Goal: Information Seeking & Learning: Learn about a topic

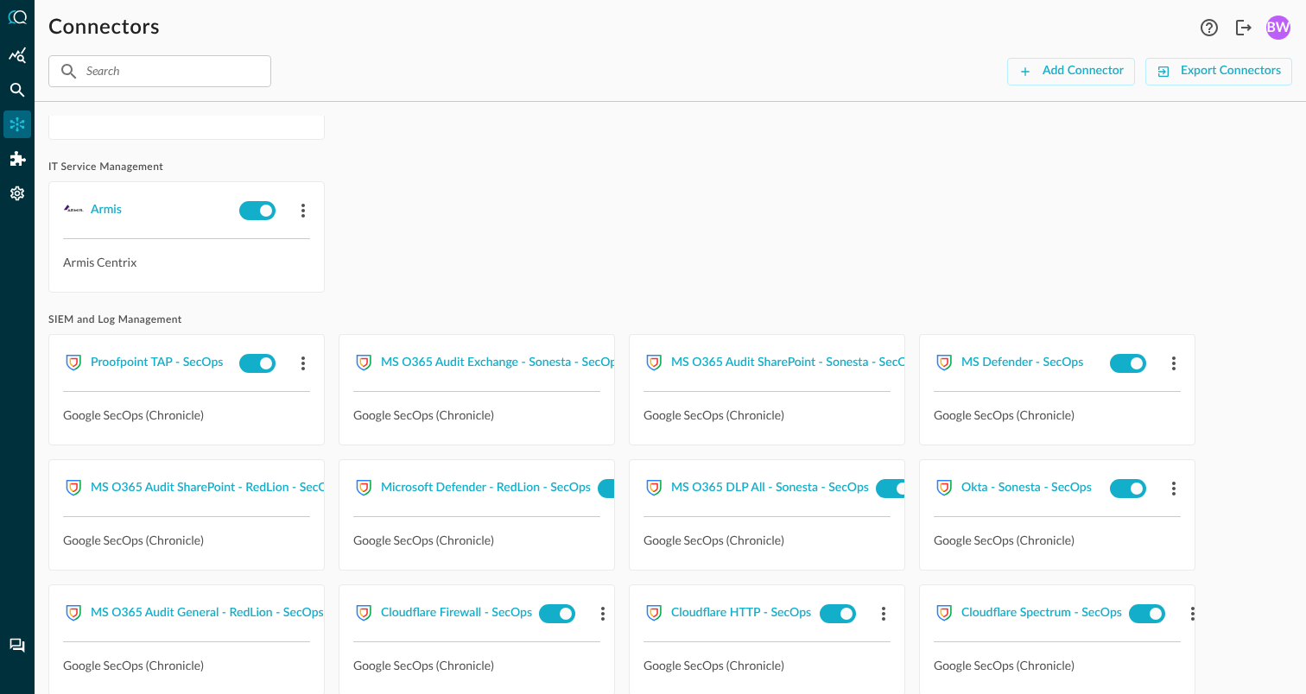
scroll to position [448, 0]
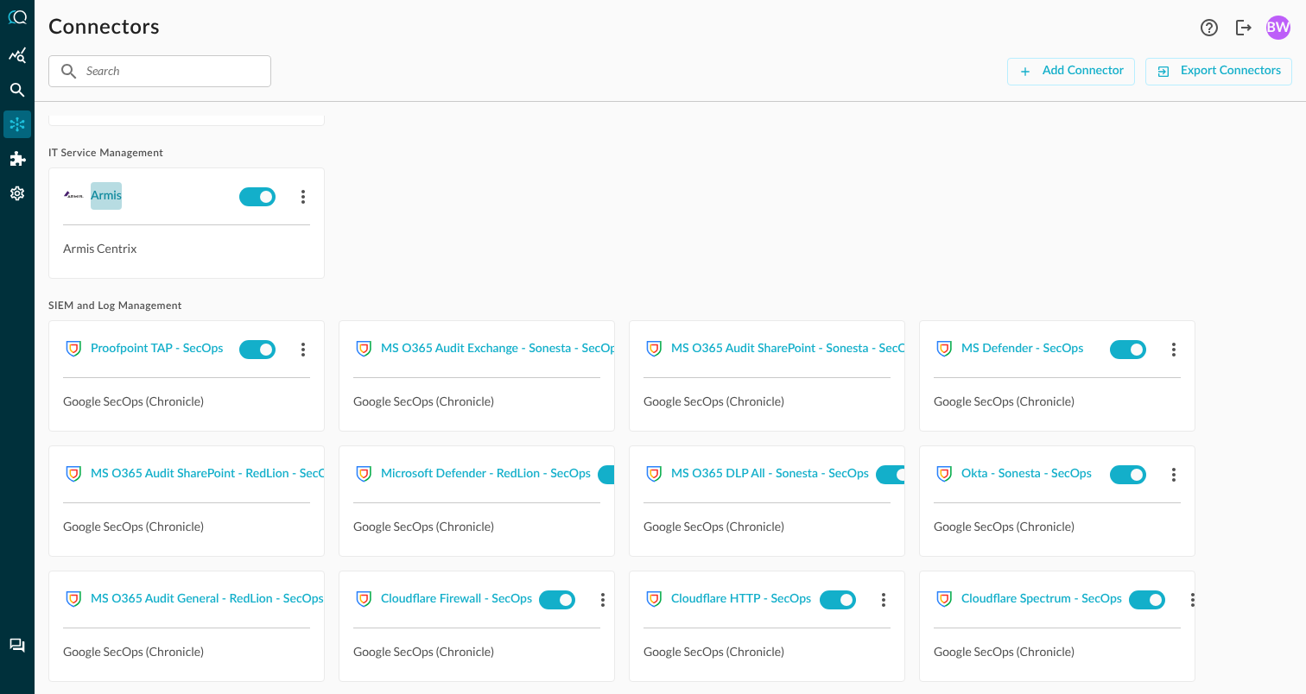
click at [105, 200] on div "Armis" at bounding box center [106, 197] width 31 height 22
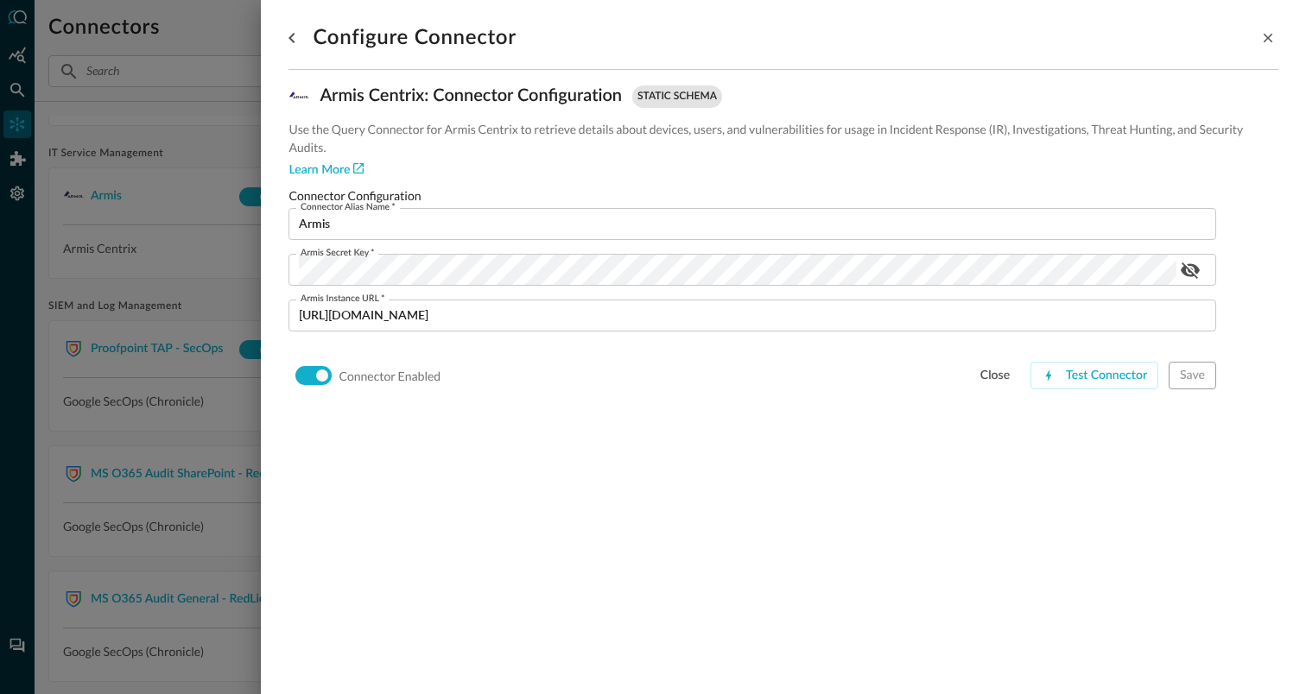
click at [111, 114] on div at bounding box center [653, 347] width 1306 height 694
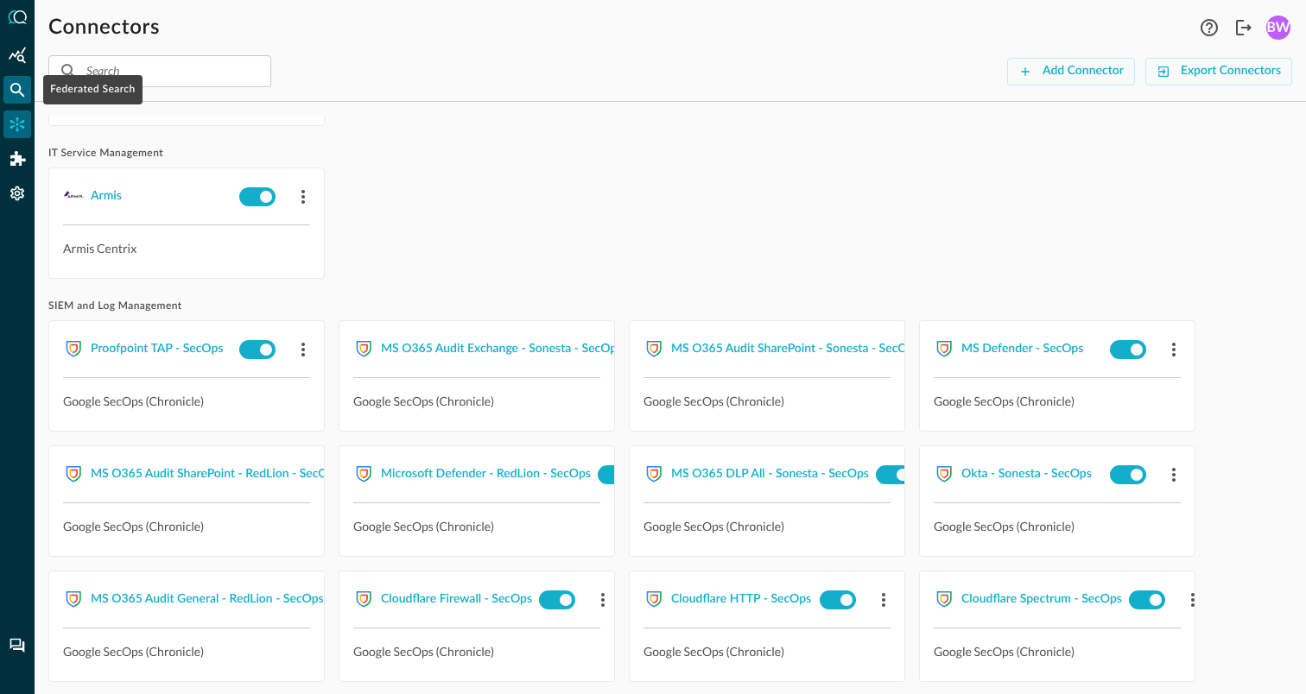
click at [16, 89] on icon "Federated Search" at bounding box center [17, 89] width 17 height 17
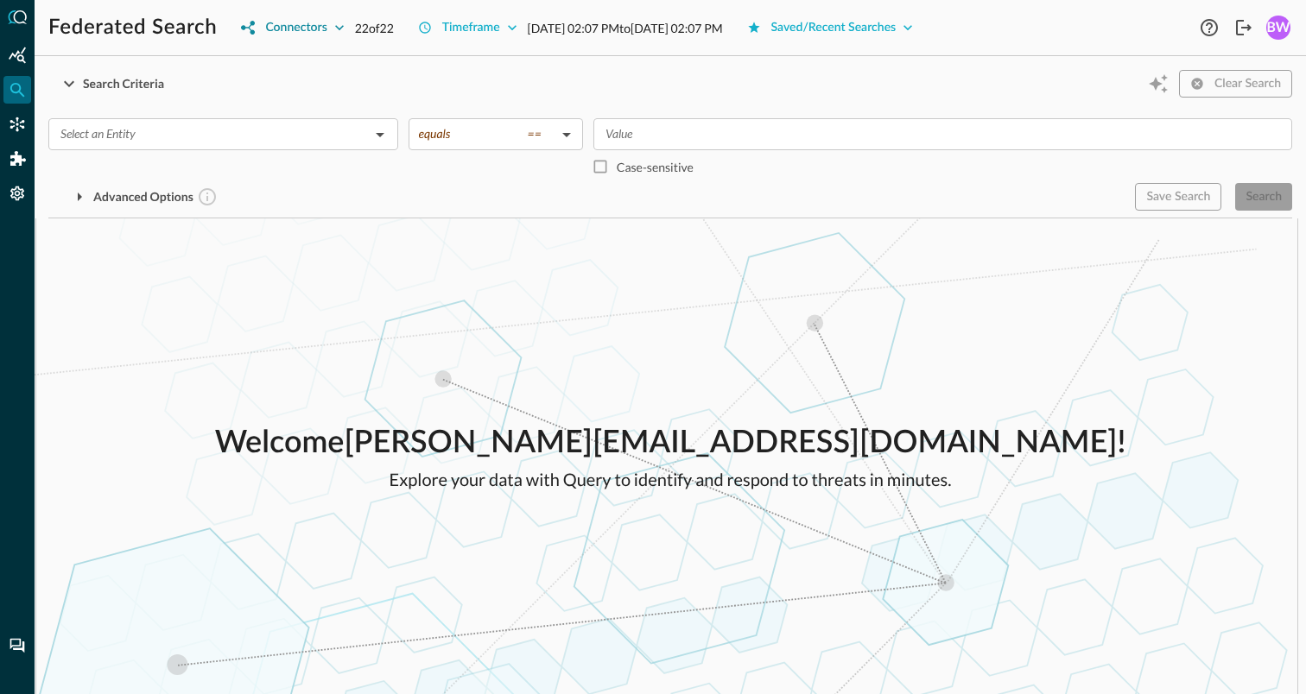
click at [328, 26] on button "Connectors" at bounding box center [293, 28] width 124 height 28
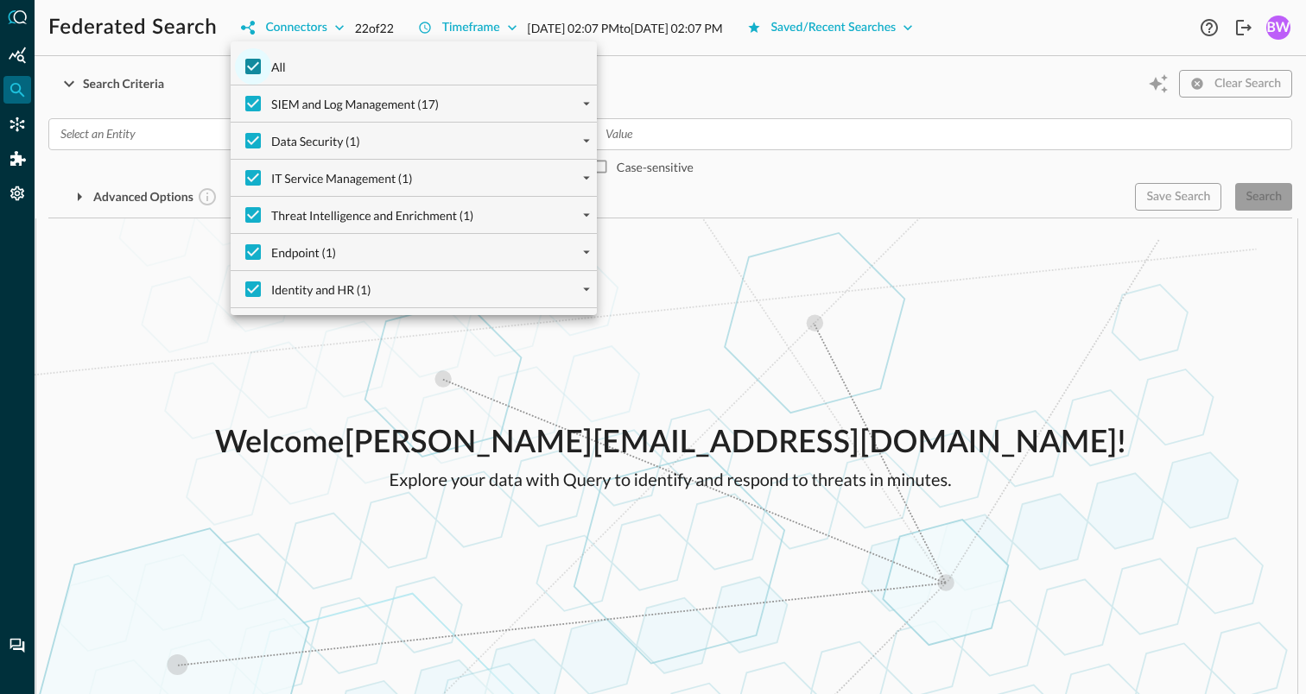
click at [257, 69] on input "All" at bounding box center [253, 66] width 36 height 36
checkbox input "false"
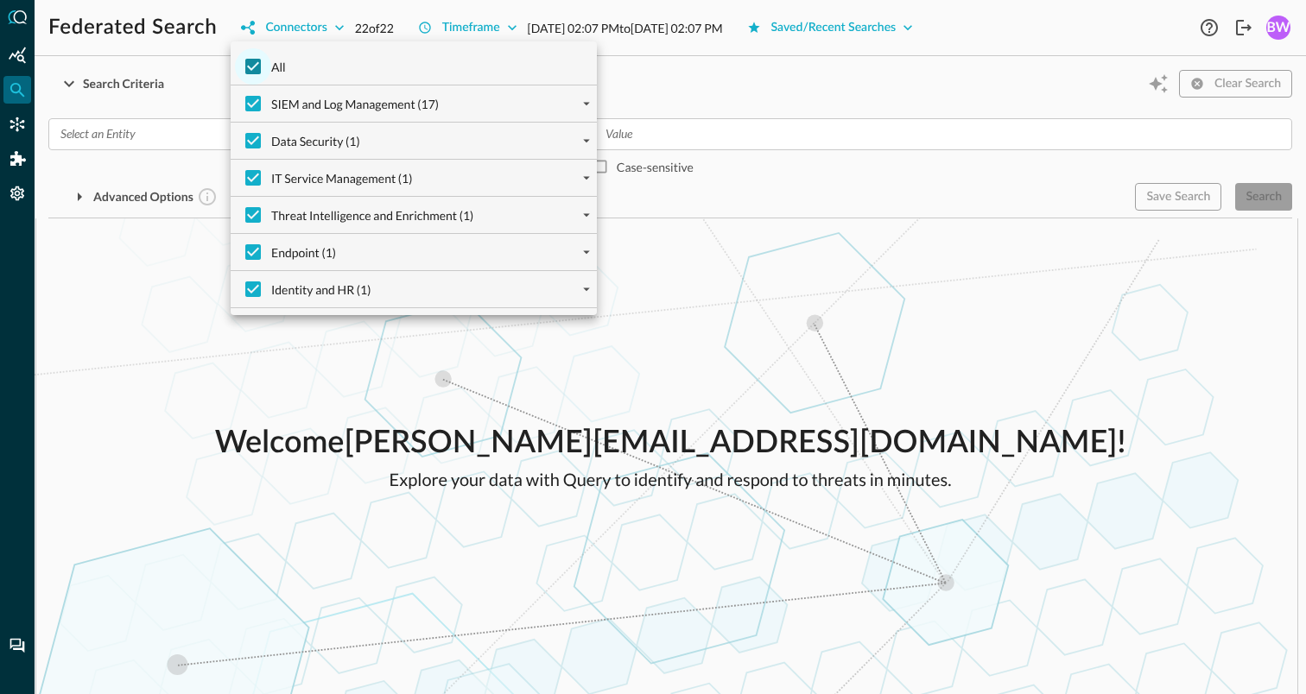
checkbox input "false"
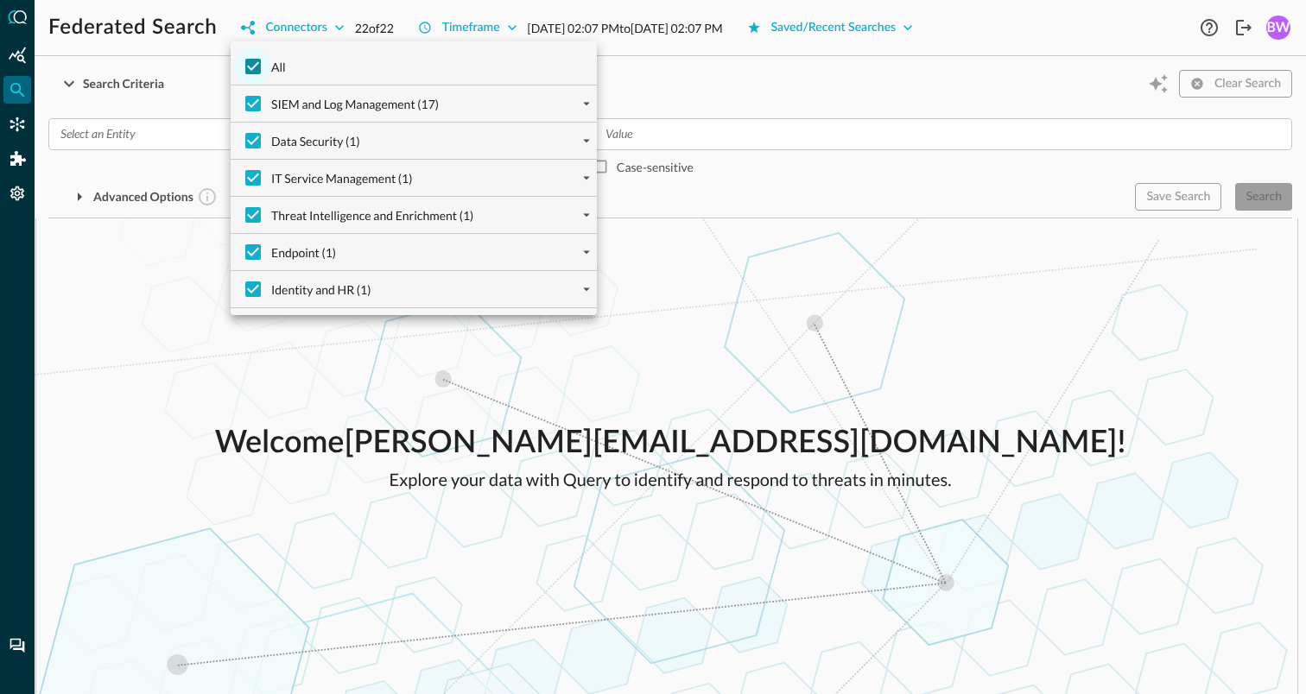
checkbox input "false"
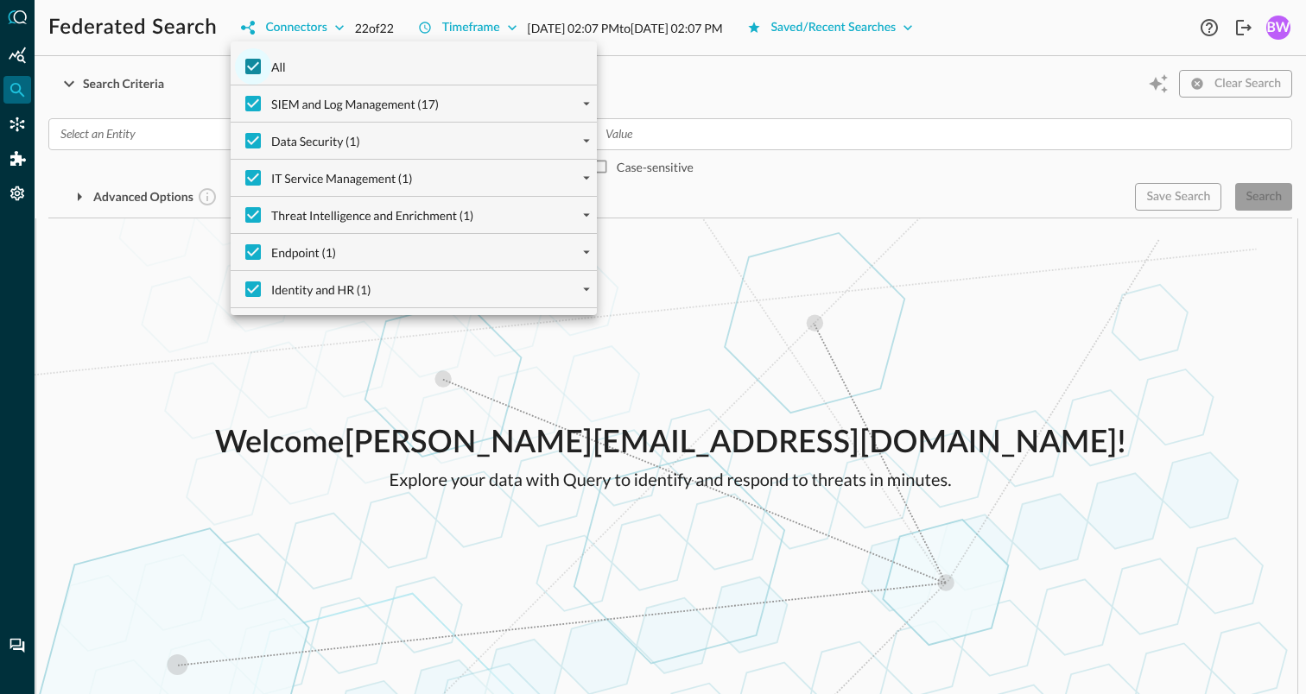
checkbox input "false"
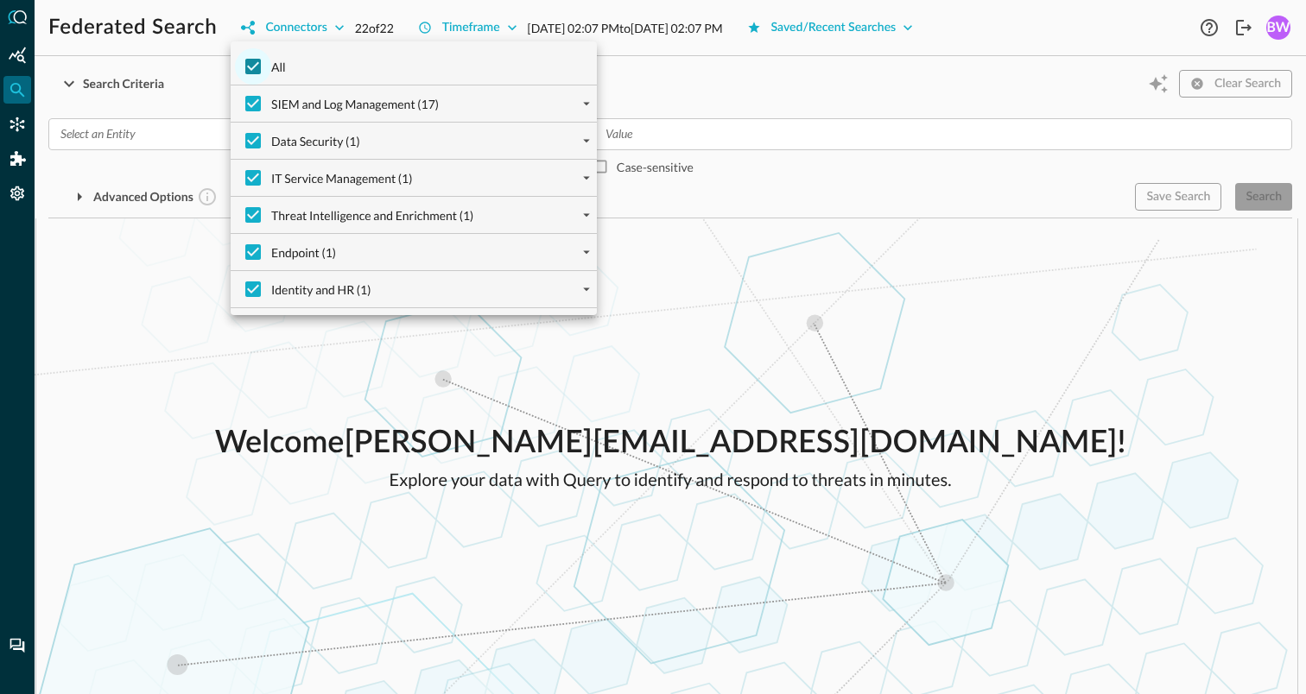
checkbox input "false"
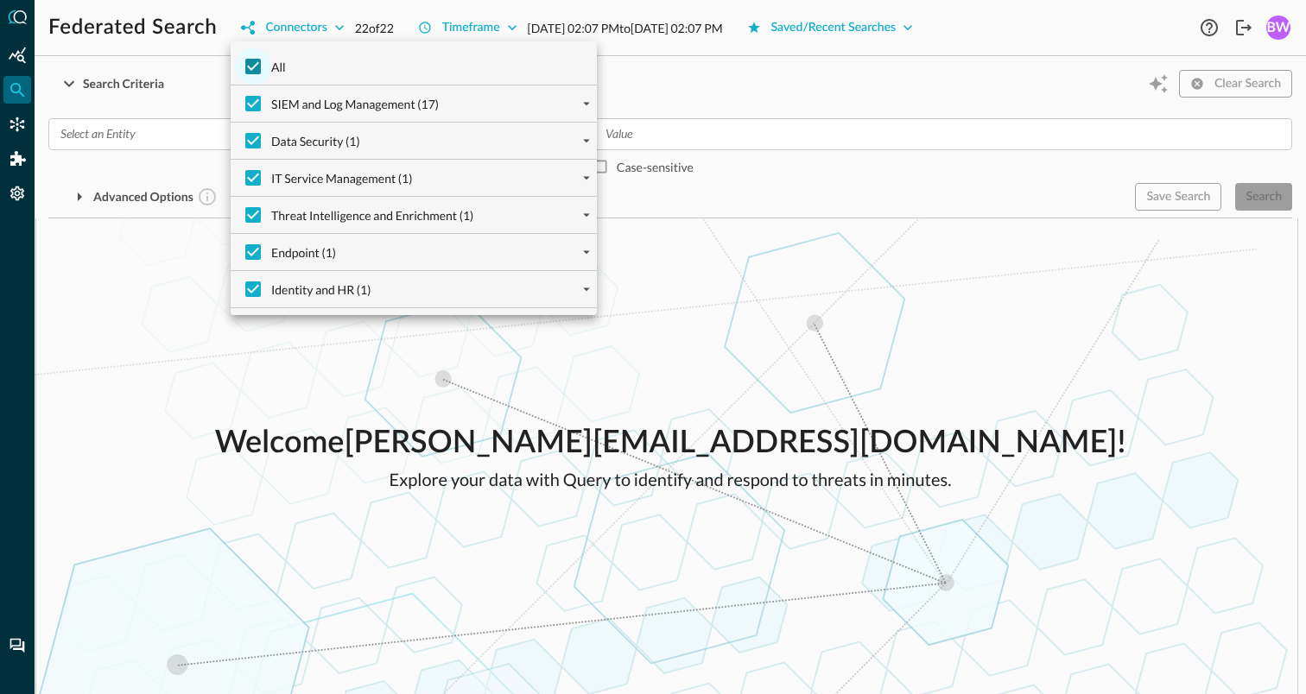
checkbox input "false"
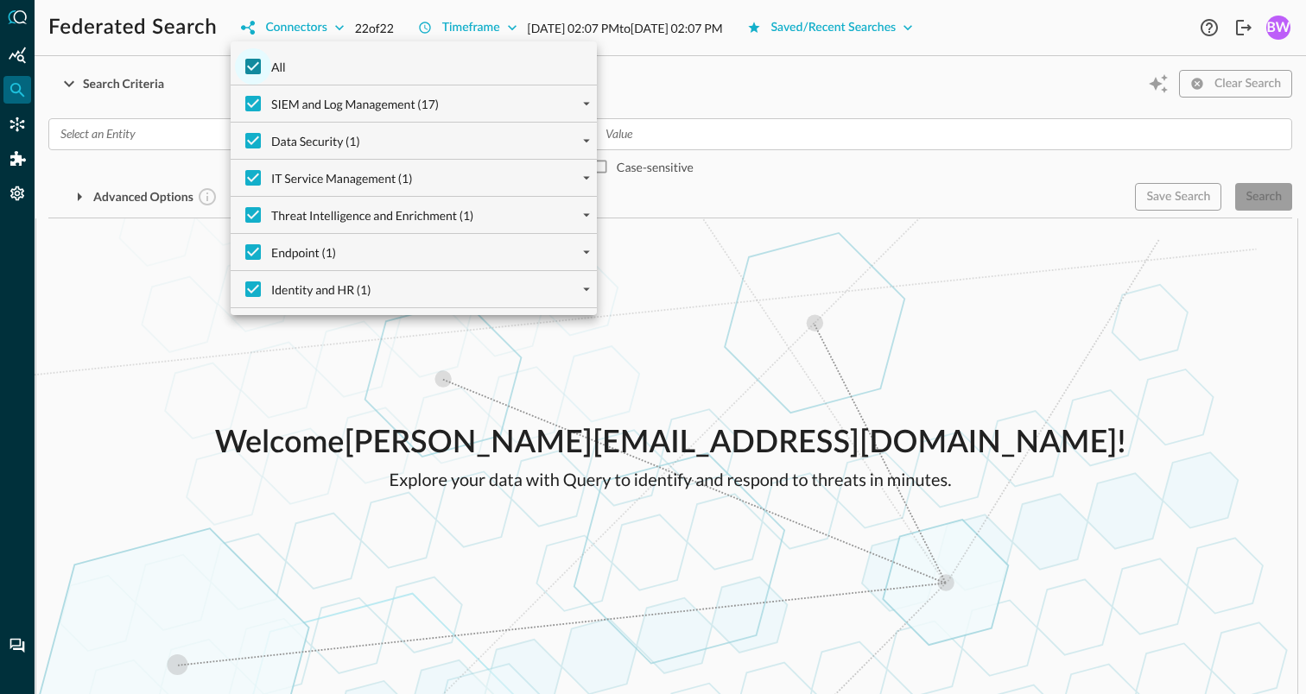
checkbox input "false"
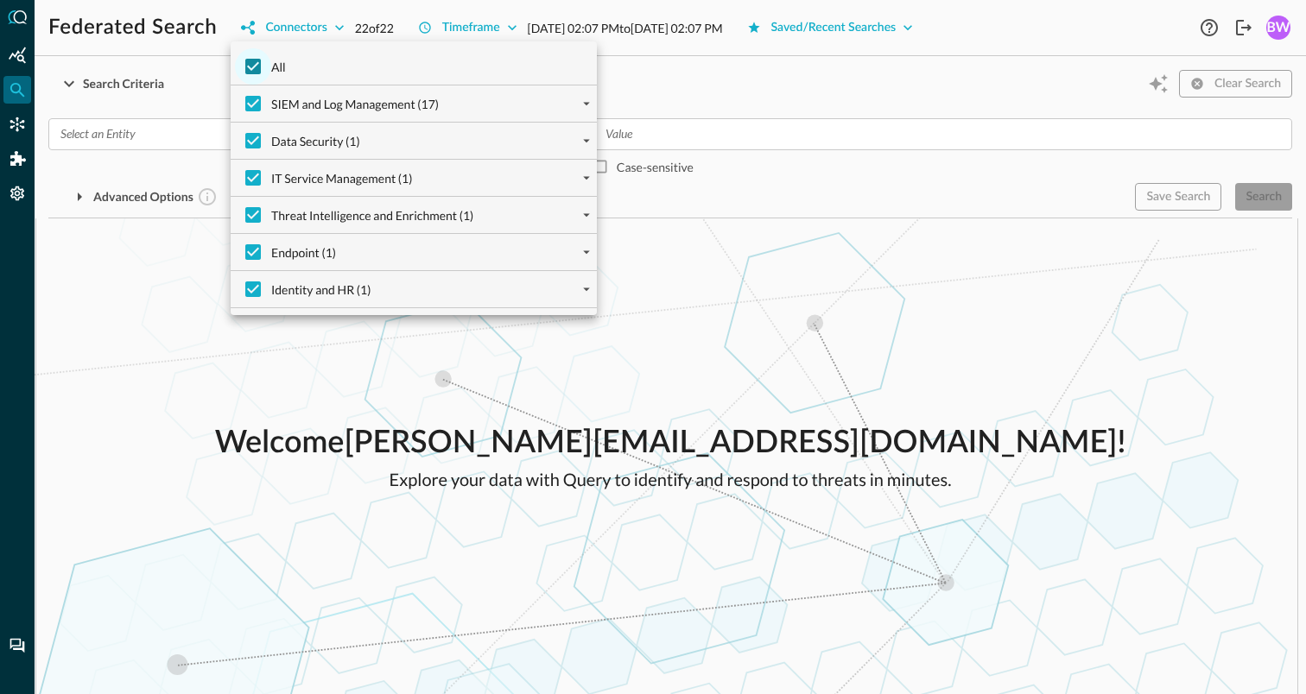
checkbox input "false"
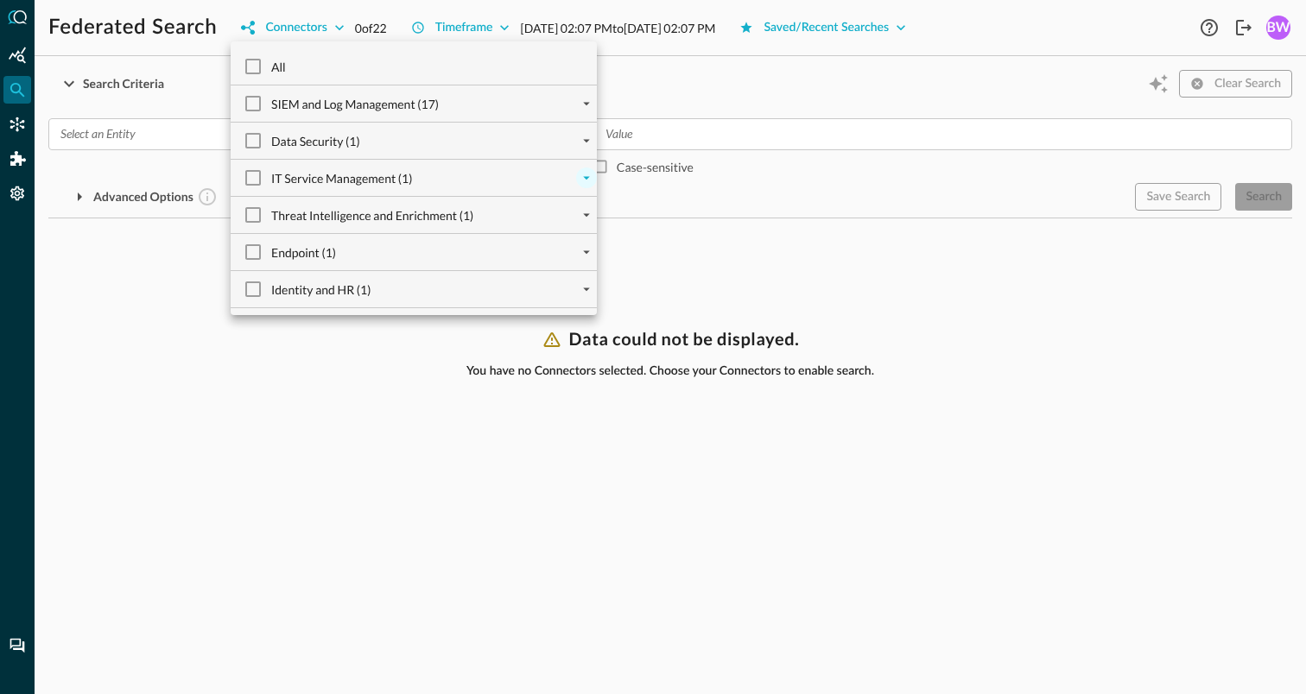
click at [590, 177] on icon "expand" at bounding box center [587, 178] width 16 height 16
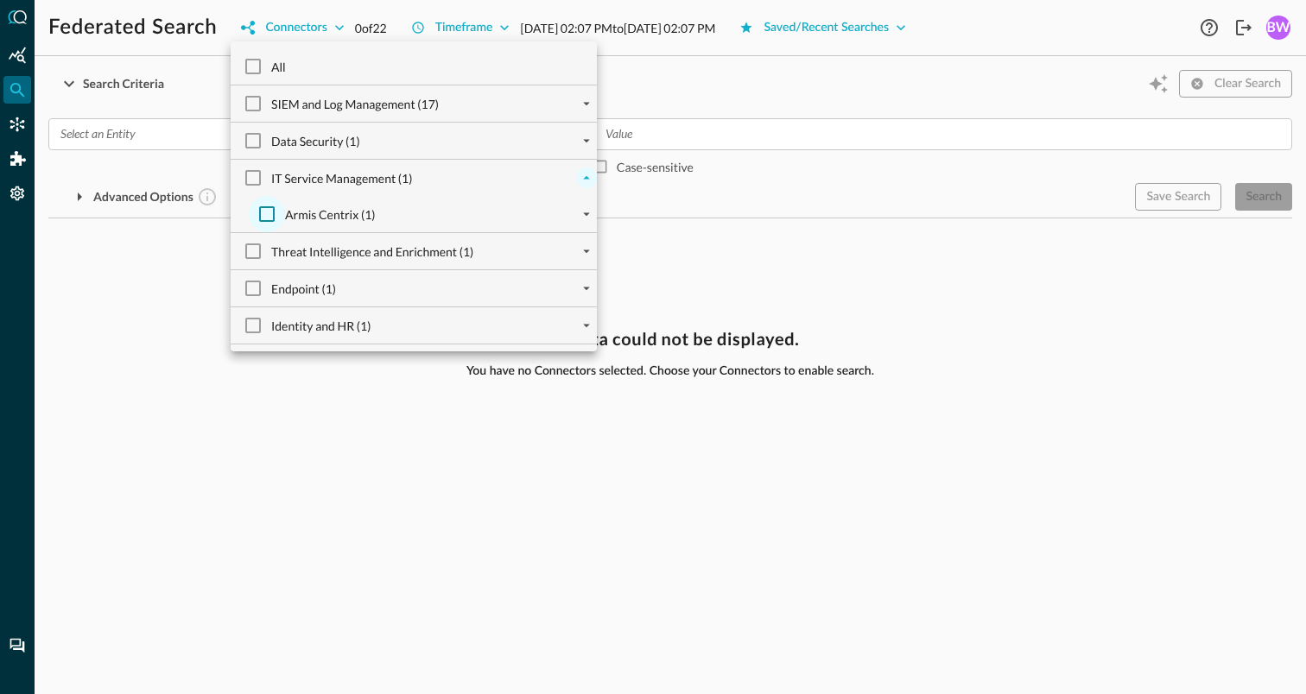
click at [269, 217] on input "Armis Centrix (1)" at bounding box center [267, 214] width 36 height 36
checkbox input "true"
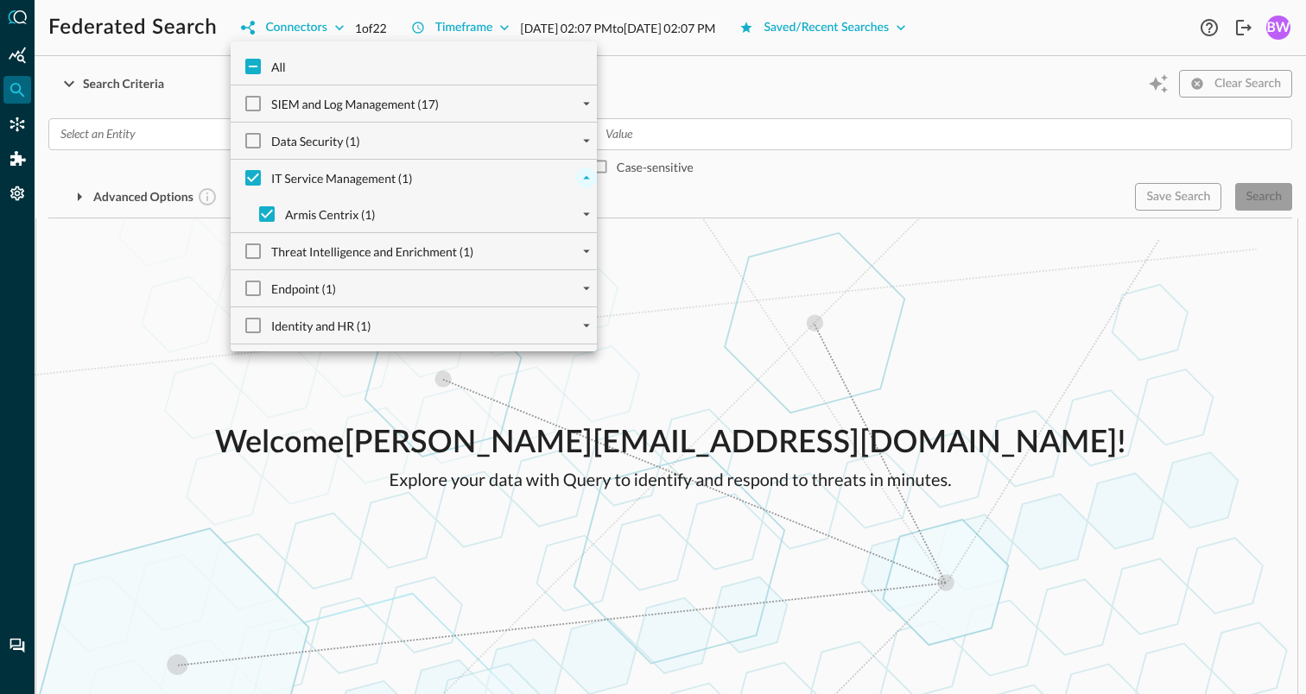
click at [707, 299] on div at bounding box center [653, 347] width 1306 height 694
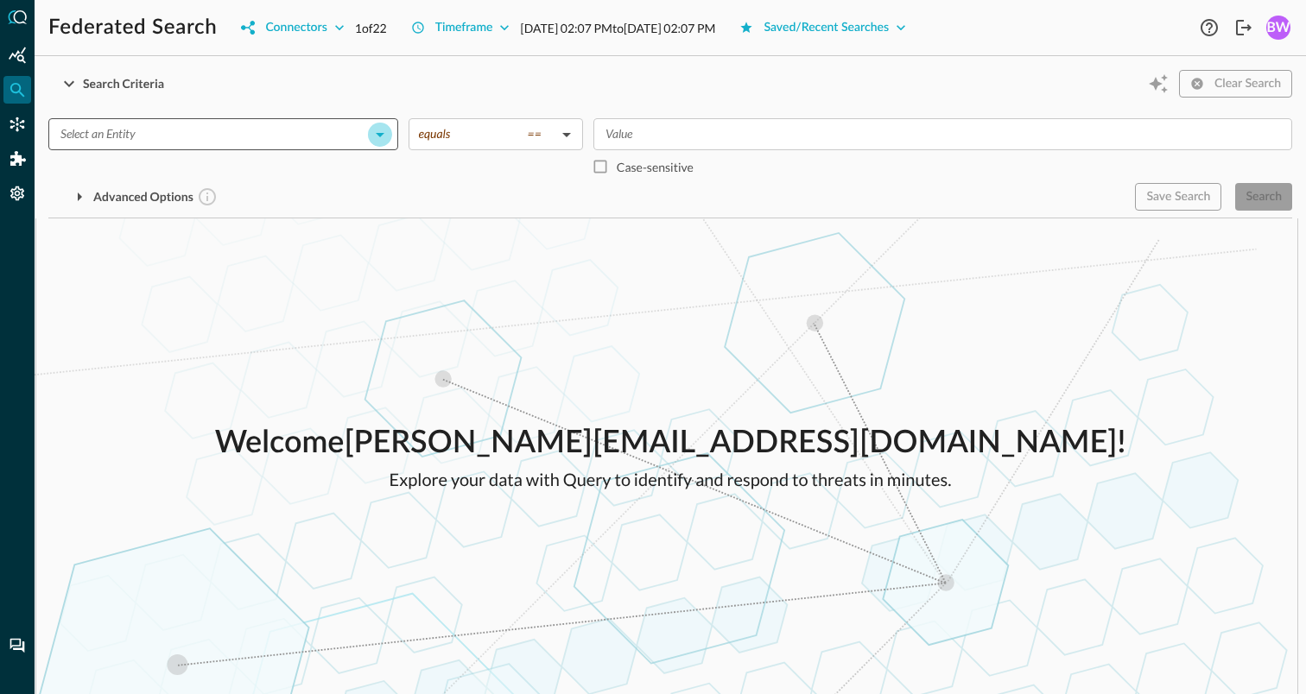
click at [379, 140] on icon "Open" at bounding box center [380, 134] width 21 height 21
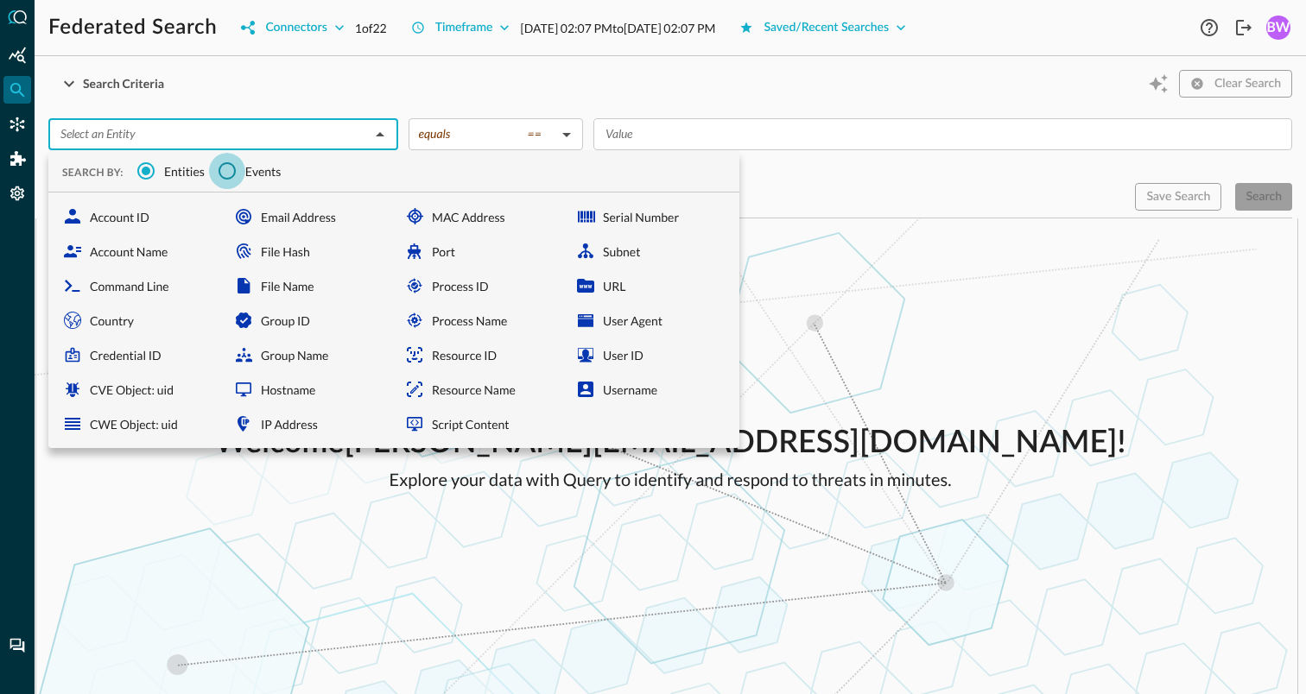
click at [229, 172] on input "Events" at bounding box center [227, 171] width 36 height 36
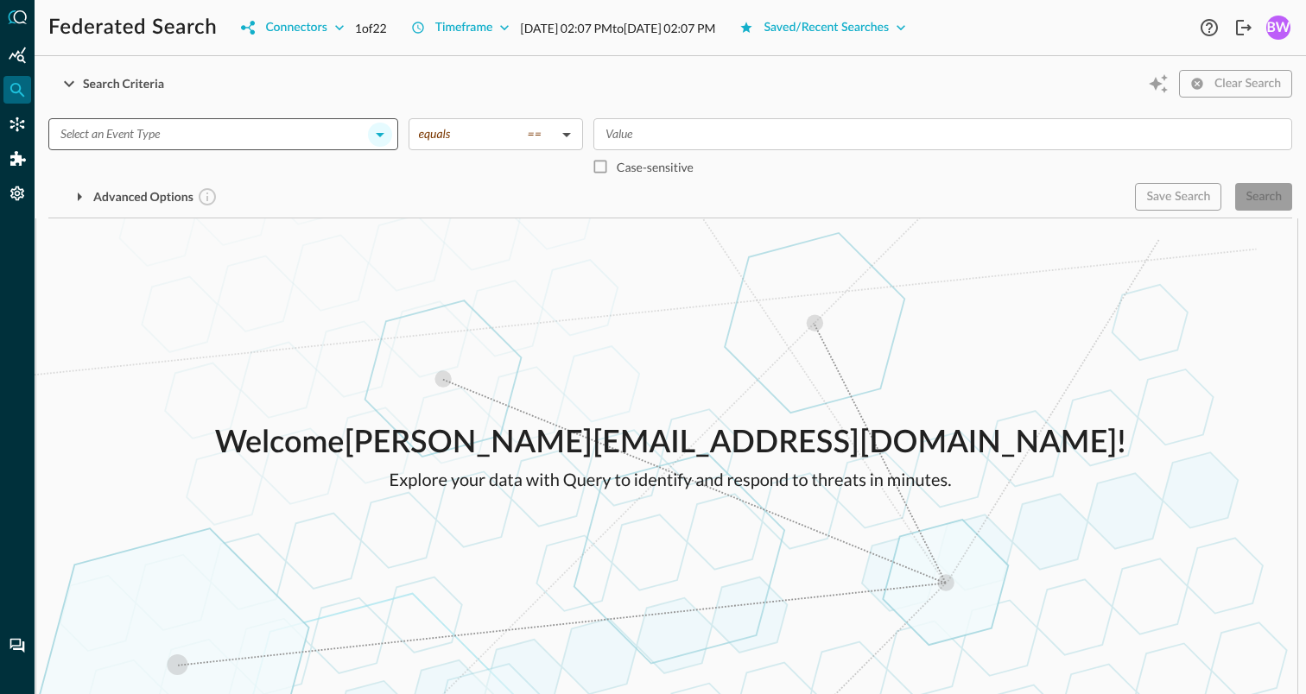
click at [390, 140] on icon "Open" at bounding box center [380, 134] width 21 height 21
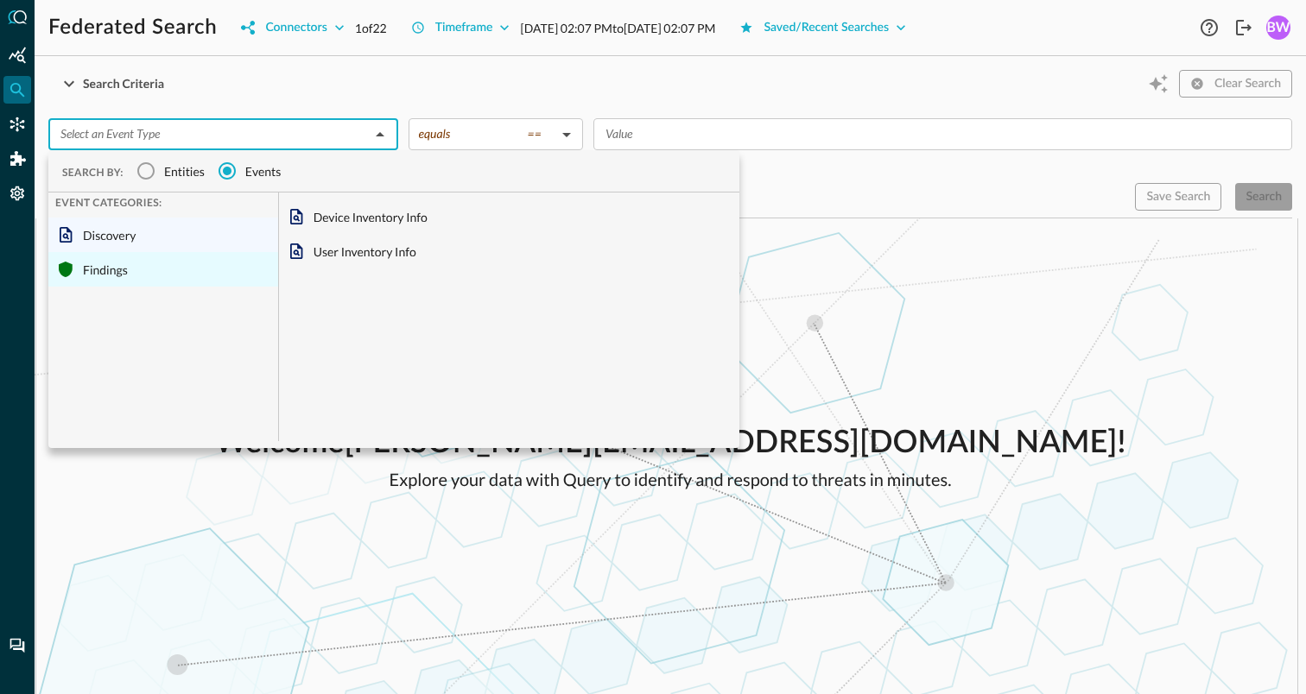
click at [108, 274] on div "Findings" at bounding box center [163, 269] width 230 height 35
click at [123, 270] on div "Findings" at bounding box center [163, 269] width 230 height 35
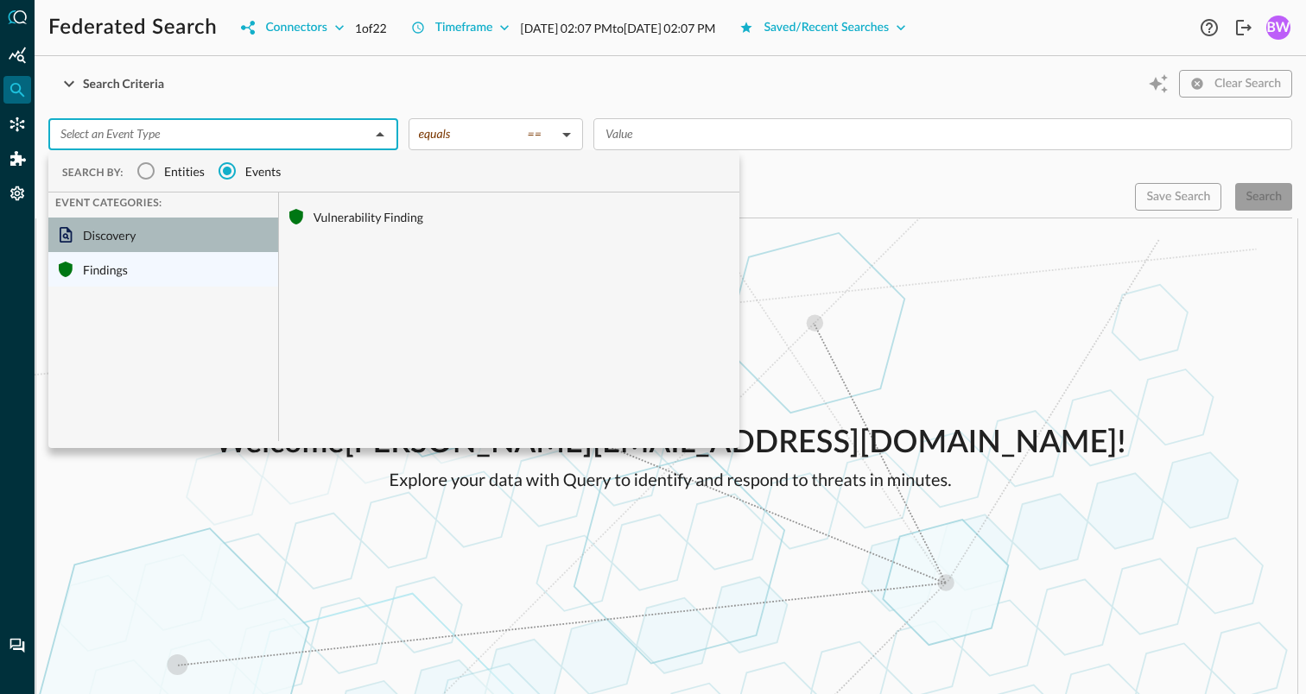
click at [116, 239] on div "Discovery" at bounding box center [163, 235] width 230 height 35
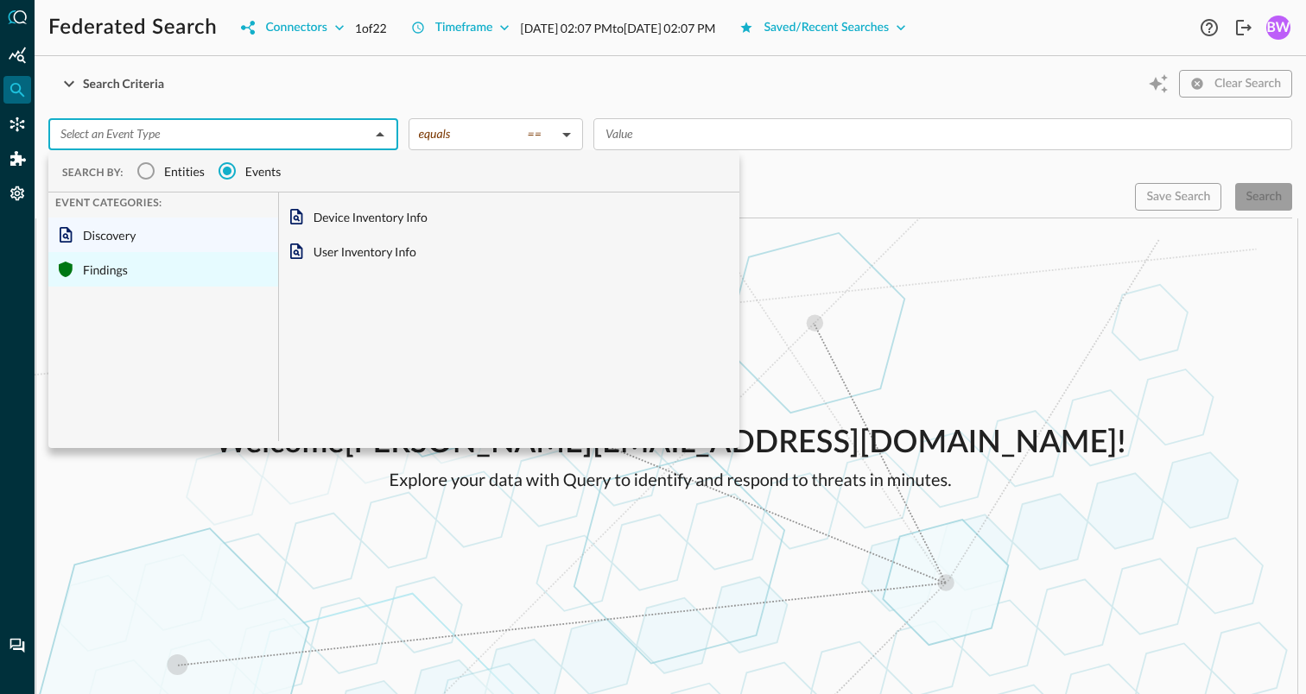
click at [142, 277] on div "Findings" at bounding box center [163, 269] width 230 height 35
click at [83, 269] on div "Findings" at bounding box center [163, 269] width 230 height 35
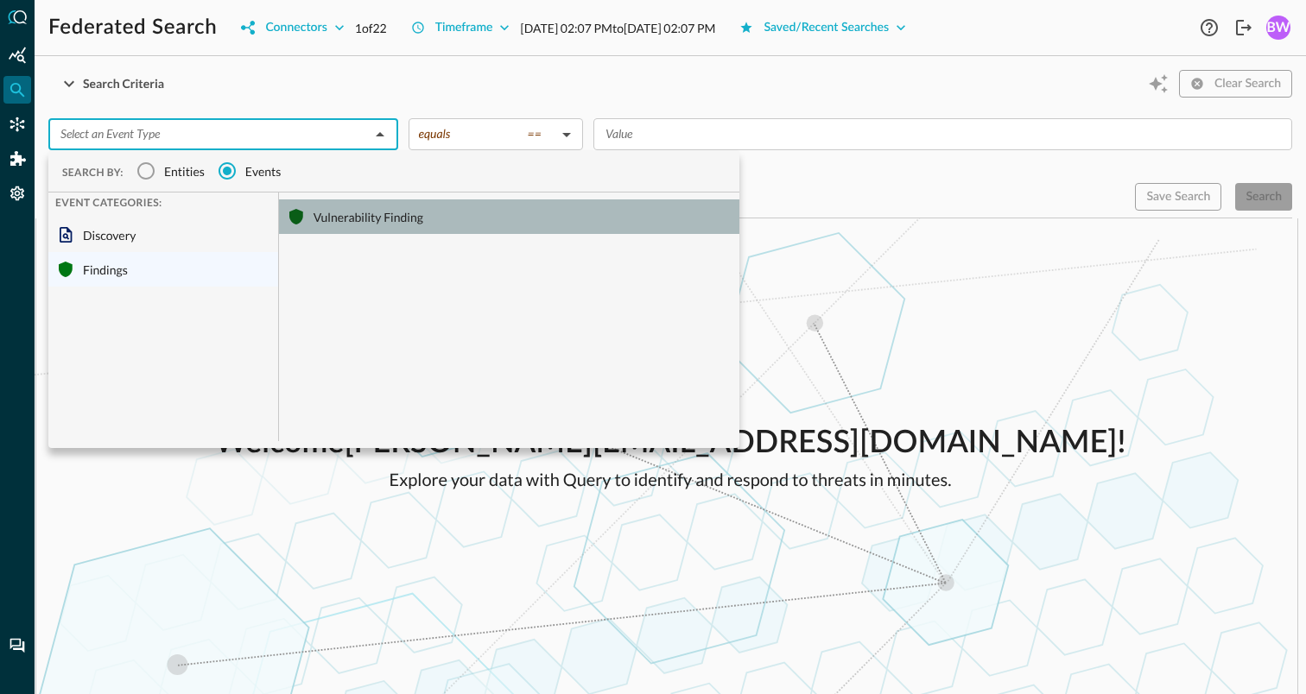
click at [346, 218] on div "Vulnerability Finding" at bounding box center [509, 217] width 460 height 35
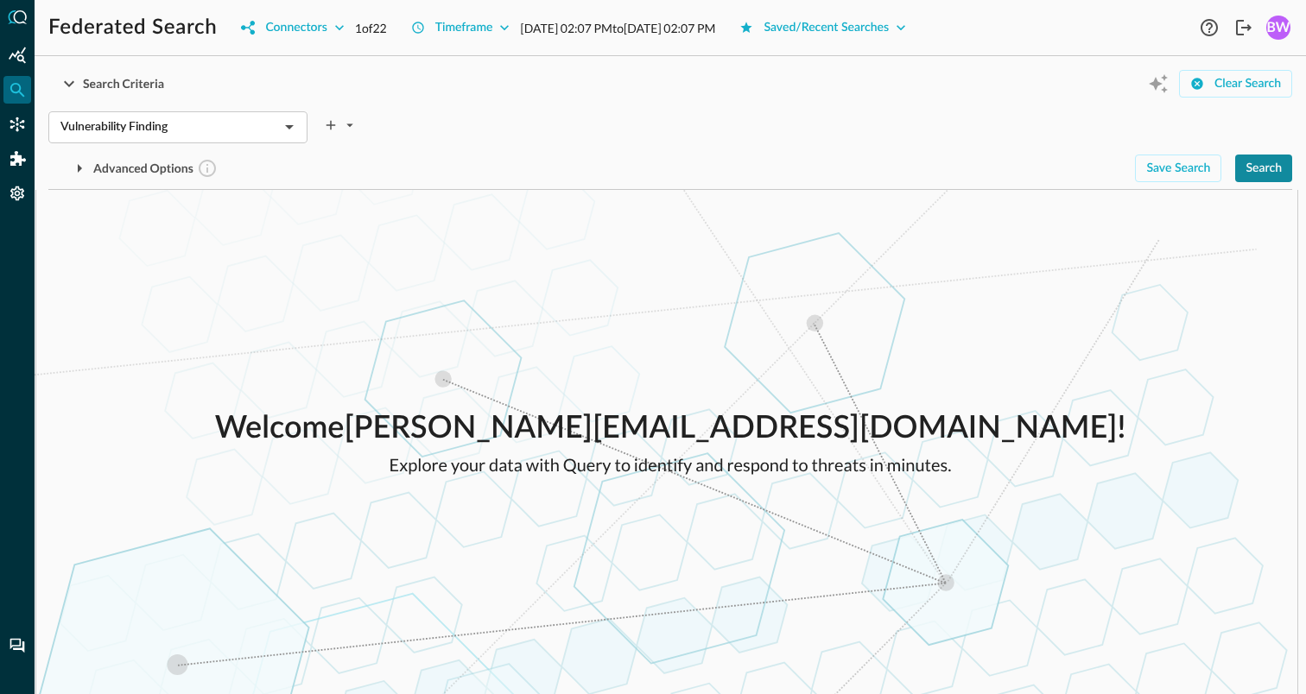
click at [1248, 168] on div "Search" at bounding box center [1264, 169] width 36 height 22
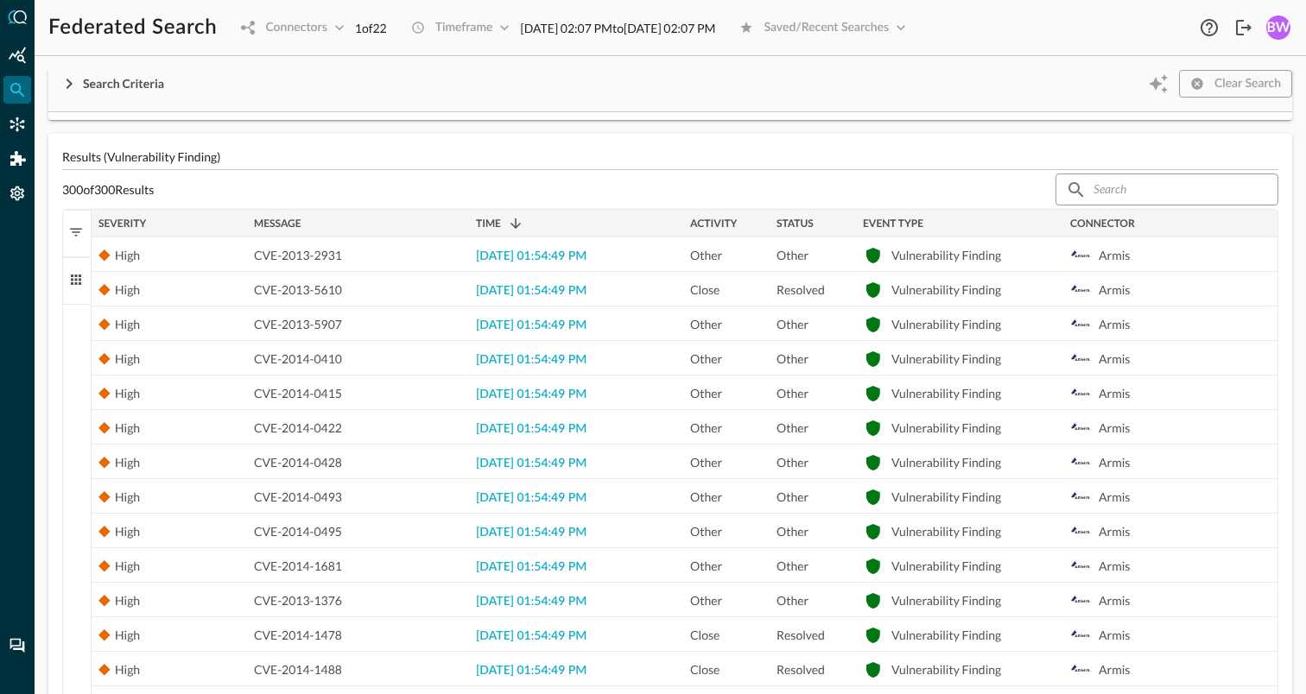
scroll to position [328, 0]
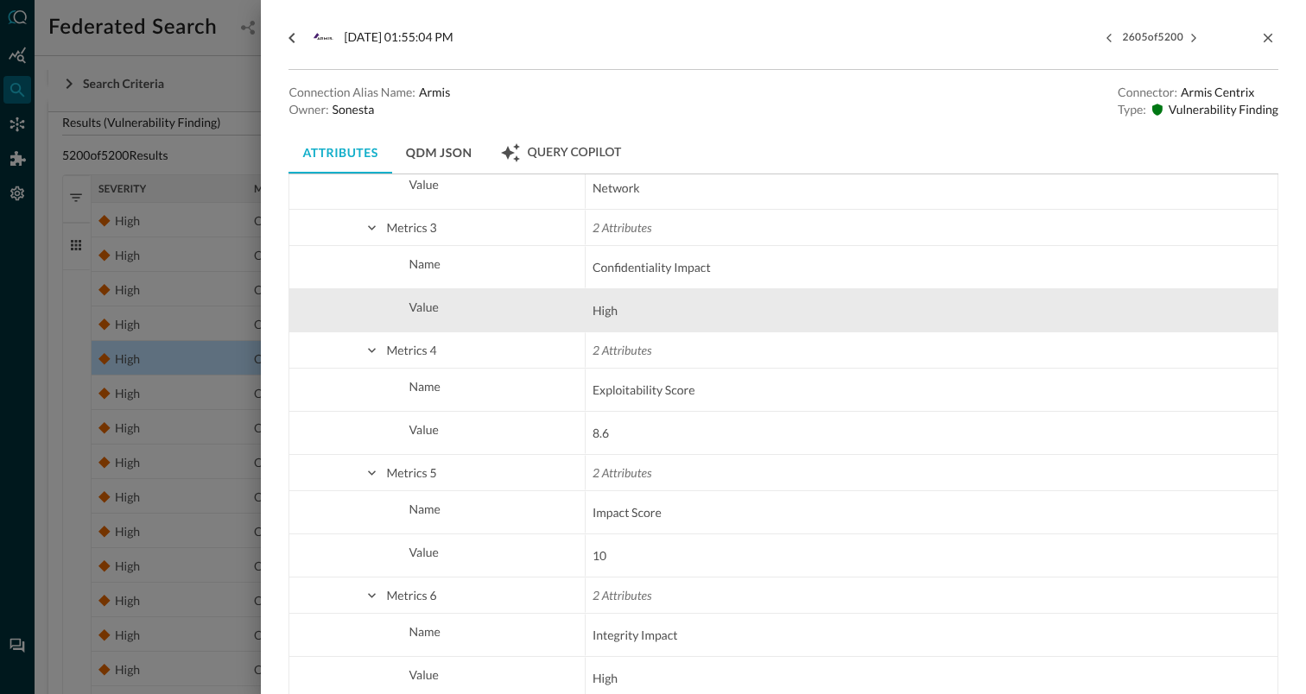
scroll to position [2477, 0]
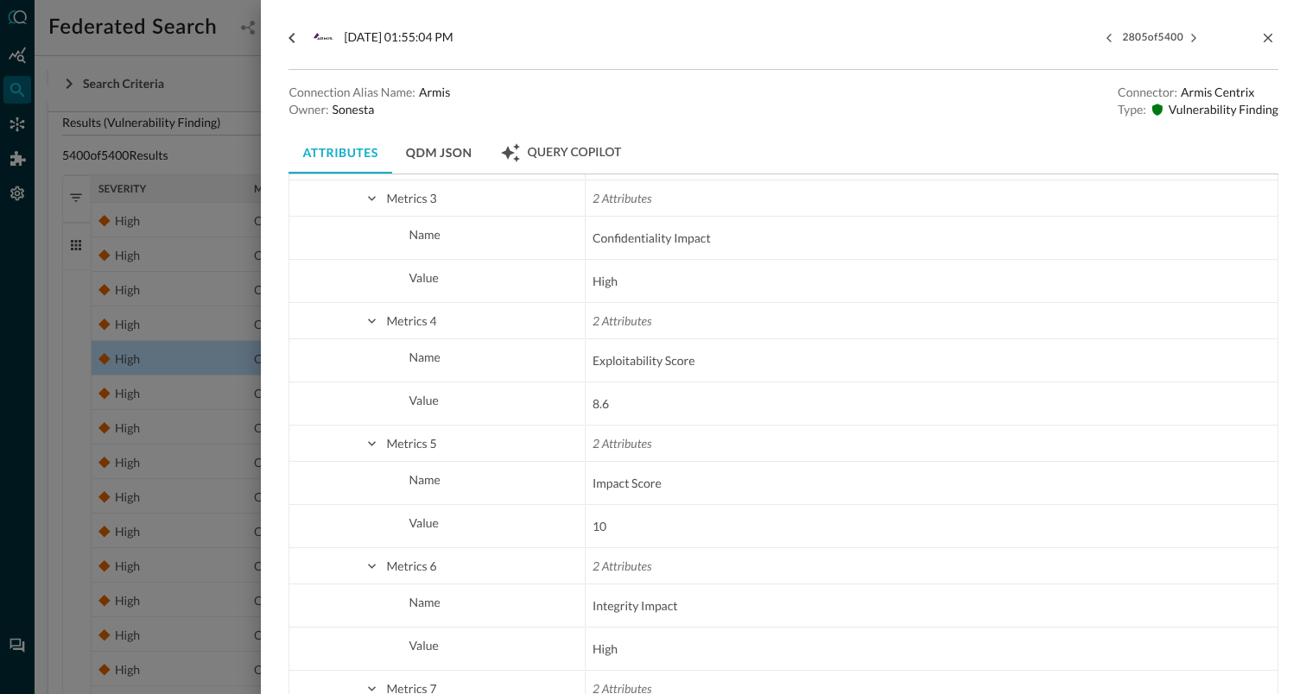
click at [211, 159] on div at bounding box center [653, 347] width 1306 height 694
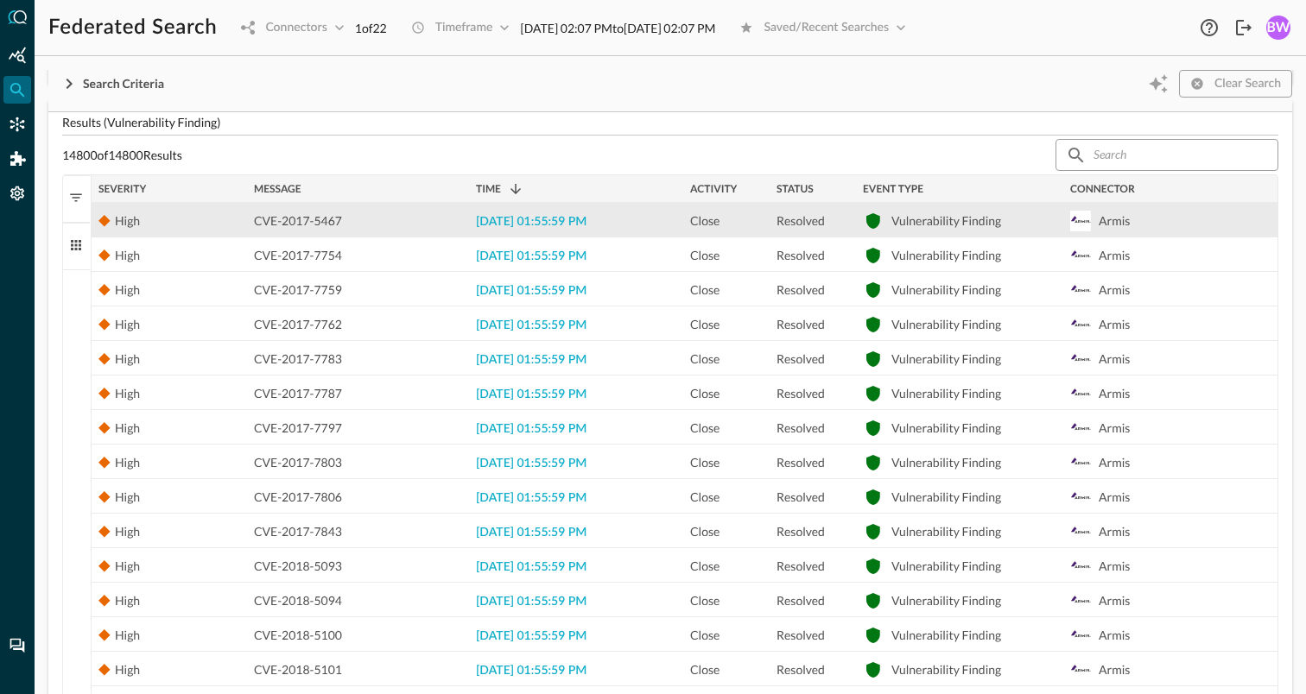
click at [516, 223] on span "2025-08-11 01:55:59 PM" at bounding box center [531, 222] width 111 height 12
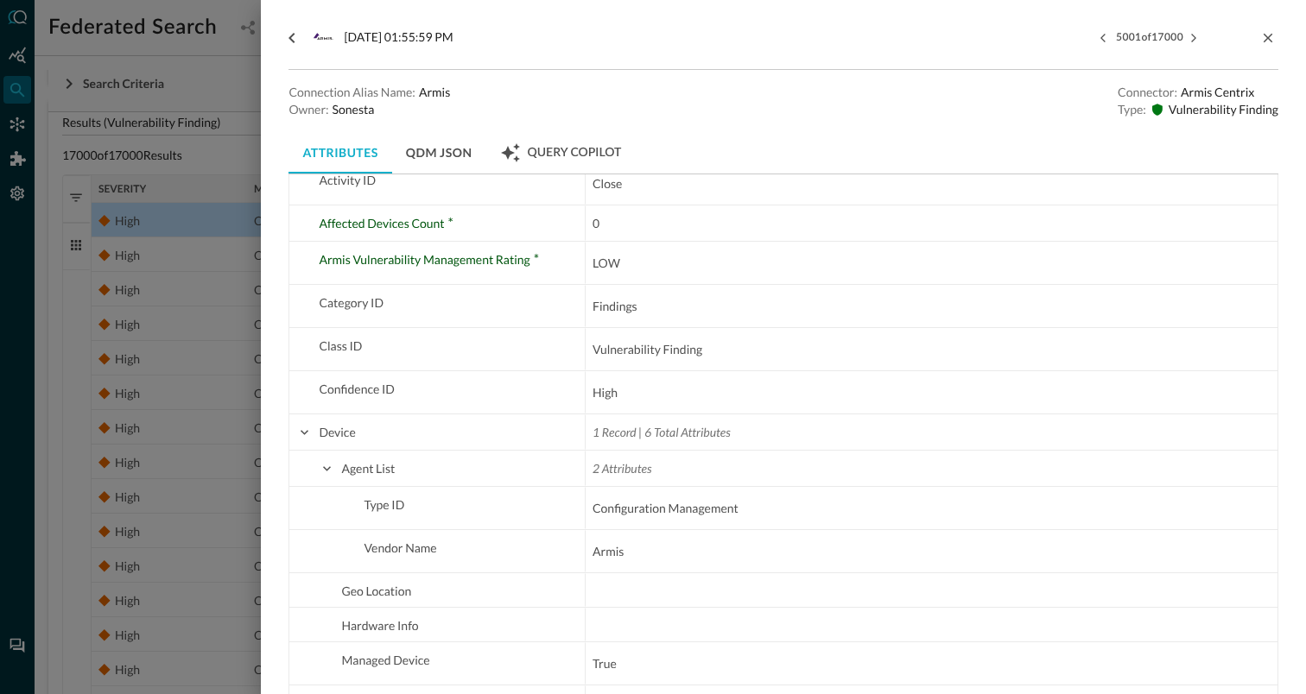
scroll to position [105, 0]
click at [222, 161] on div at bounding box center [653, 347] width 1306 height 694
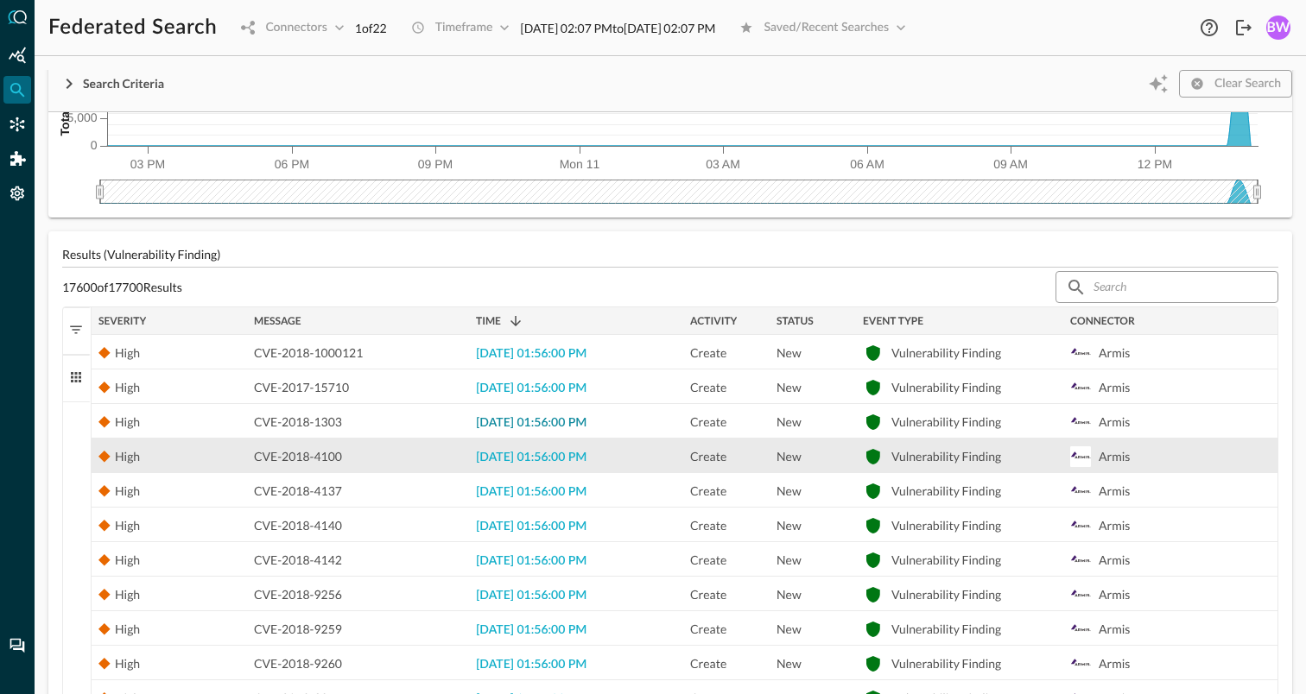
scroll to position [298, 0]
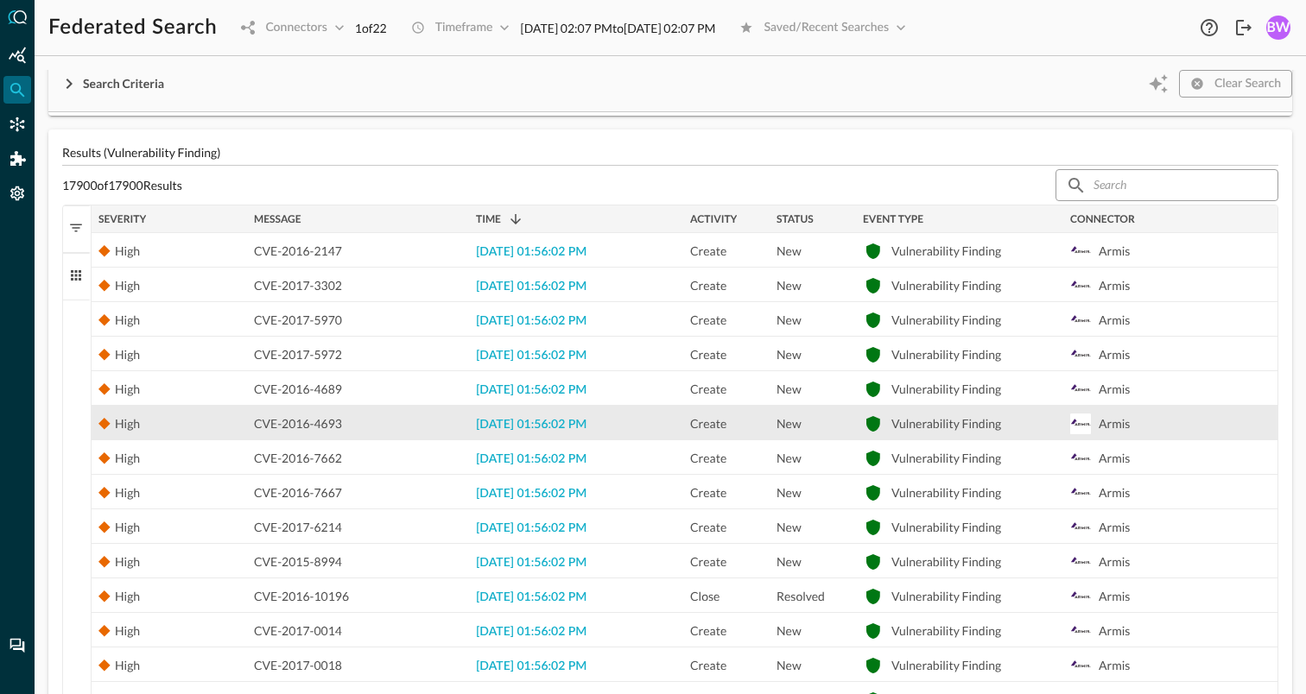
click at [523, 427] on span "2025-08-11 01:56:02 PM" at bounding box center [531, 425] width 111 height 12
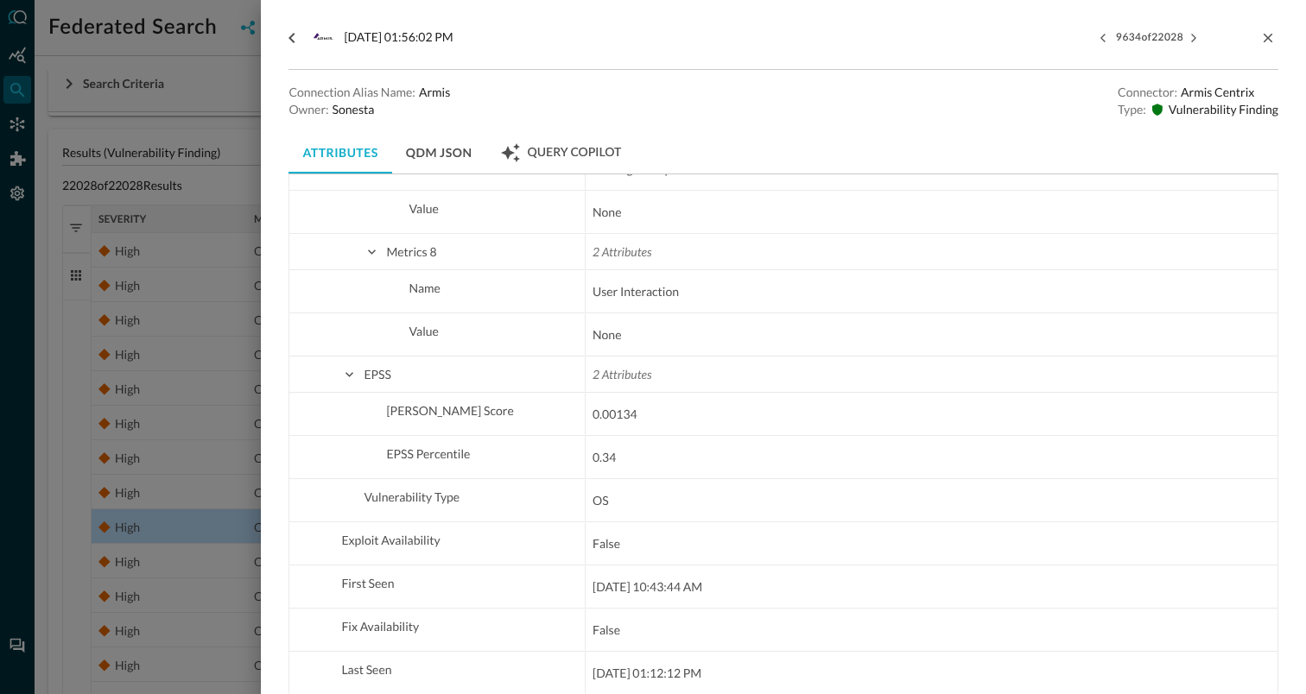
scroll to position [3077, 0]
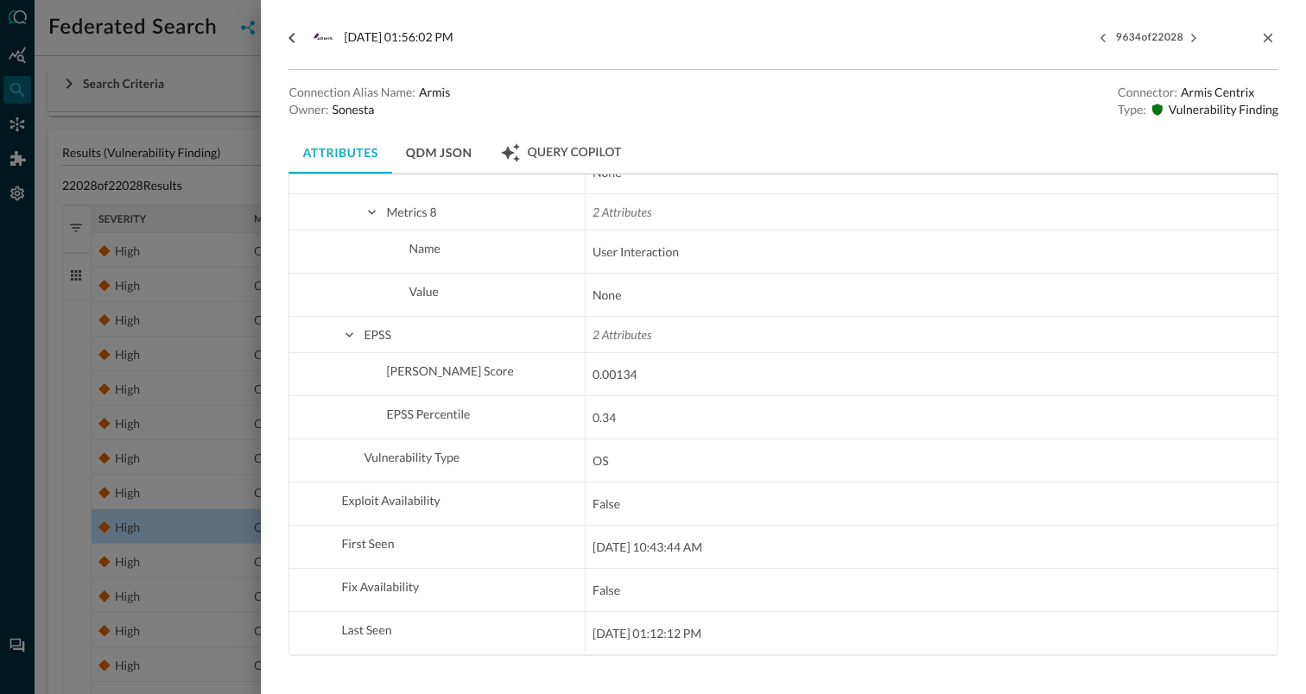
click at [236, 182] on div at bounding box center [653, 347] width 1306 height 694
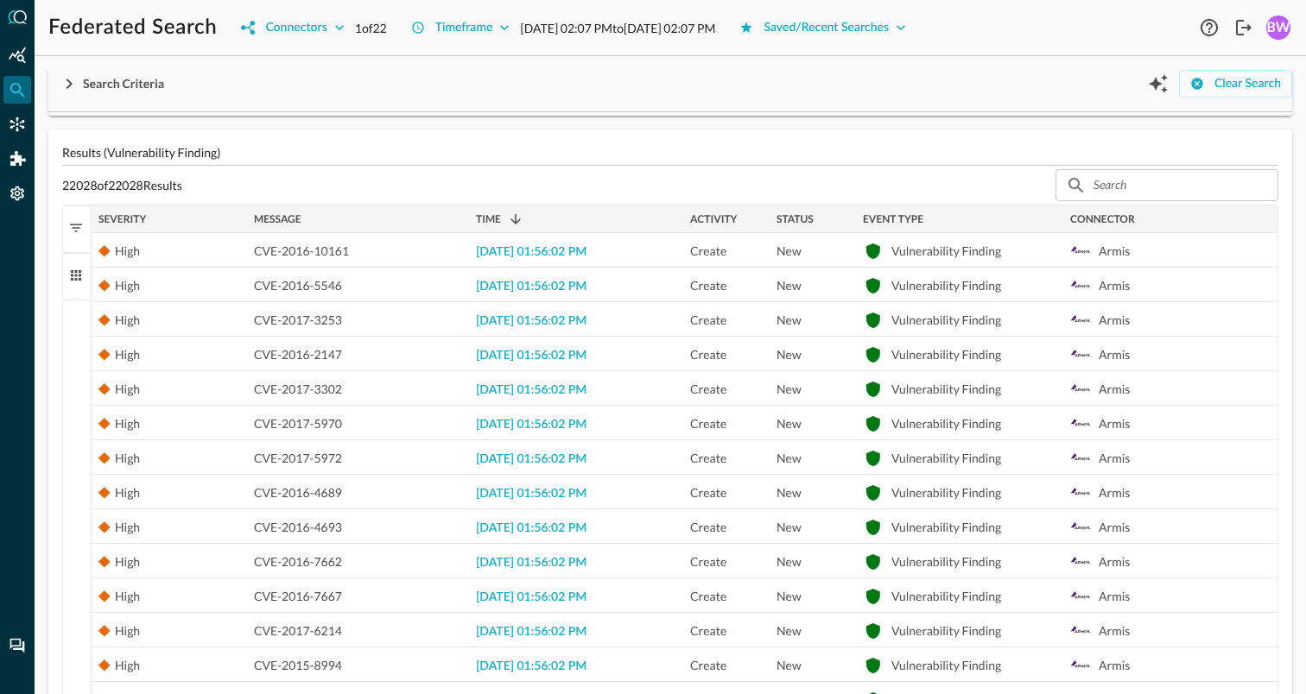
click at [73, 228] on span "button" at bounding box center [76, 228] width 16 height 16
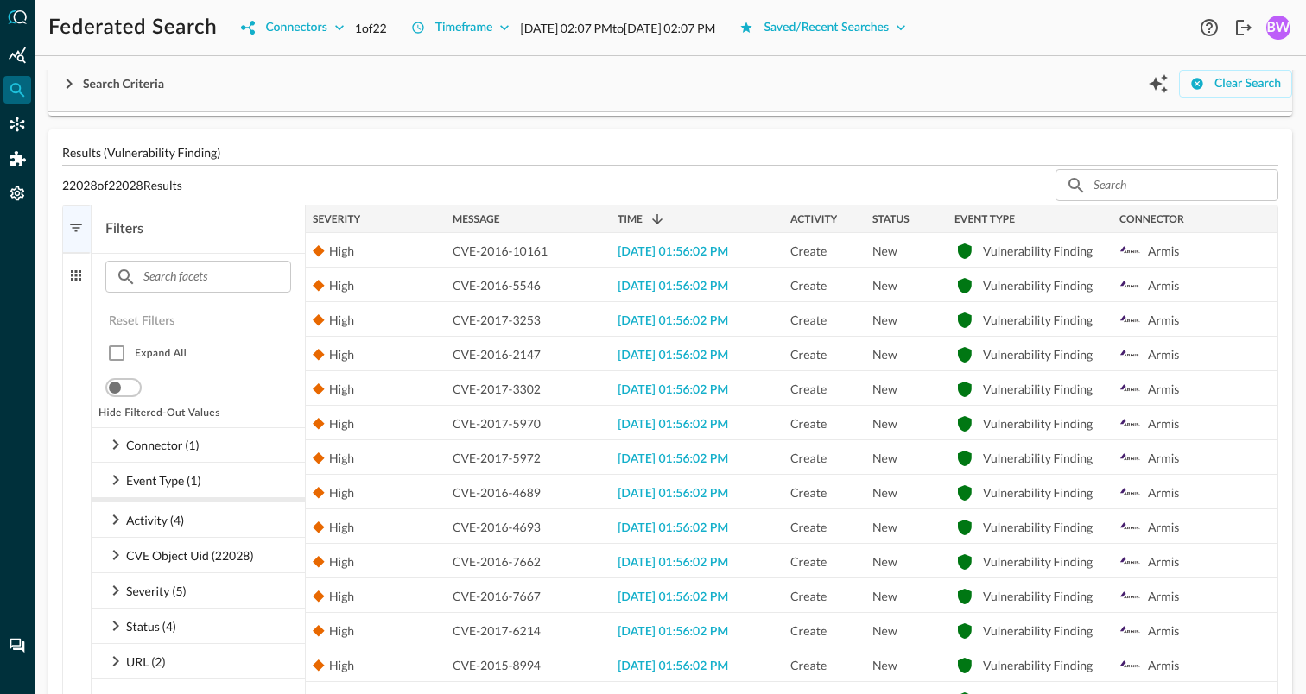
click at [73, 228] on span "button" at bounding box center [76, 228] width 16 height 16
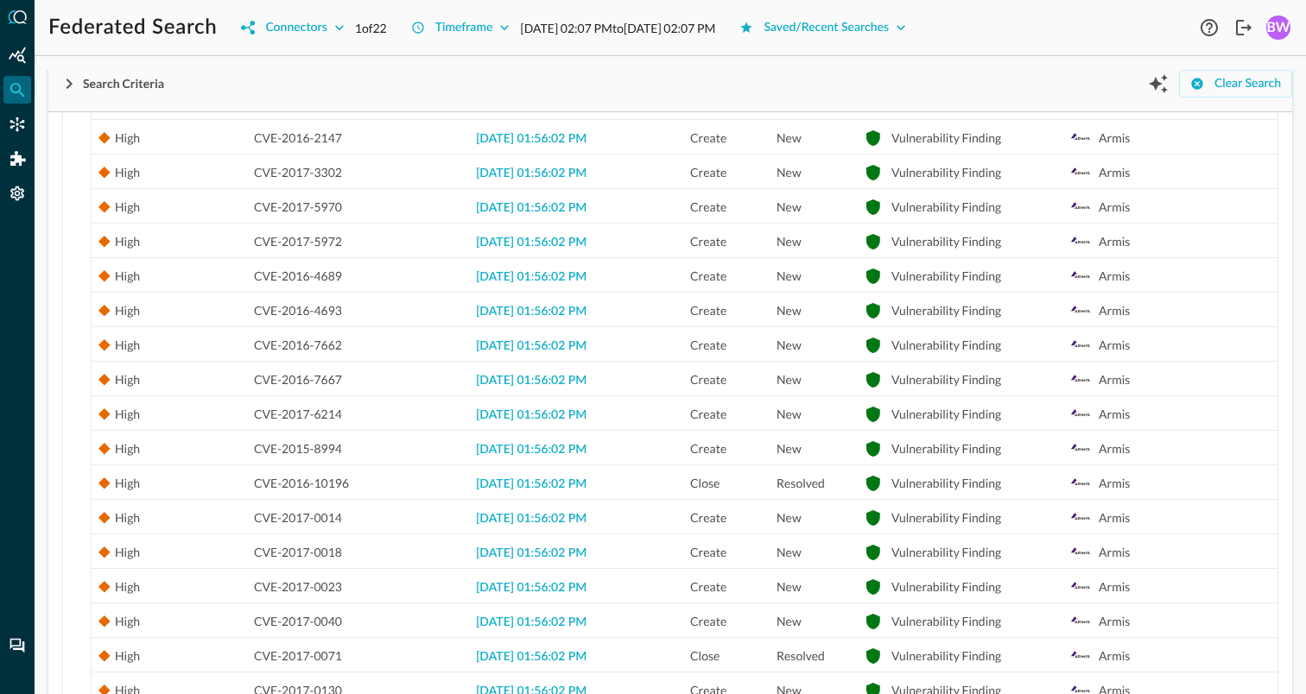
scroll to position [467, 0]
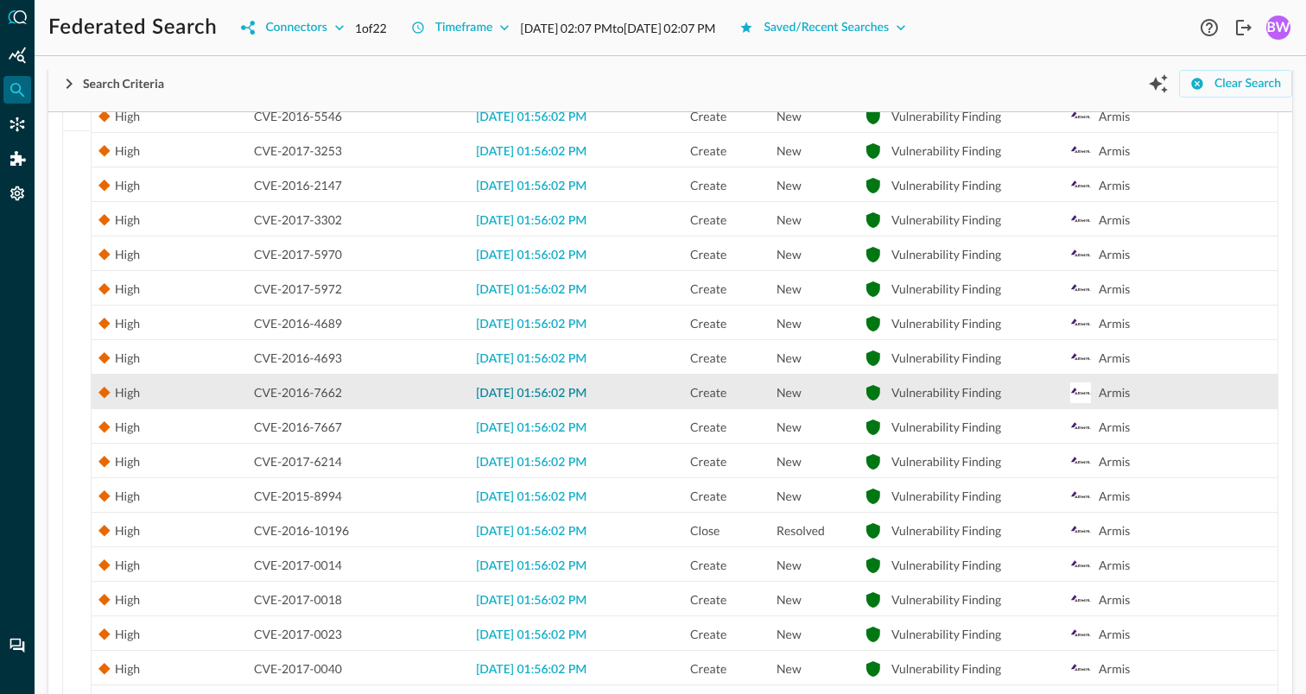
click at [525, 393] on span "2025-08-11 01:56:02 PM" at bounding box center [531, 394] width 111 height 12
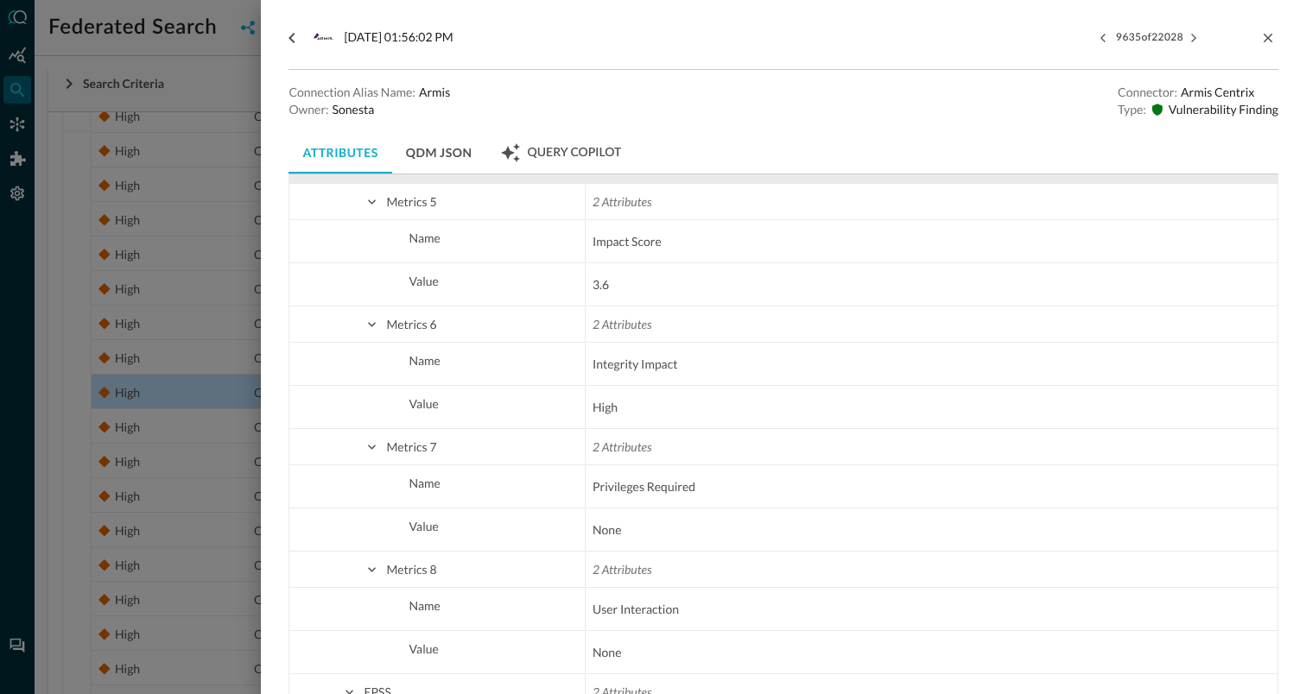
scroll to position [3077, 0]
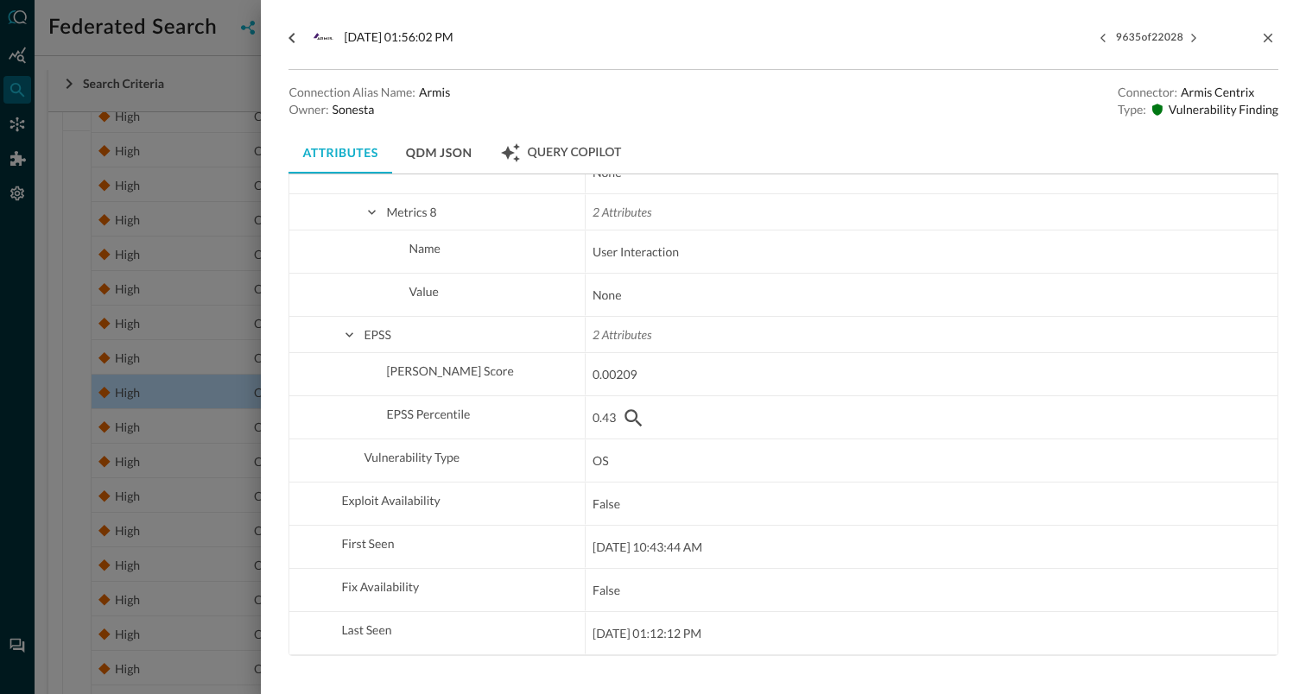
click at [204, 132] on div at bounding box center [653, 347] width 1306 height 694
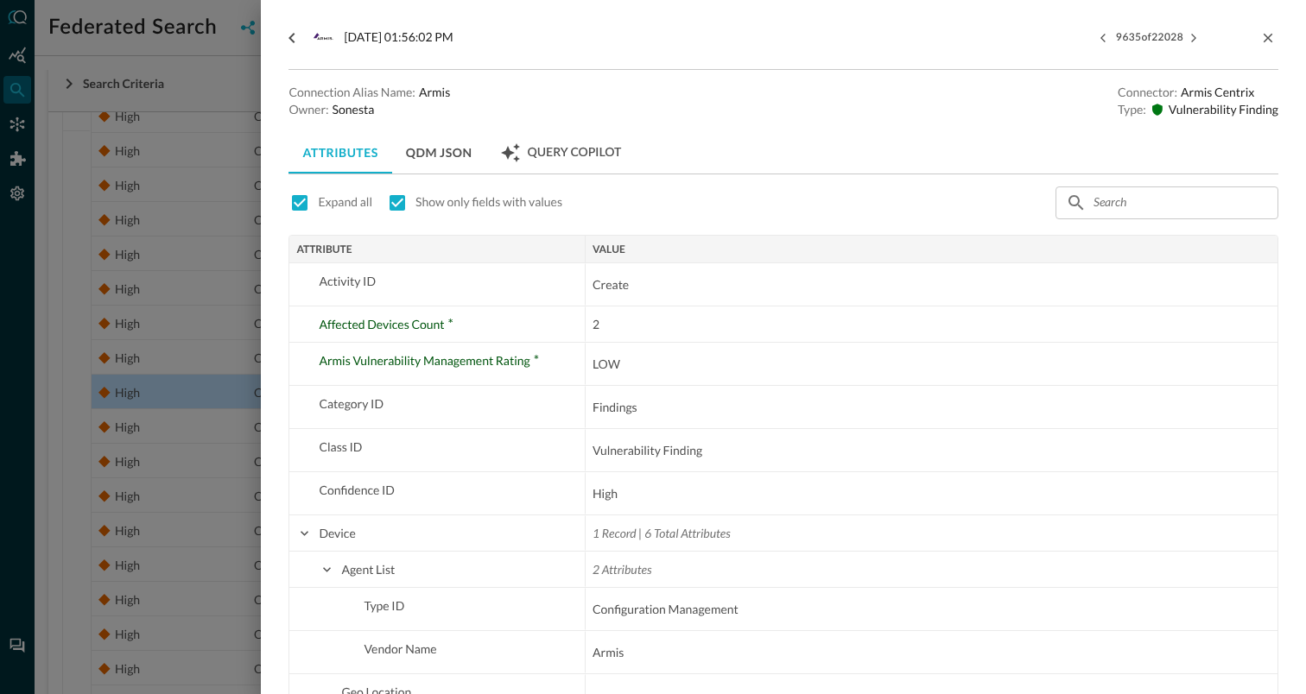
click at [180, 234] on div at bounding box center [653, 347] width 1306 height 694
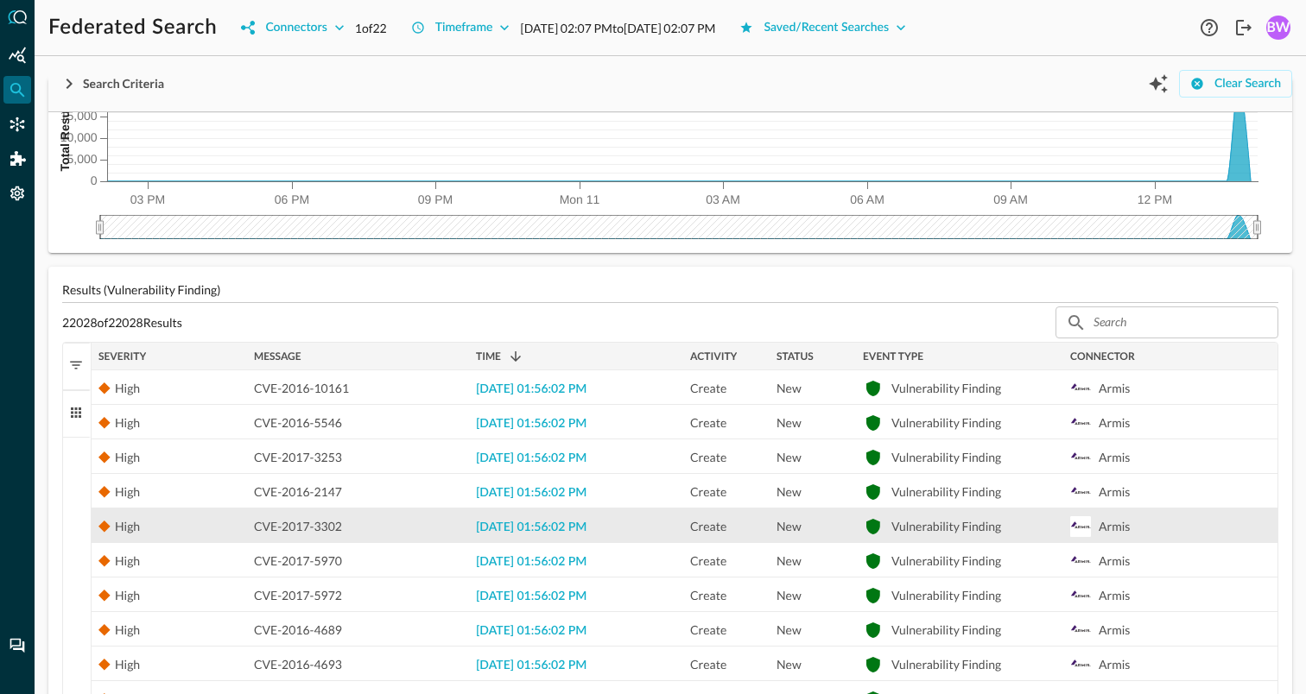
scroll to position [111, 0]
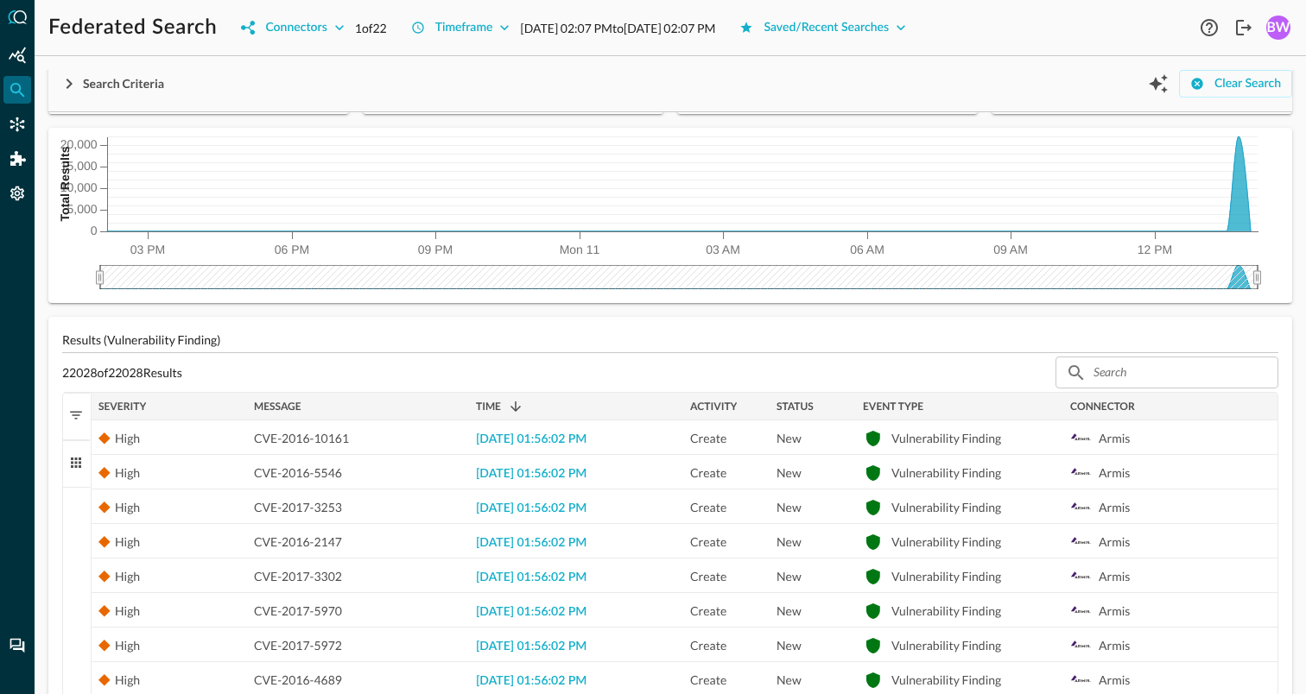
click at [76, 412] on span "button" at bounding box center [76, 416] width 16 height 16
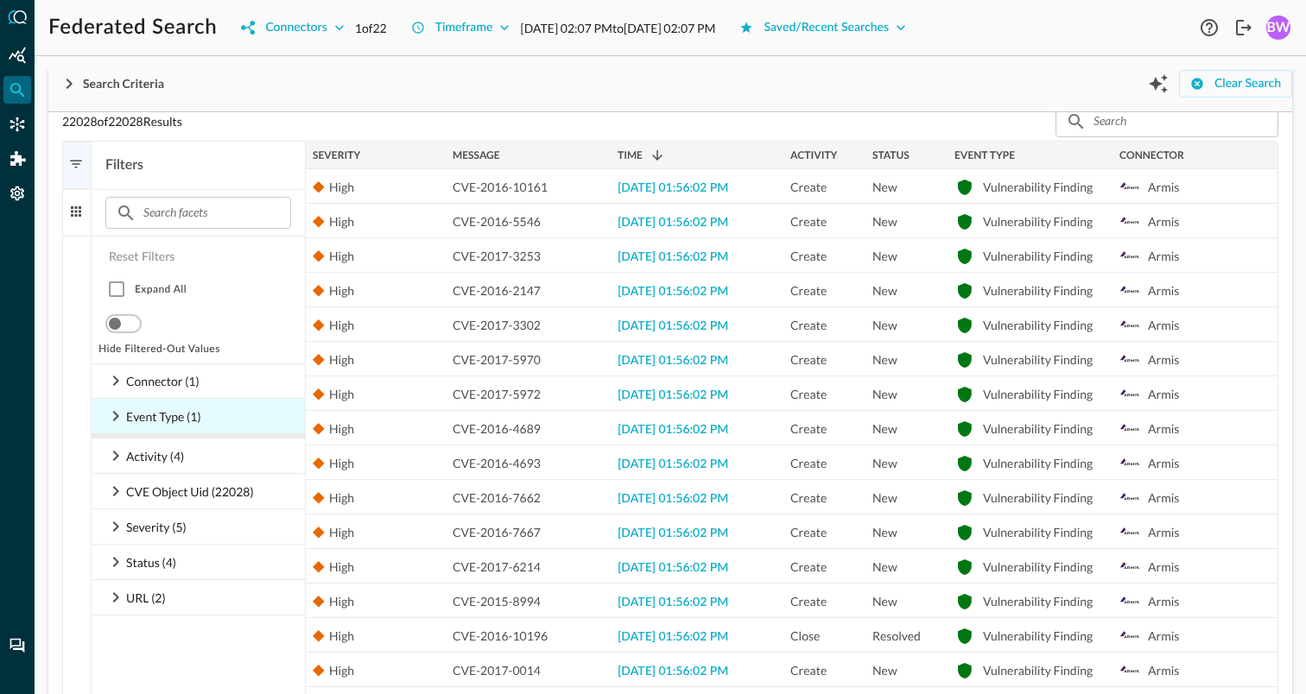
scroll to position [356, 0]
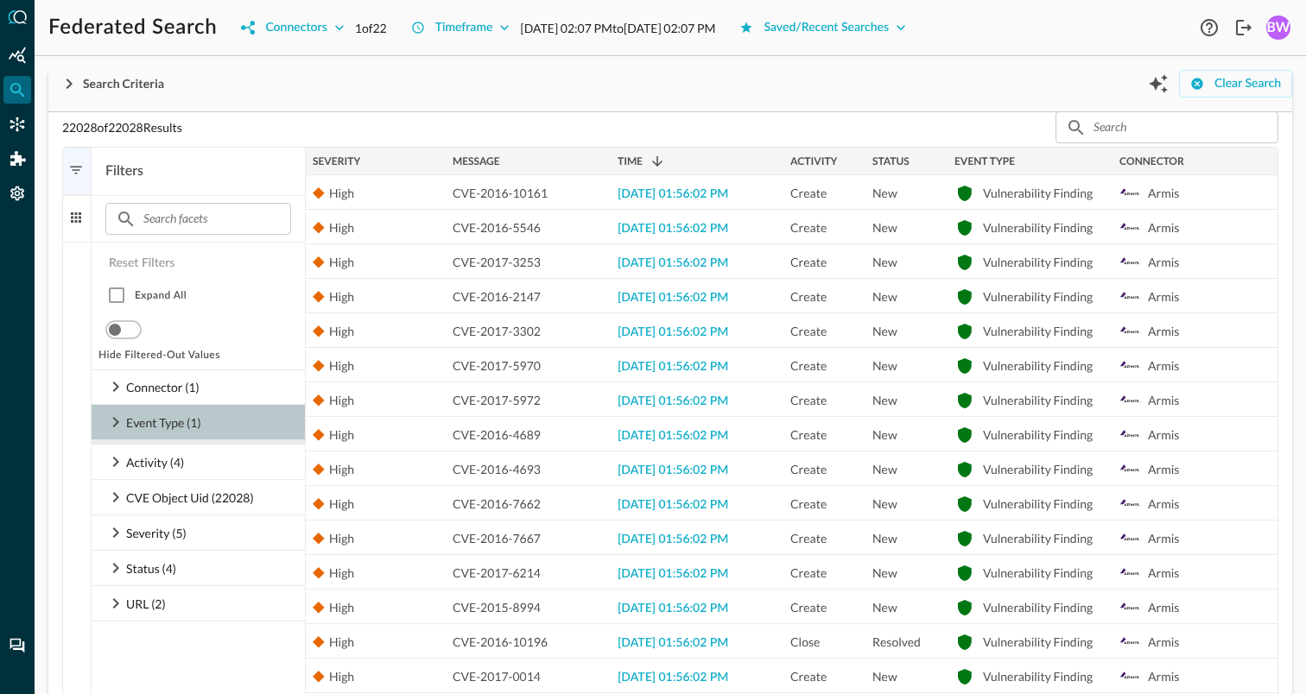
click at [117, 419] on icon at bounding box center [115, 422] width 21 height 21
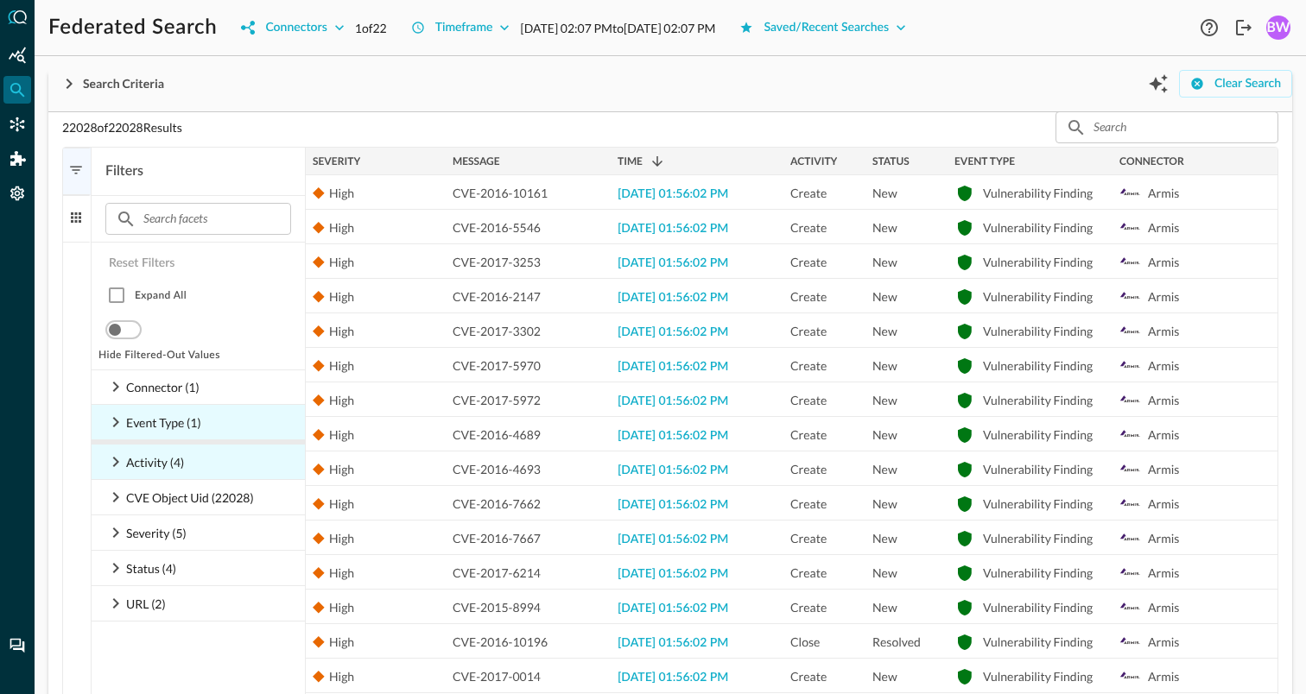
click at [115, 460] on icon at bounding box center [115, 462] width 21 height 21
click at [114, 495] on icon at bounding box center [116, 497] width 6 height 10
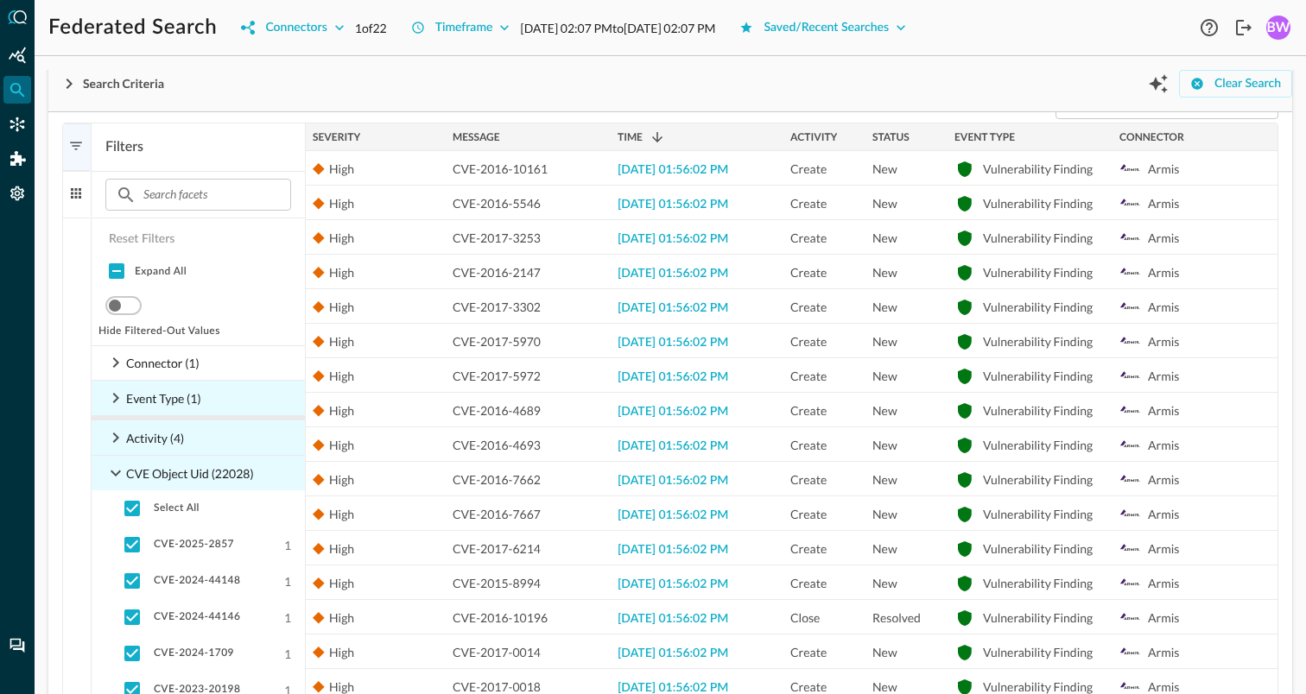
scroll to position [392, 0]
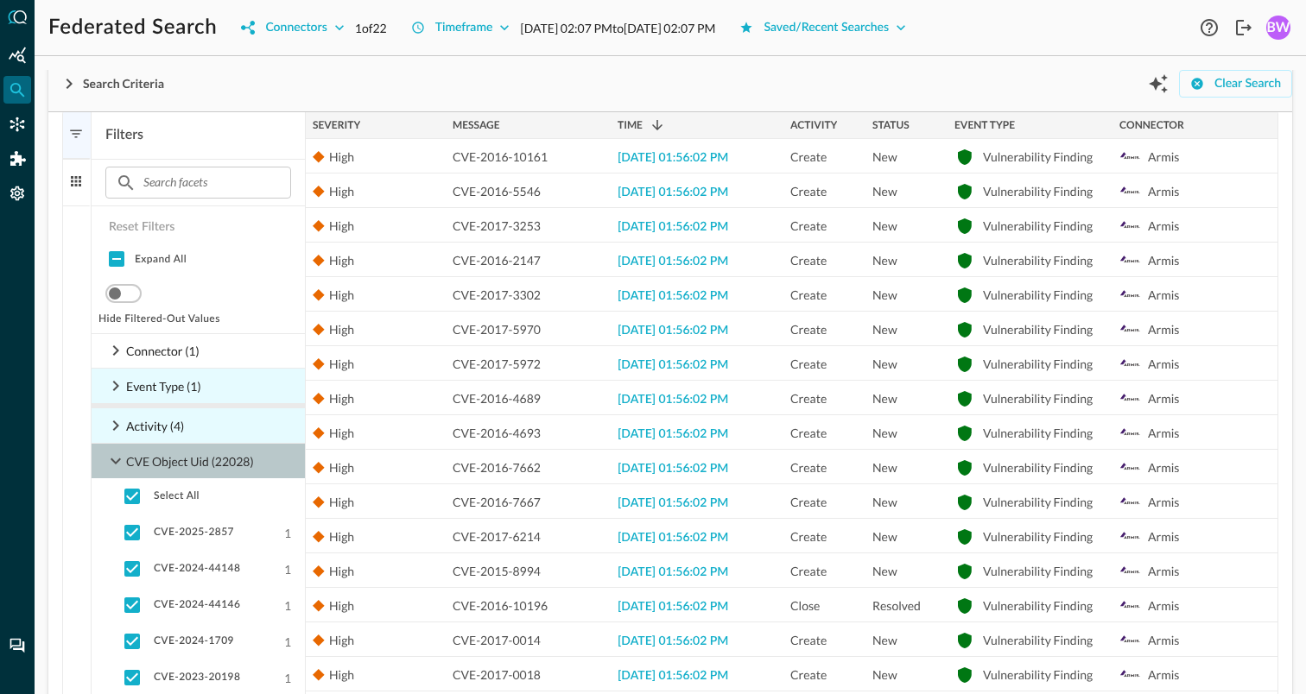
click at [117, 462] on icon at bounding box center [116, 462] width 10 height 6
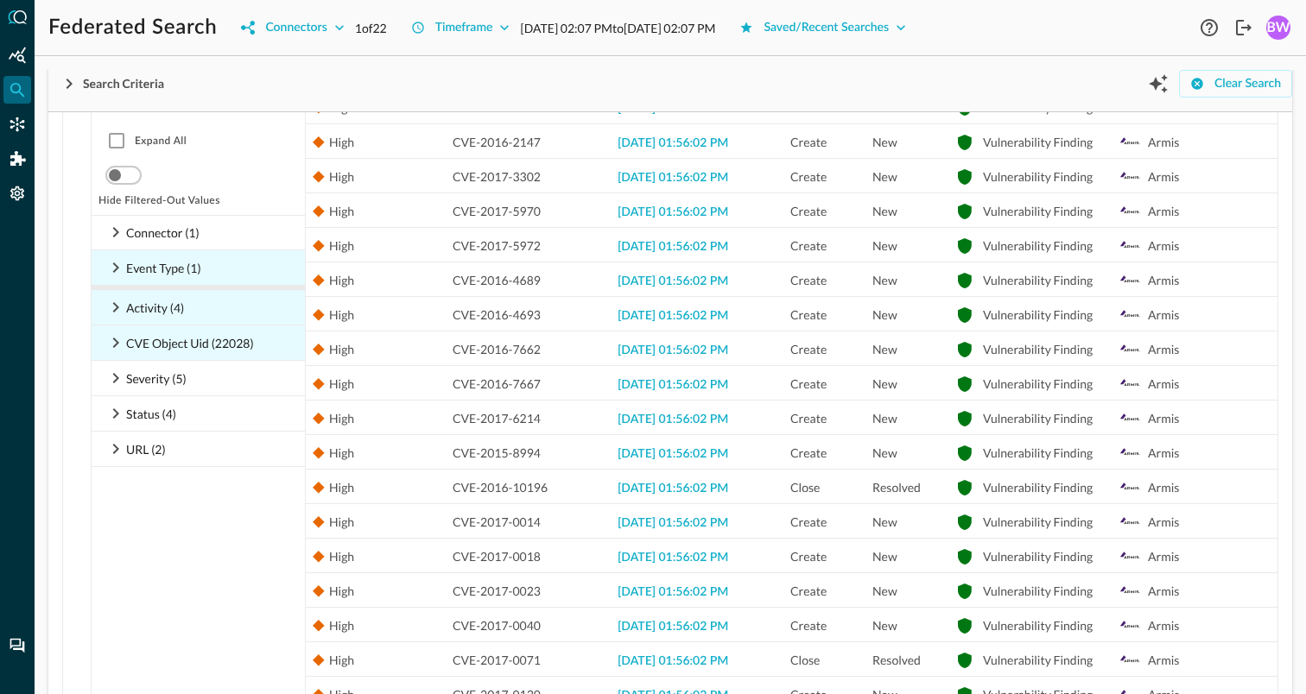
scroll to position [626, 0]
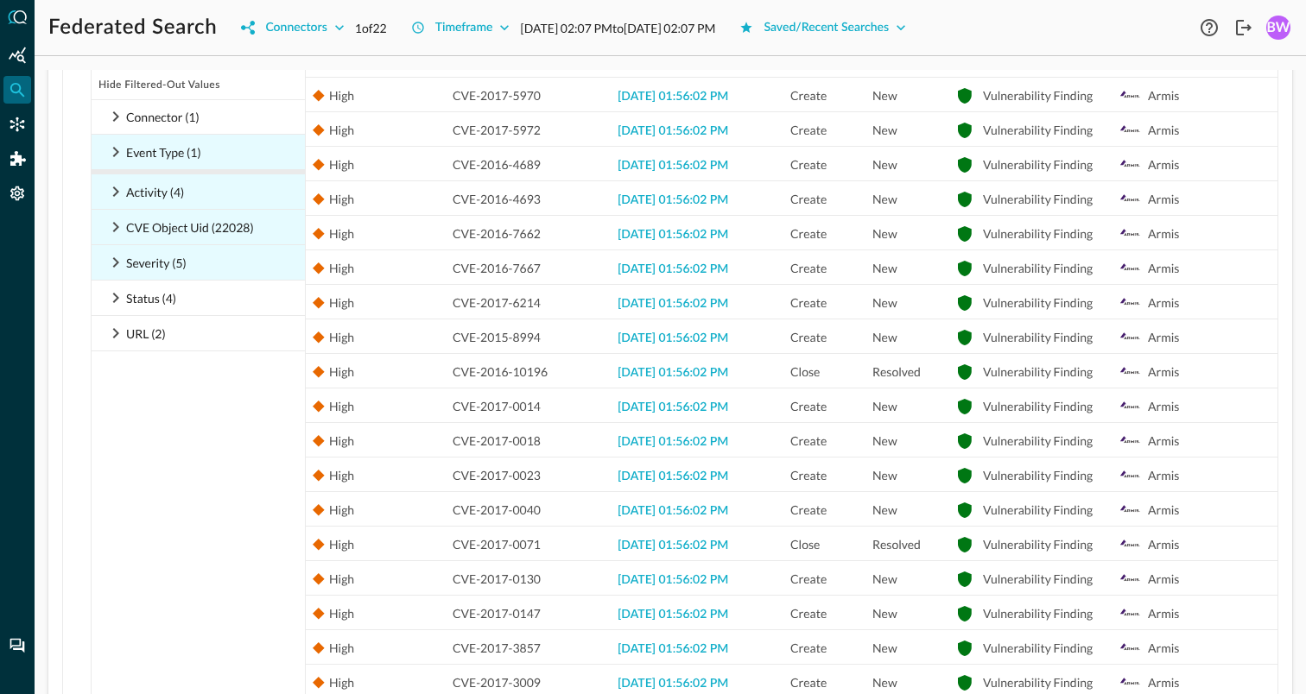
click at [116, 262] on icon at bounding box center [115, 262] width 21 height 21
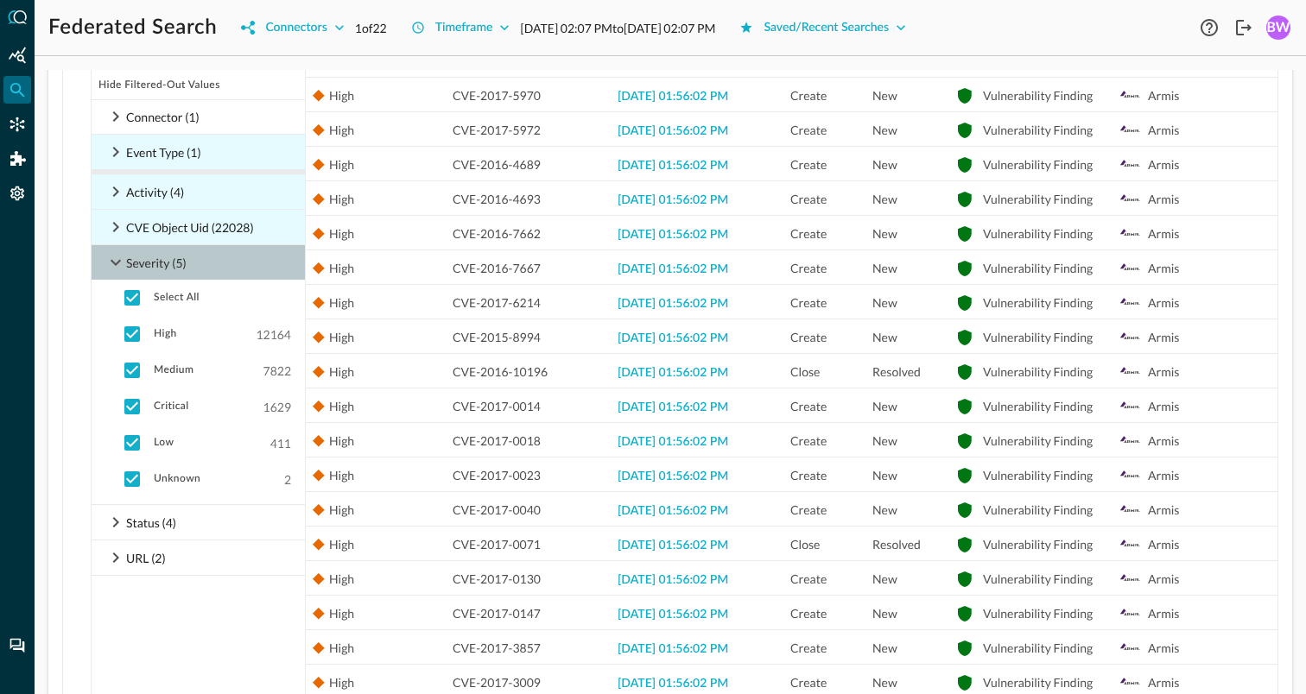
click at [116, 262] on icon at bounding box center [115, 262] width 21 height 21
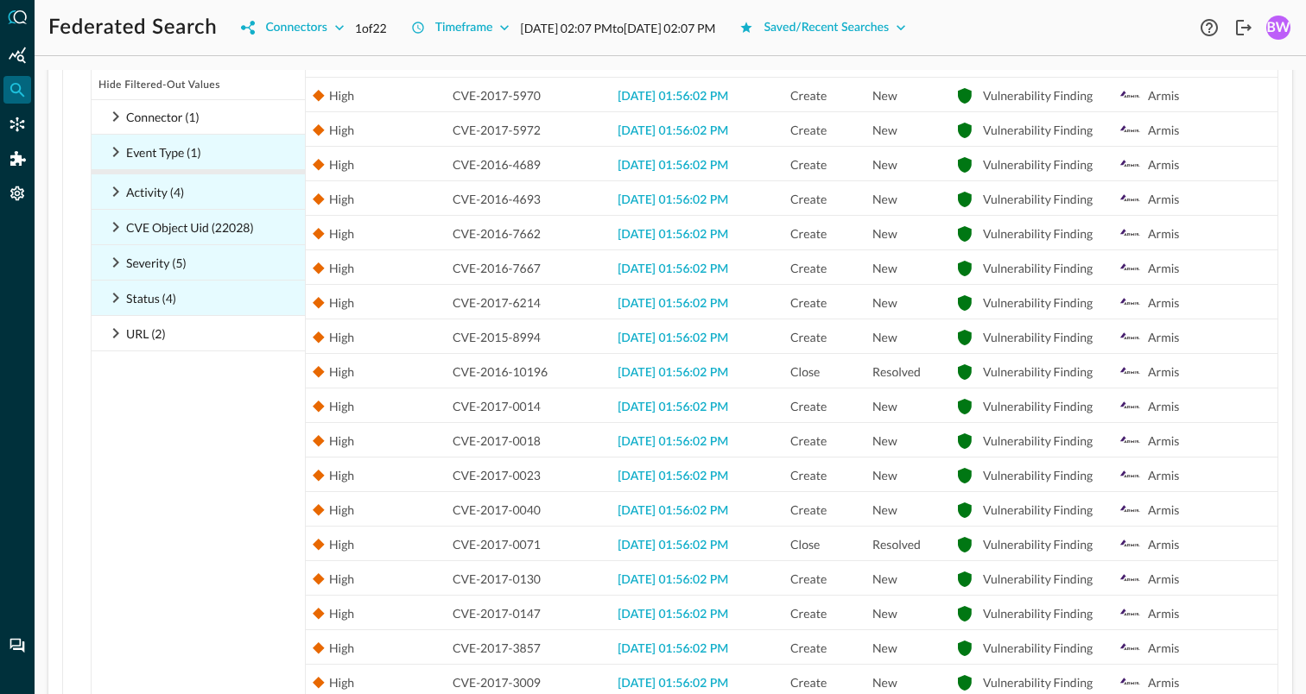
click at [117, 301] on icon at bounding box center [115, 298] width 21 height 21
click at [116, 334] on icon at bounding box center [116, 333] width 6 height 10
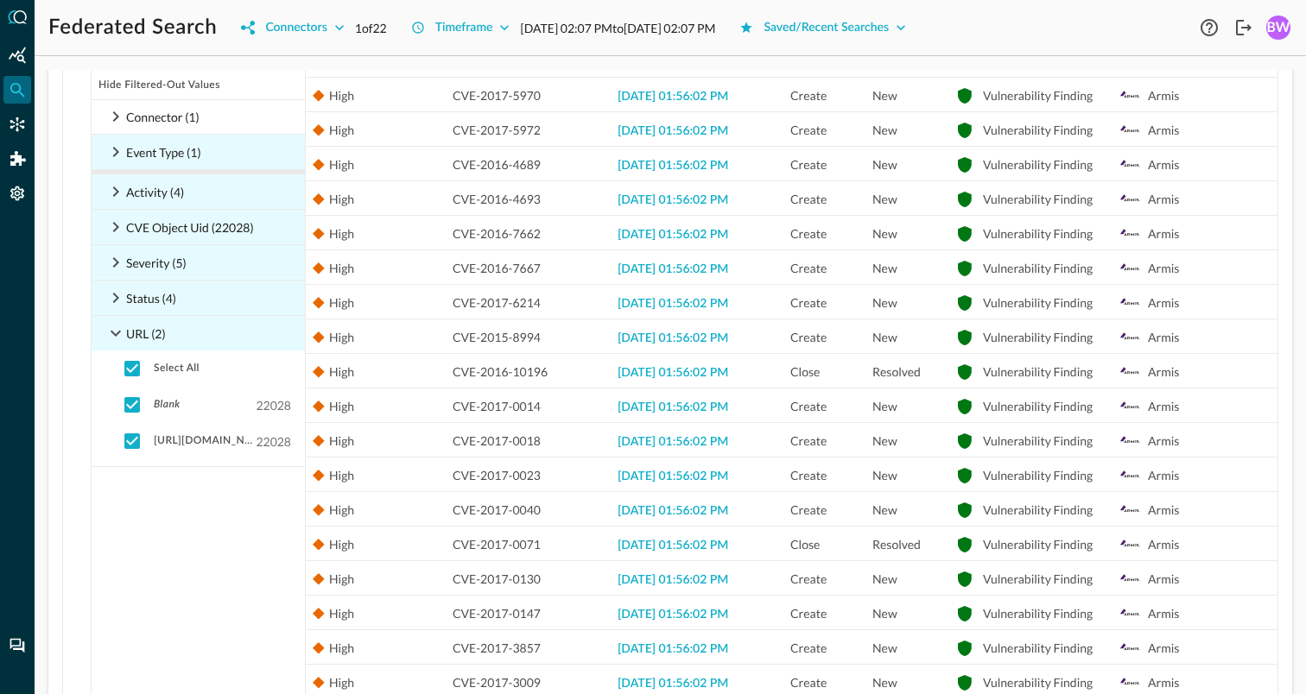
click at [116, 334] on icon at bounding box center [116, 334] width 10 height 6
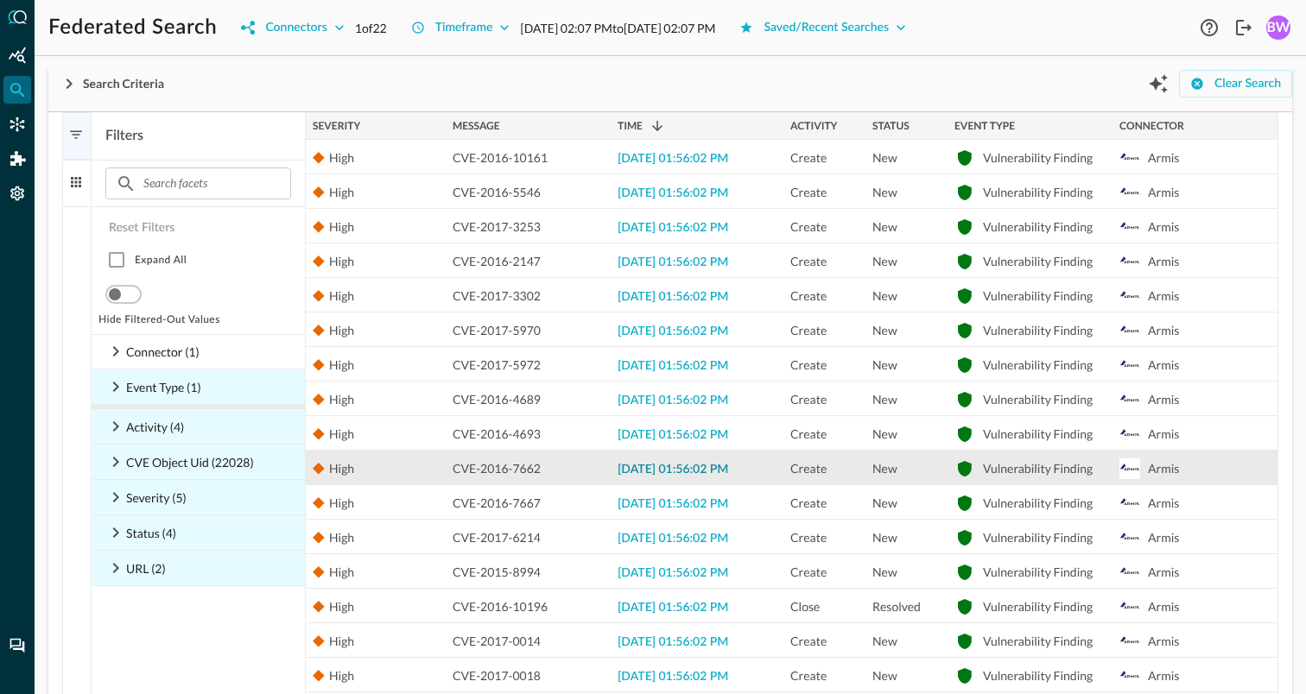
scroll to position [390, 0]
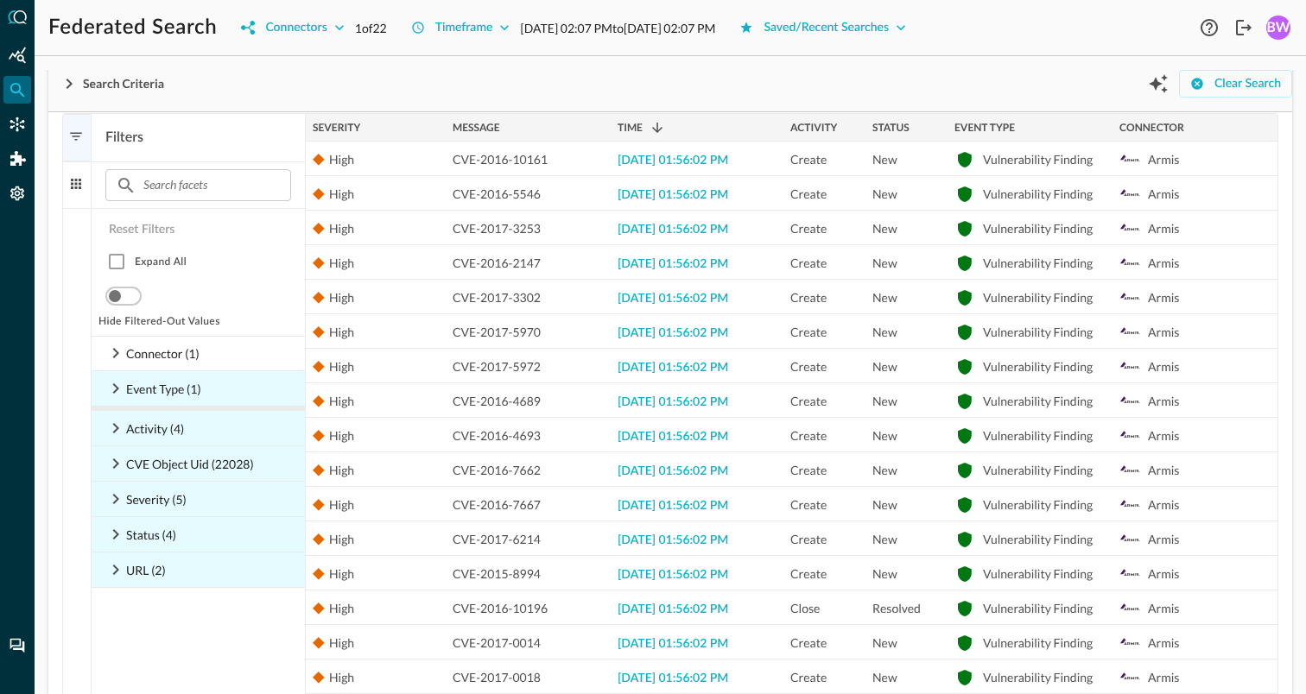
click at [74, 178] on span "button" at bounding box center [76, 184] width 16 height 16
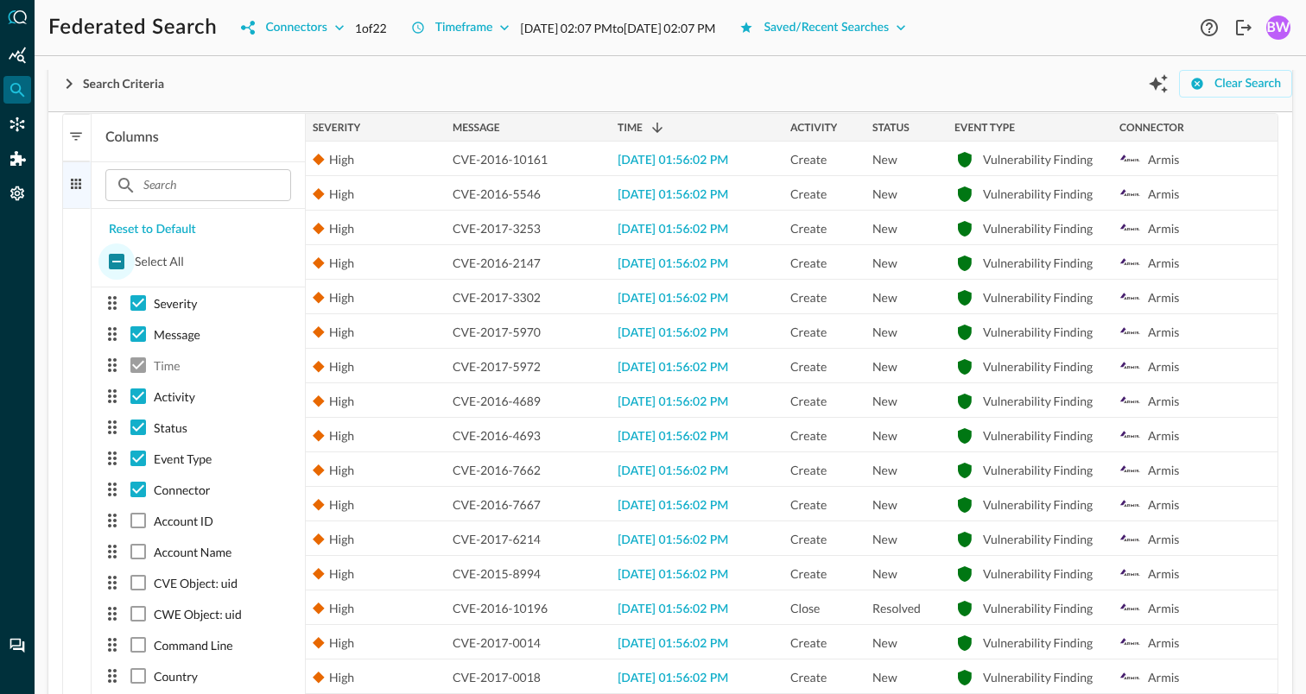
click at [116, 260] on input "checkbox" at bounding box center [116, 262] width 36 height 36
checkbox input "true"
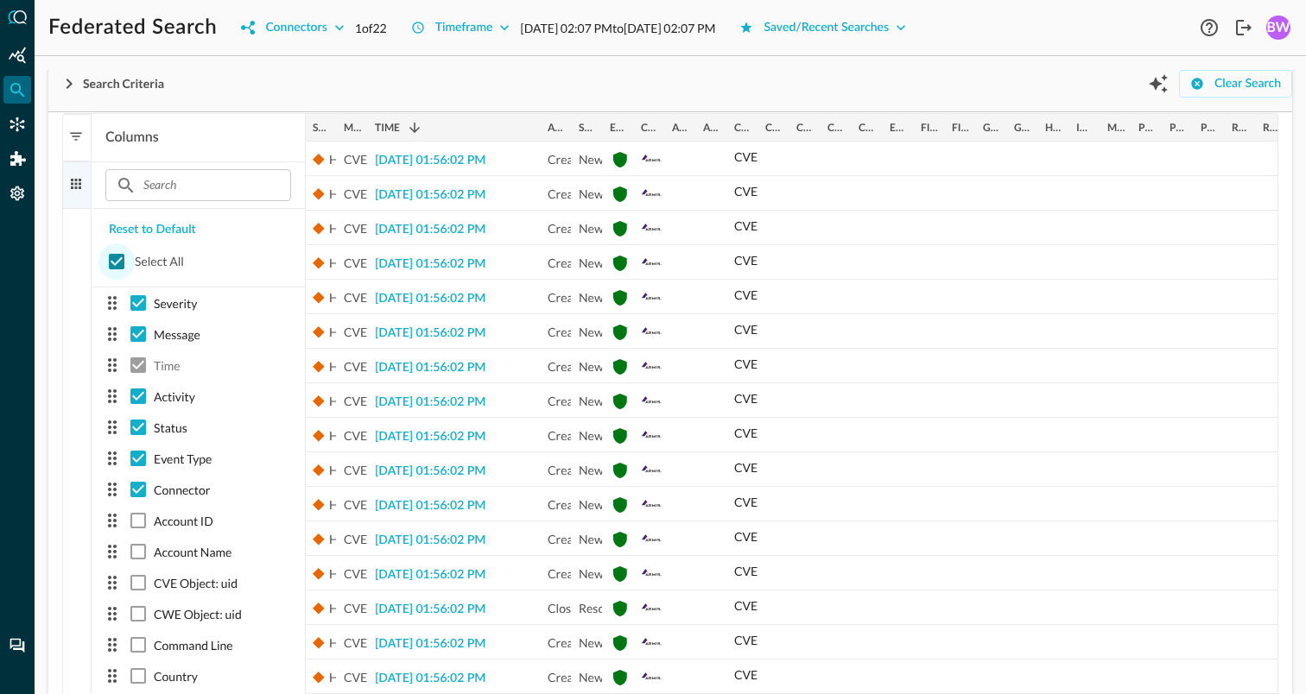
checkbox input "true"
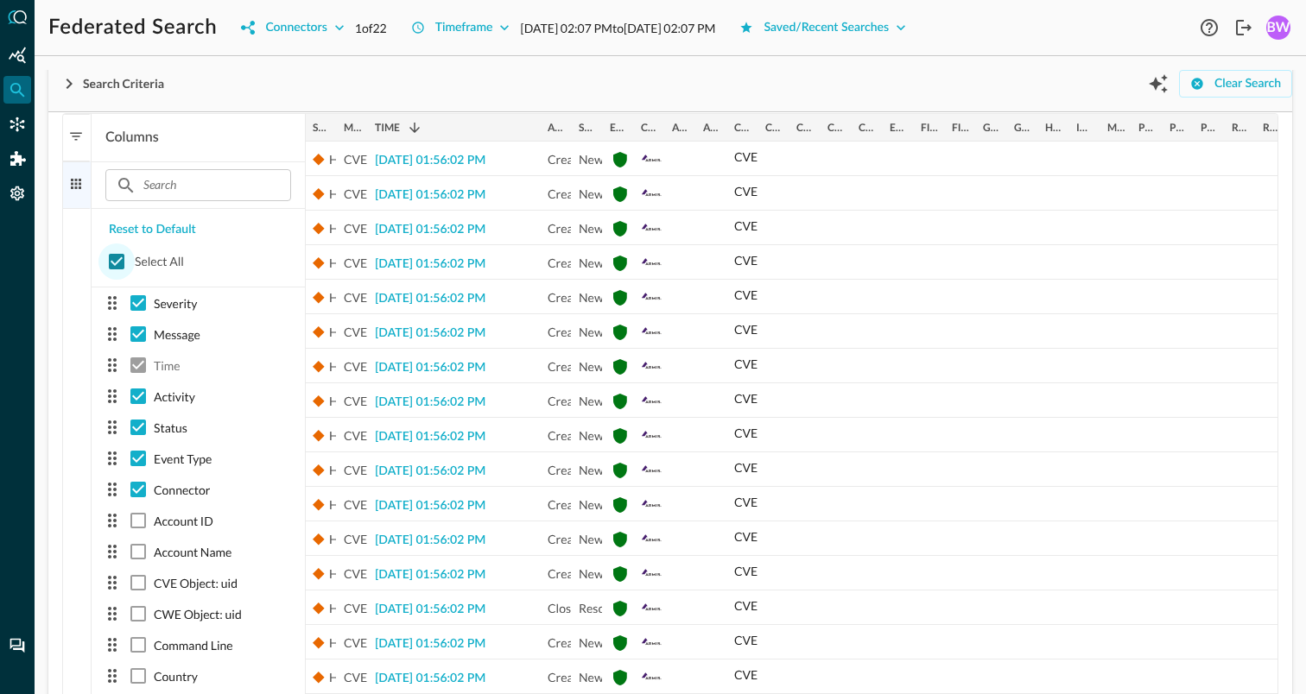
checkbox input "true"
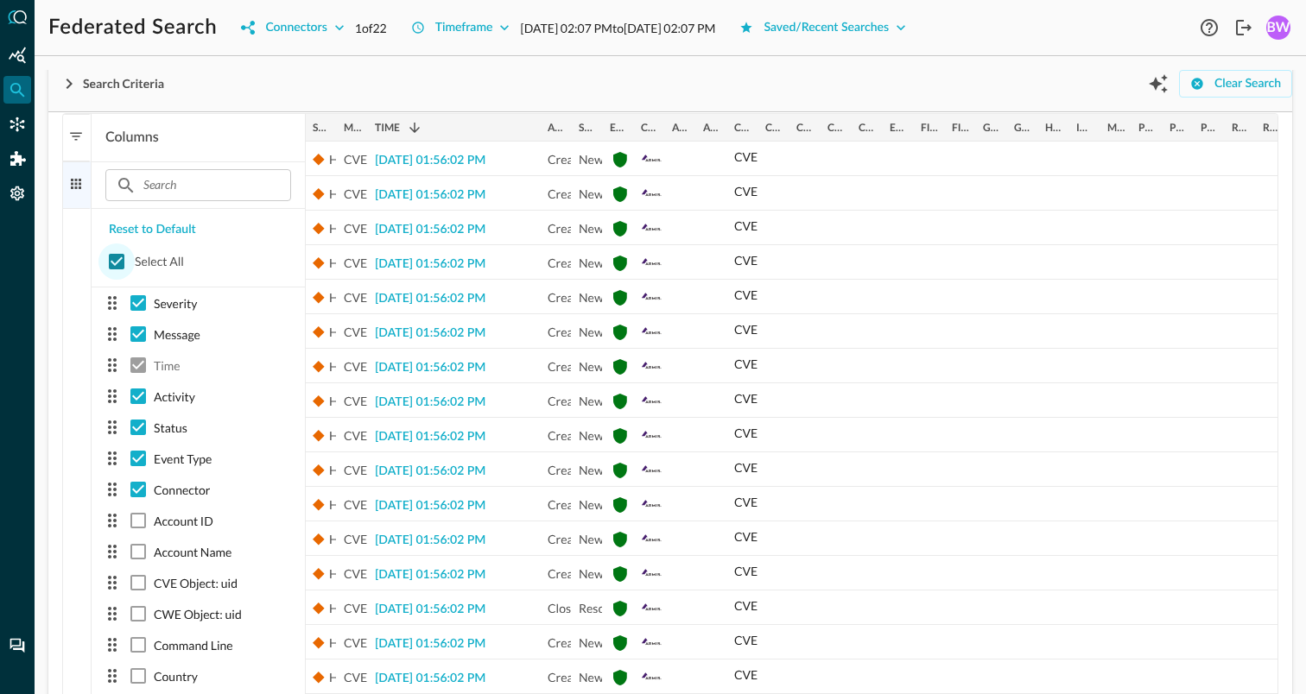
checkbox input "true"
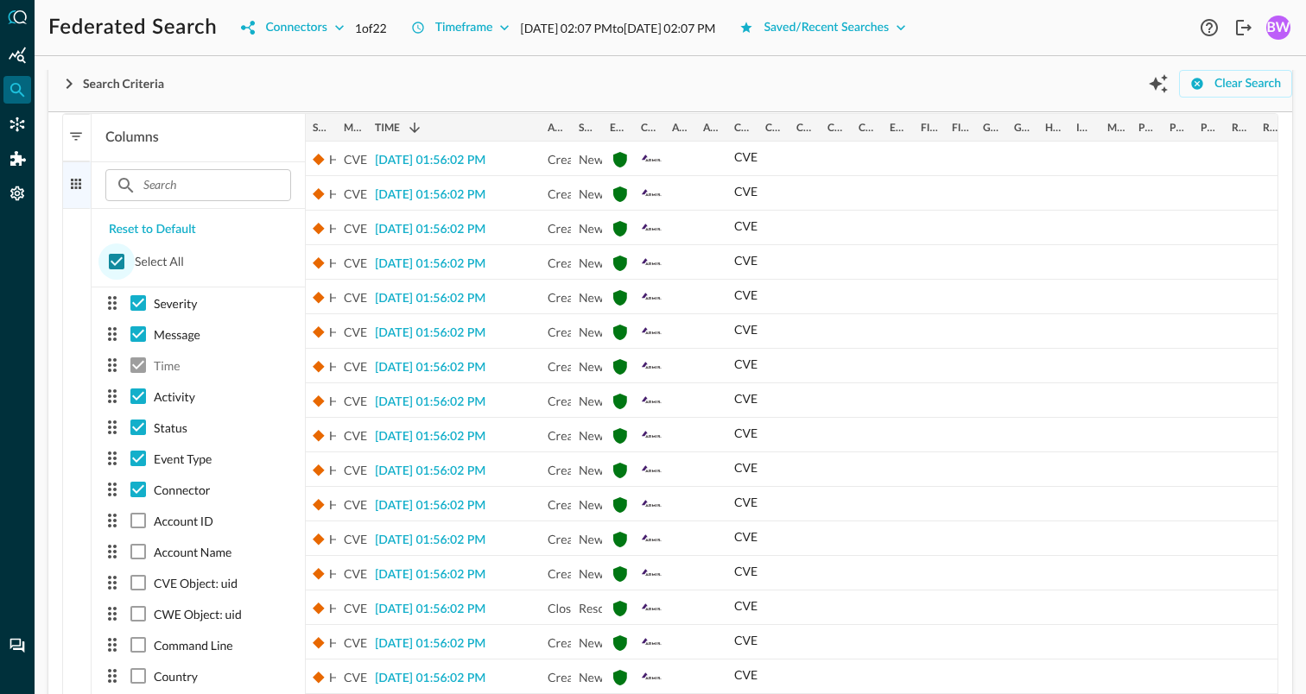
checkbox input "true"
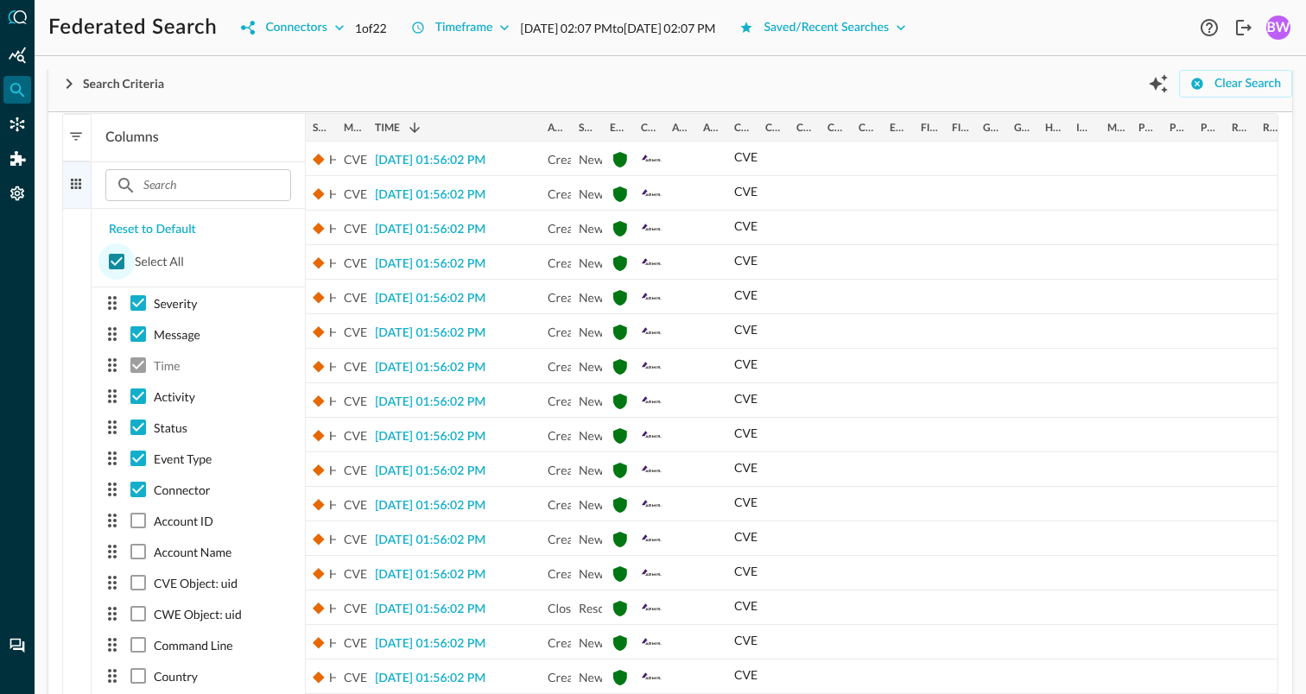
checkbox input "true"
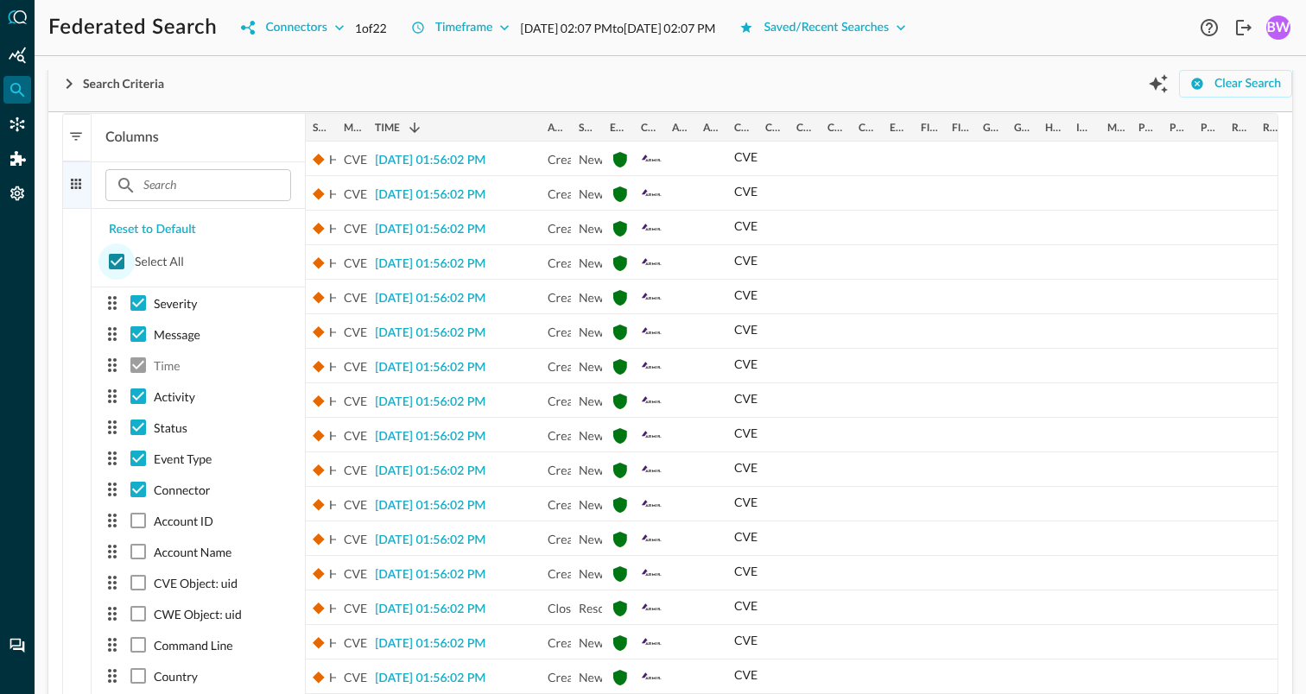
checkbox input "true"
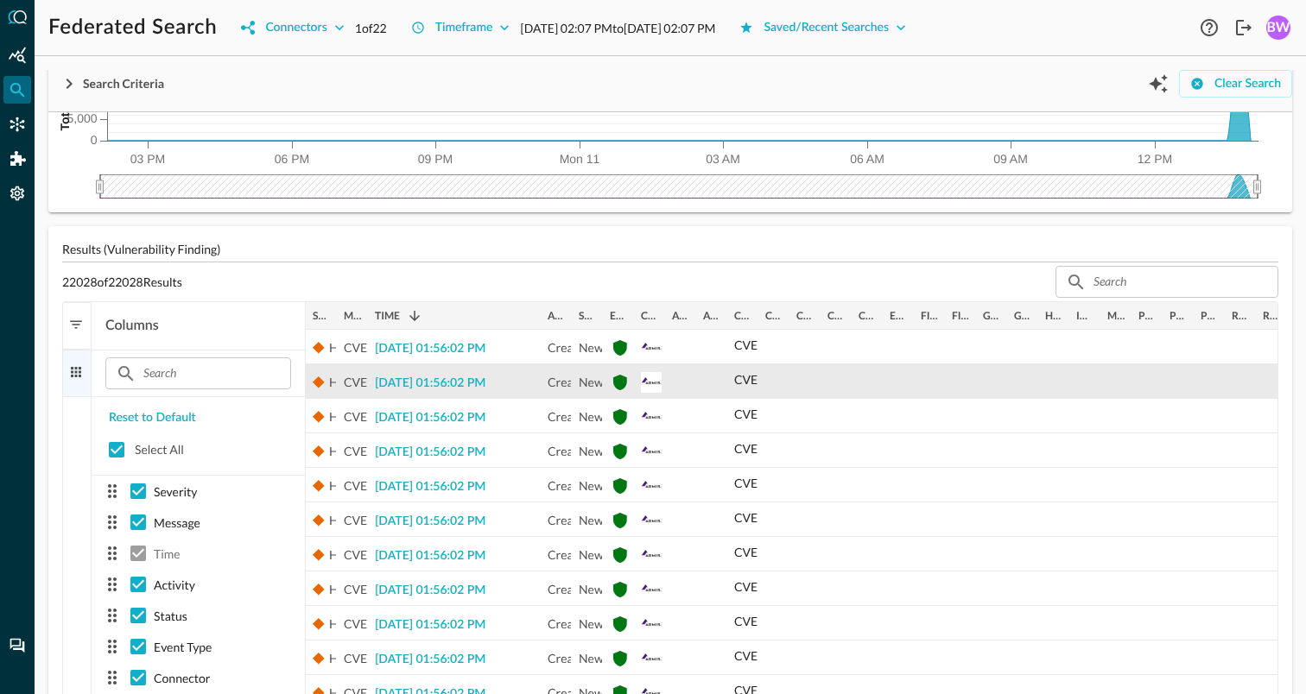
scroll to position [165, 0]
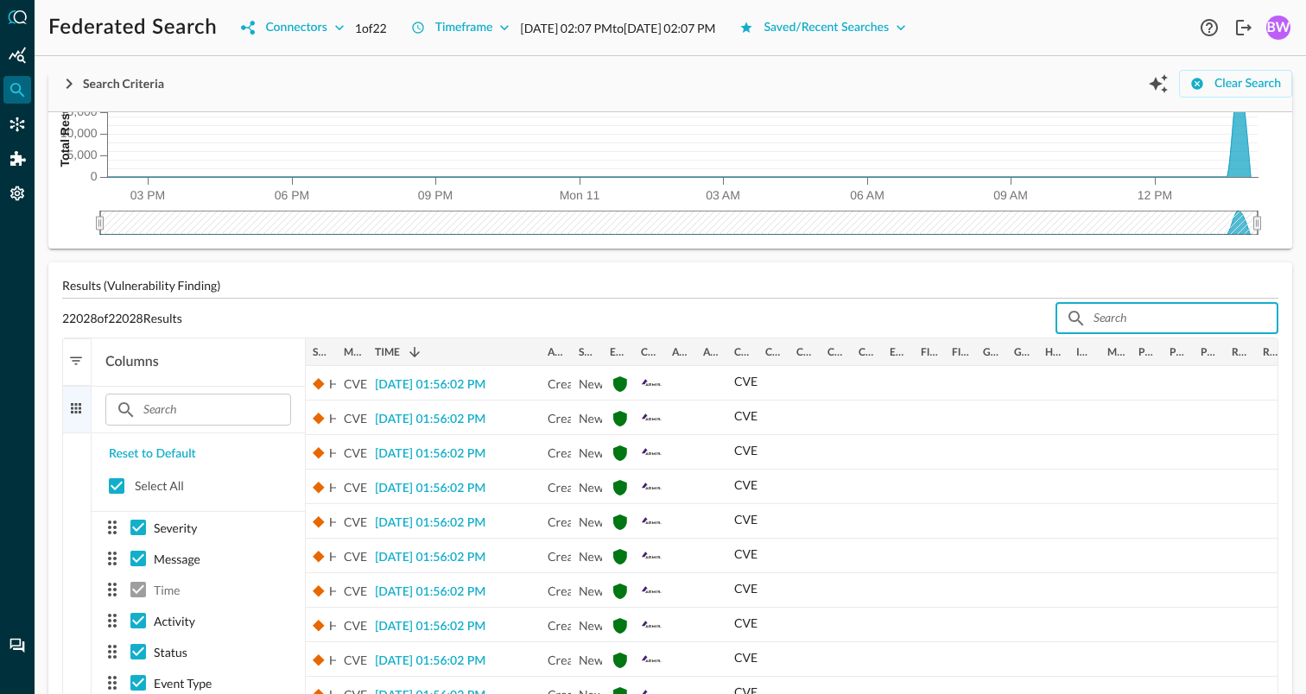
click at [1129, 326] on input "text" at bounding box center [1166, 318] width 145 height 32
paste input "[GEOGRAPHIC_DATA]"
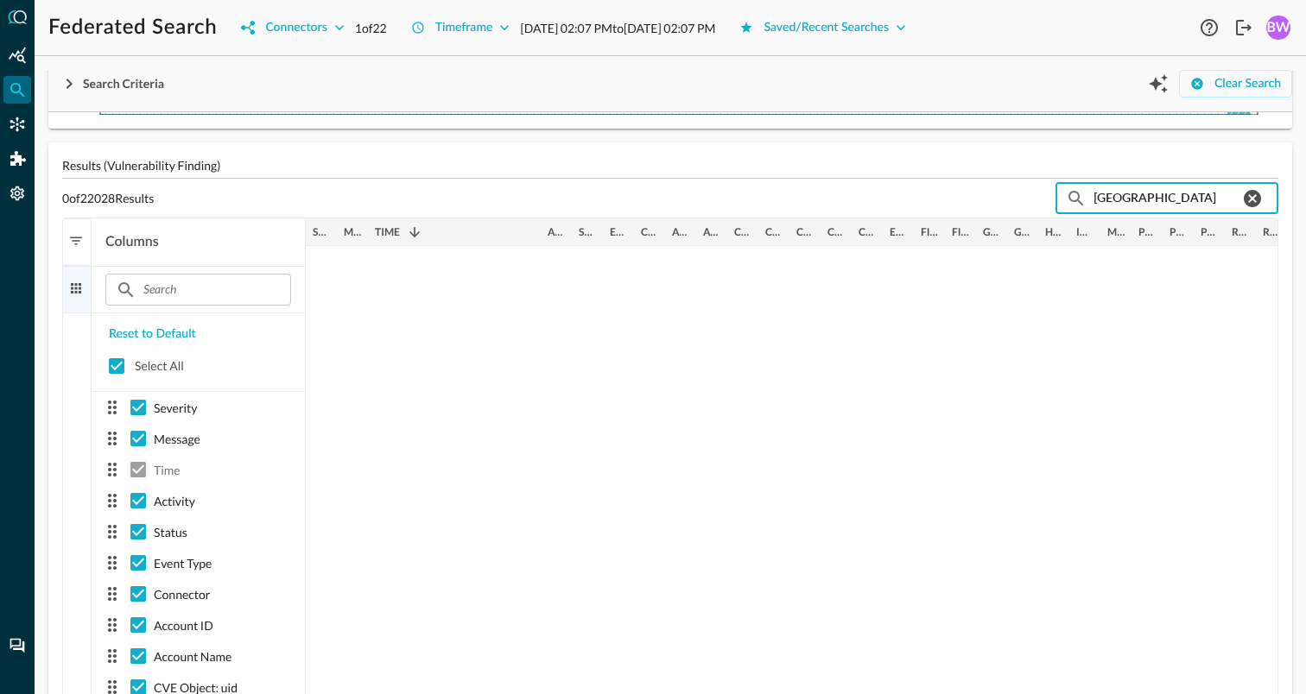
scroll to position [283, 0]
type input "[GEOGRAPHIC_DATA]"
click at [67, 84] on icon "button" at bounding box center [69, 83] width 21 height 21
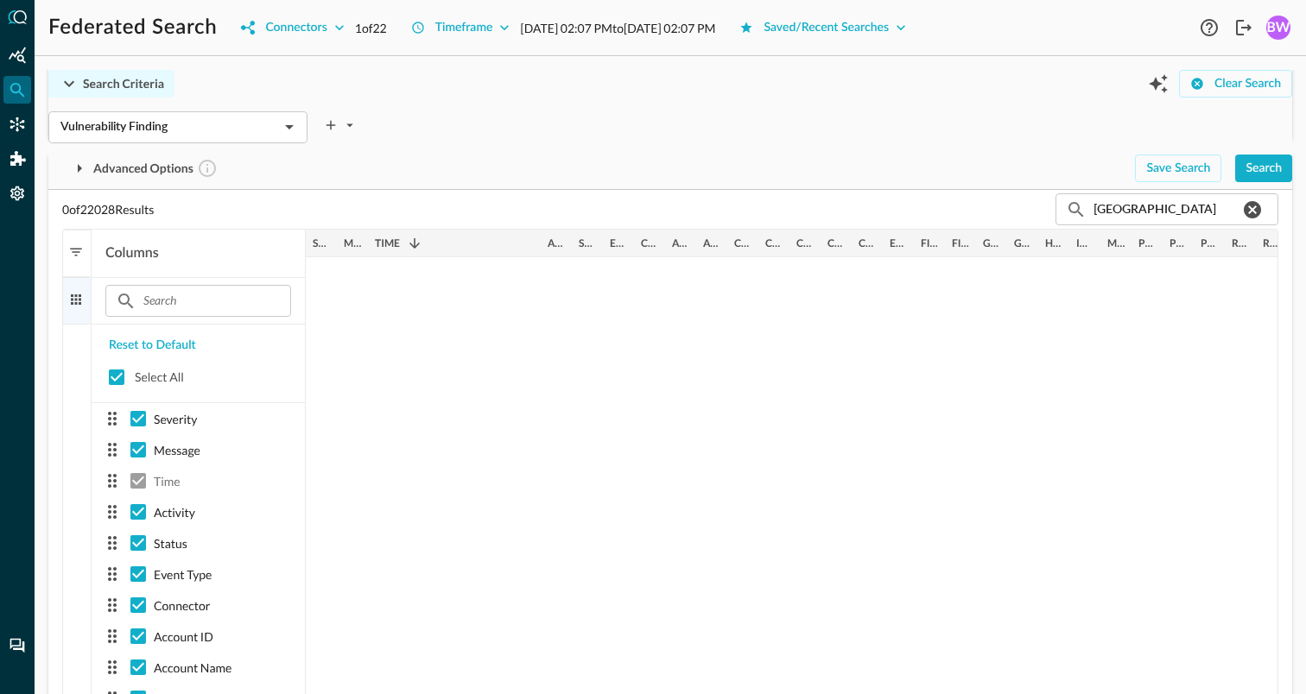
scroll to position [361, 0]
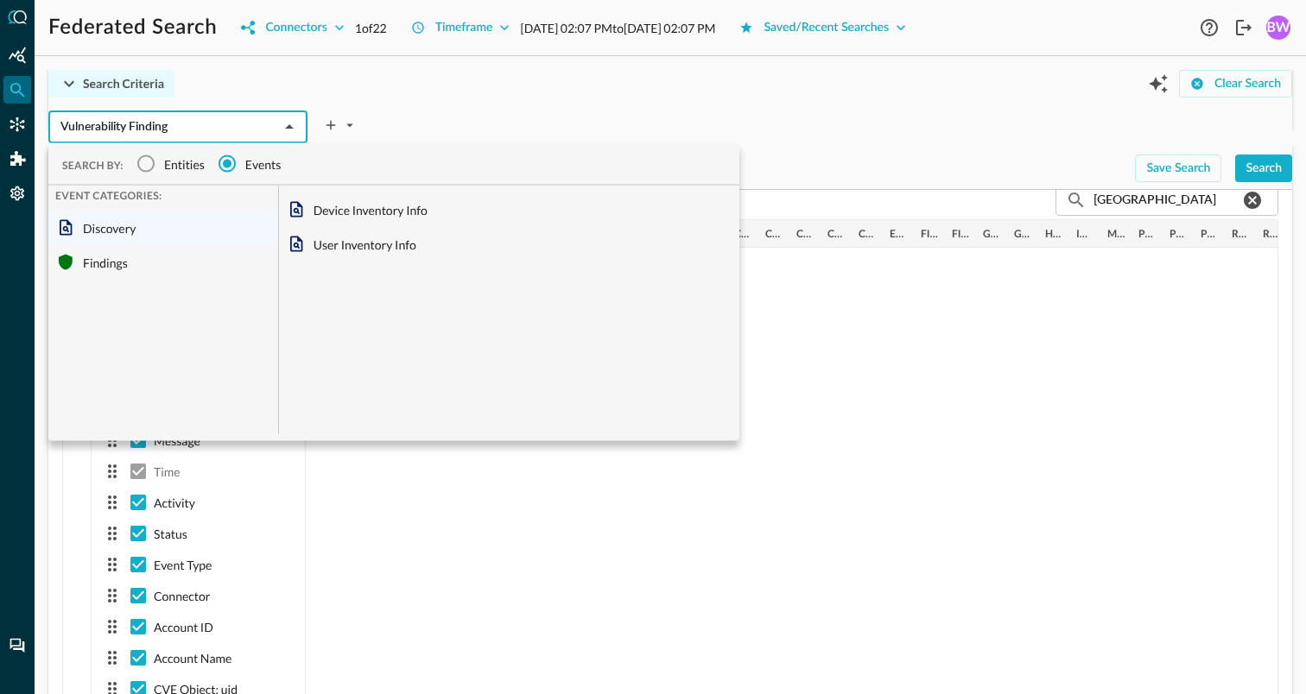
click at [165, 129] on input "Vulnerability Finding" at bounding box center [164, 128] width 220 height 22
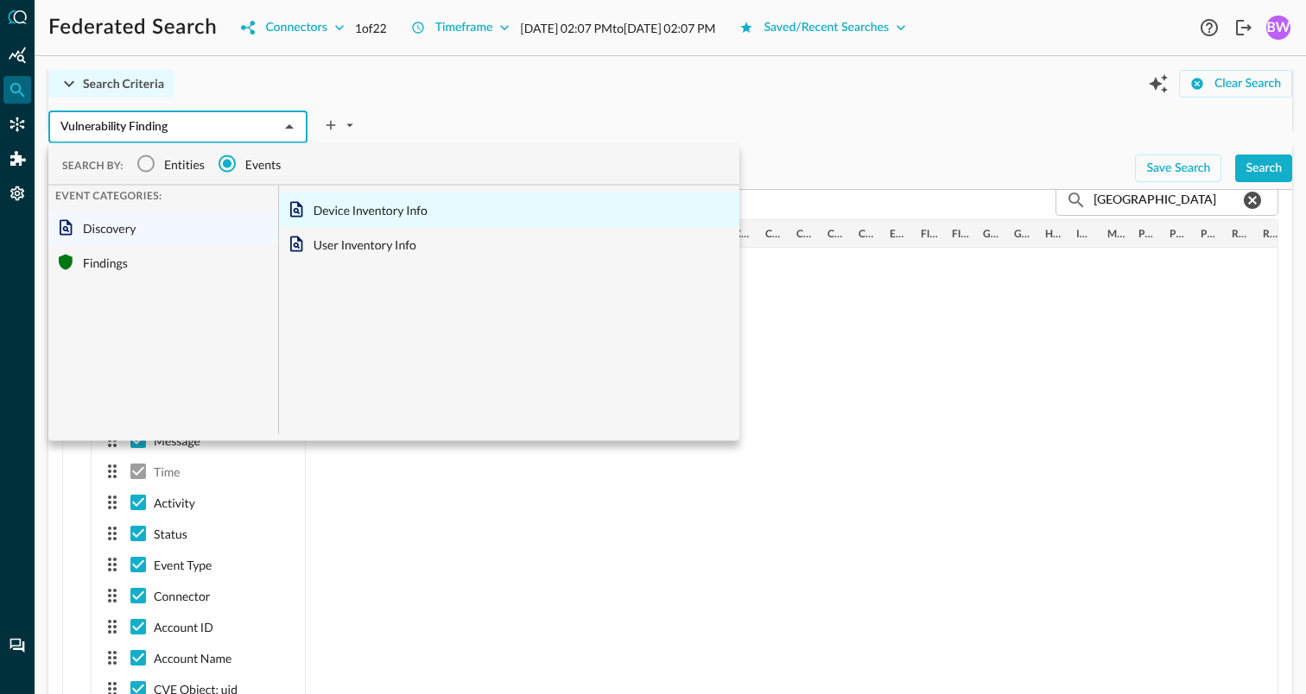
click at [326, 205] on div "Device Inventory Info" at bounding box center [509, 210] width 460 height 35
type input "Device Inventory Info"
click at [225, 126] on input "Device Inventory Info" at bounding box center [164, 128] width 220 height 22
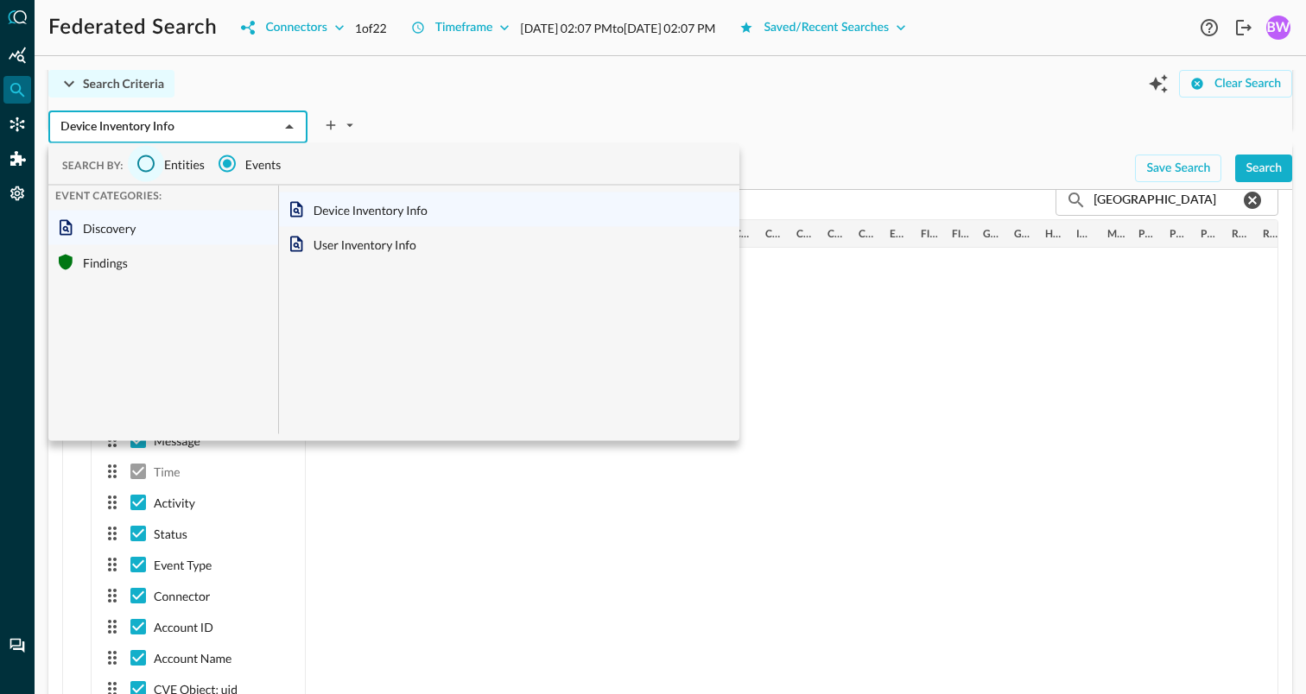
click at [147, 161] on input "Entities" at bounding box center [146, 164] width 36 height 36
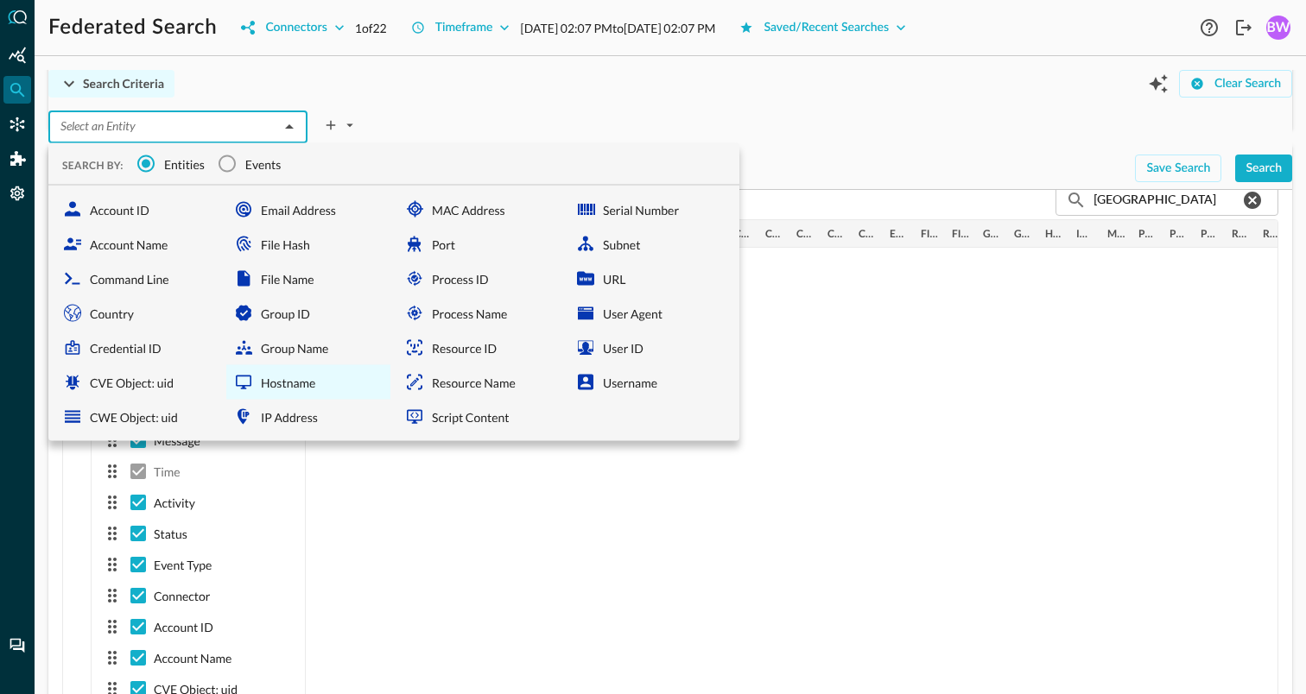
click at [274, 384] on div "Hostname" at bounding box center [308, 382] width 164 height 35
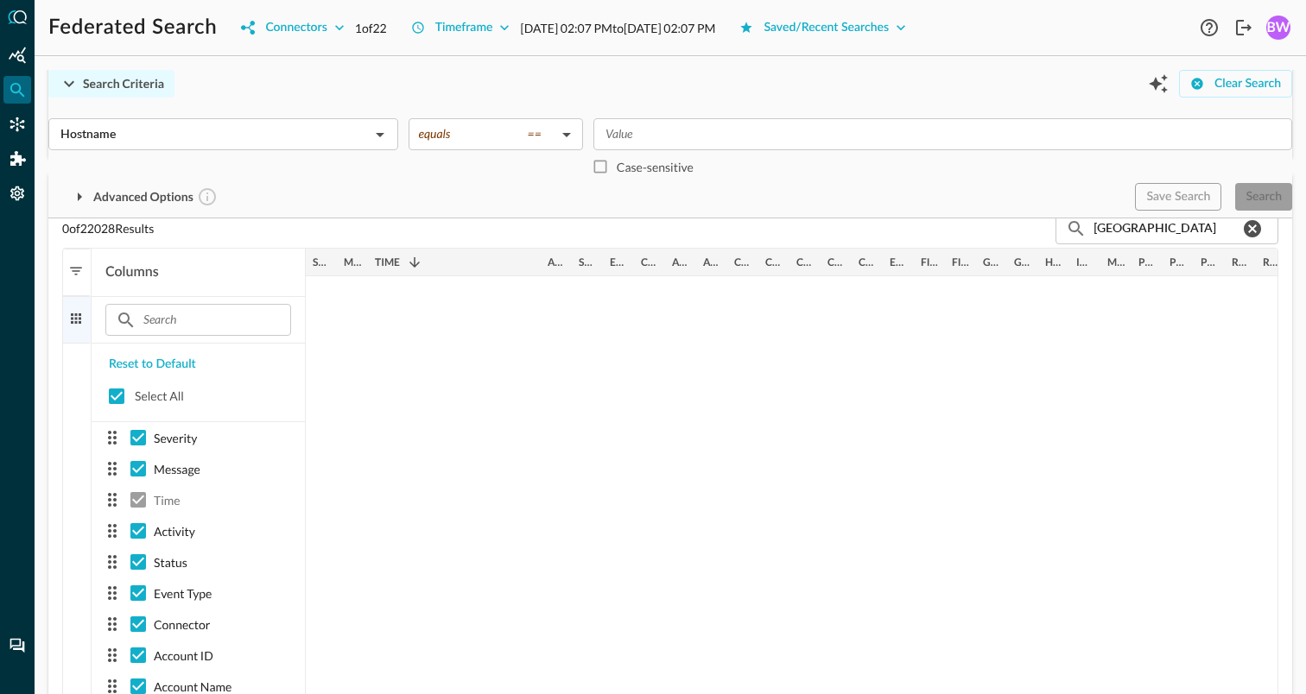
scroll to position [390, 0]
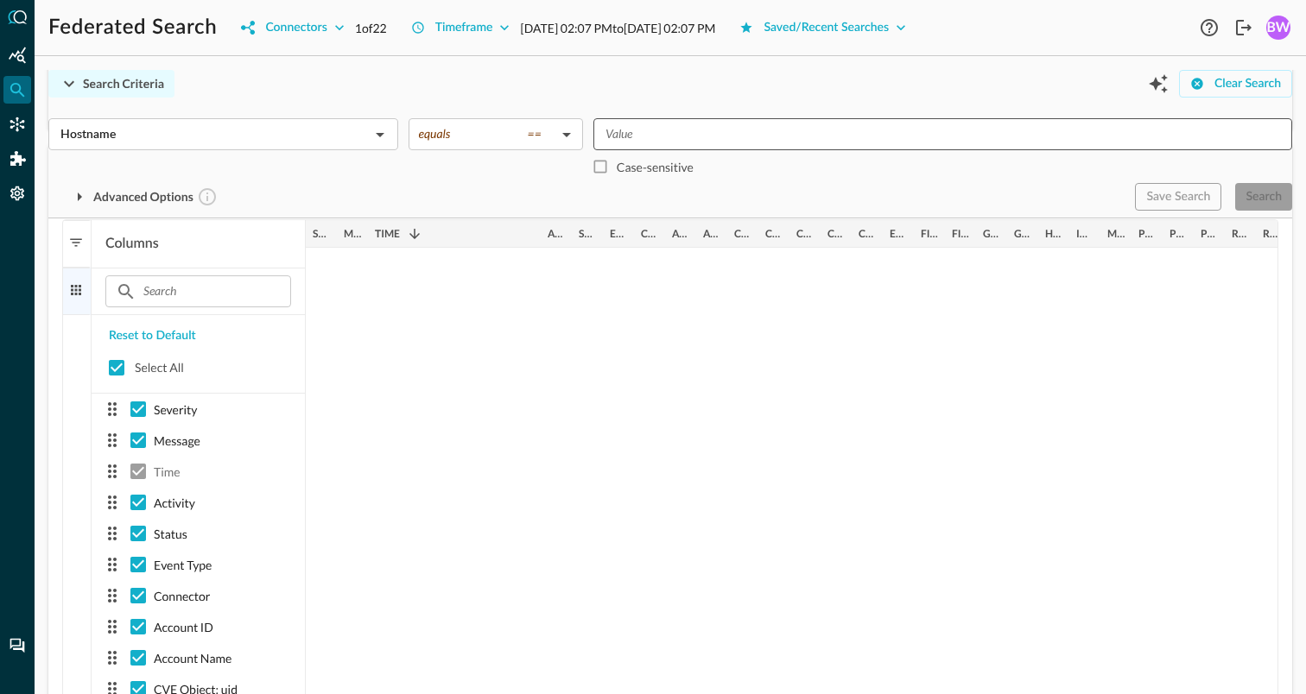
click at [660, 135] on input "Value" at bounding box center [942, 135] width 686 height 22
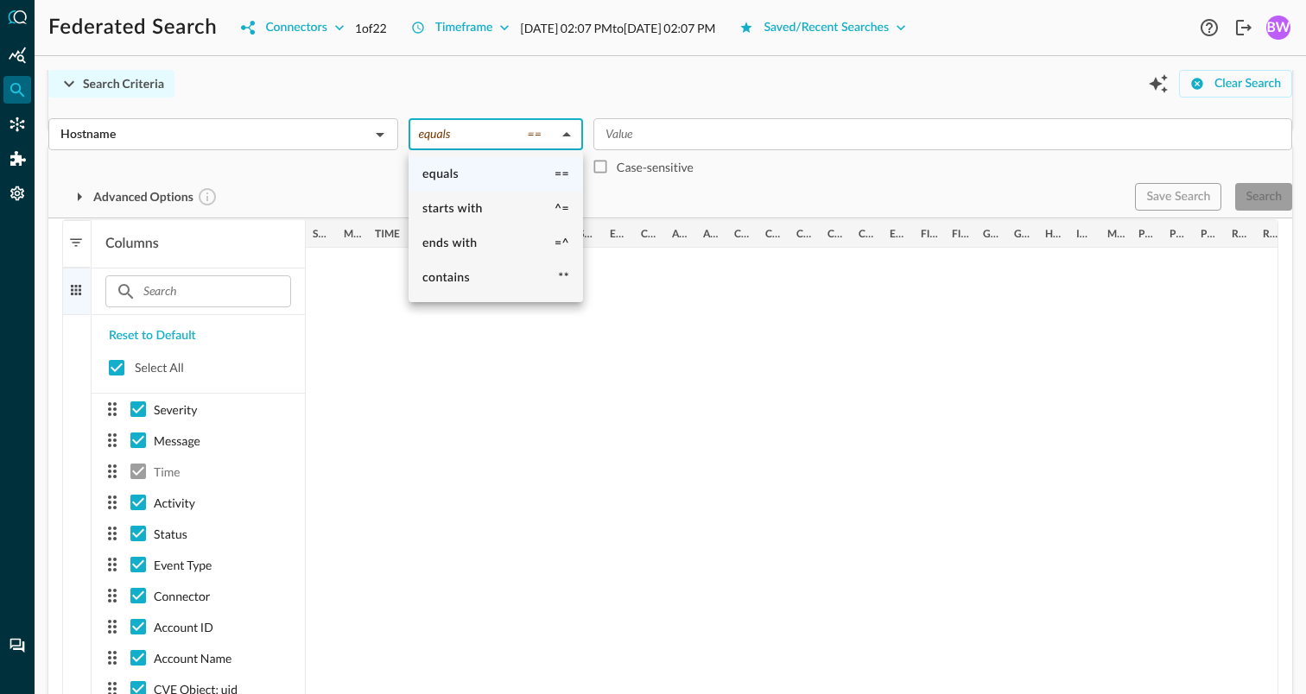
click at [508, 135] on body "Federated Search Connectors 1 of 22 Timeframe Aug 10, 2025 02:07 PM to Aug 11, …" at bounding box center [653, 347] width 1306 height 694
click at [451, 289] on li "contains **" at bounding box center [496, 278] width 174 height 35
type input "contains"
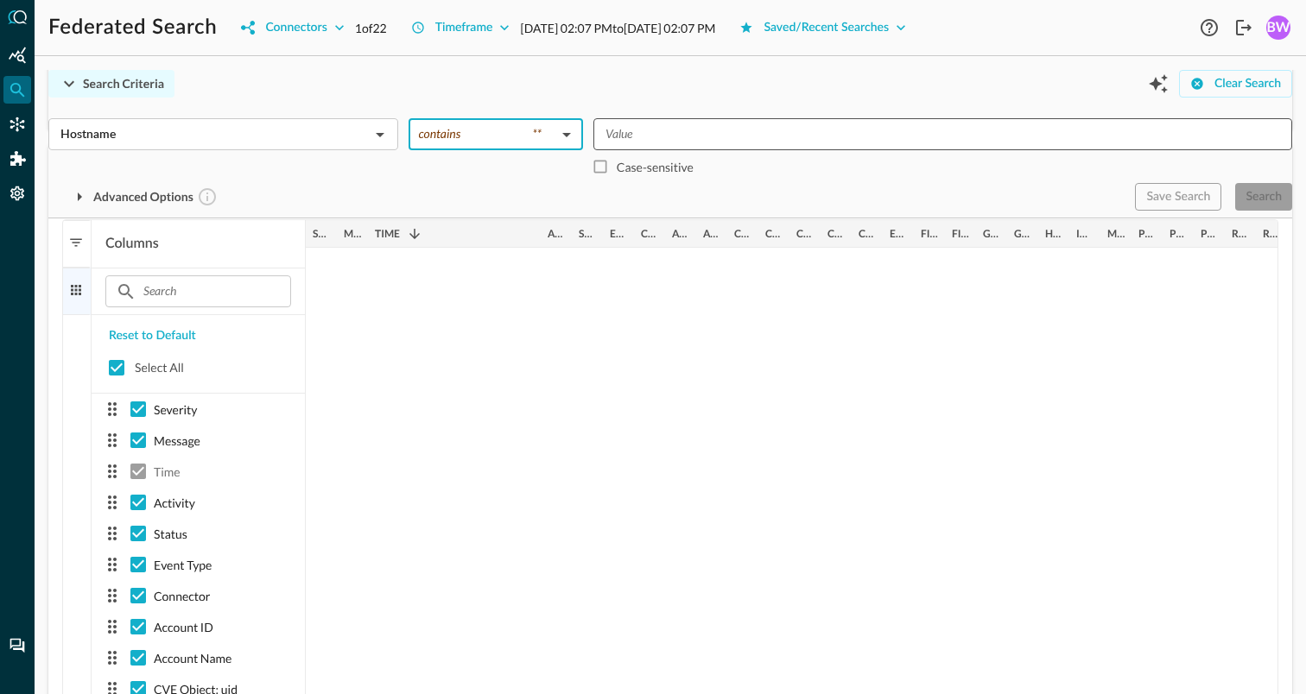
click at [658, 136] on input "Value" at bounding box center [942, 135] width 686 height 22
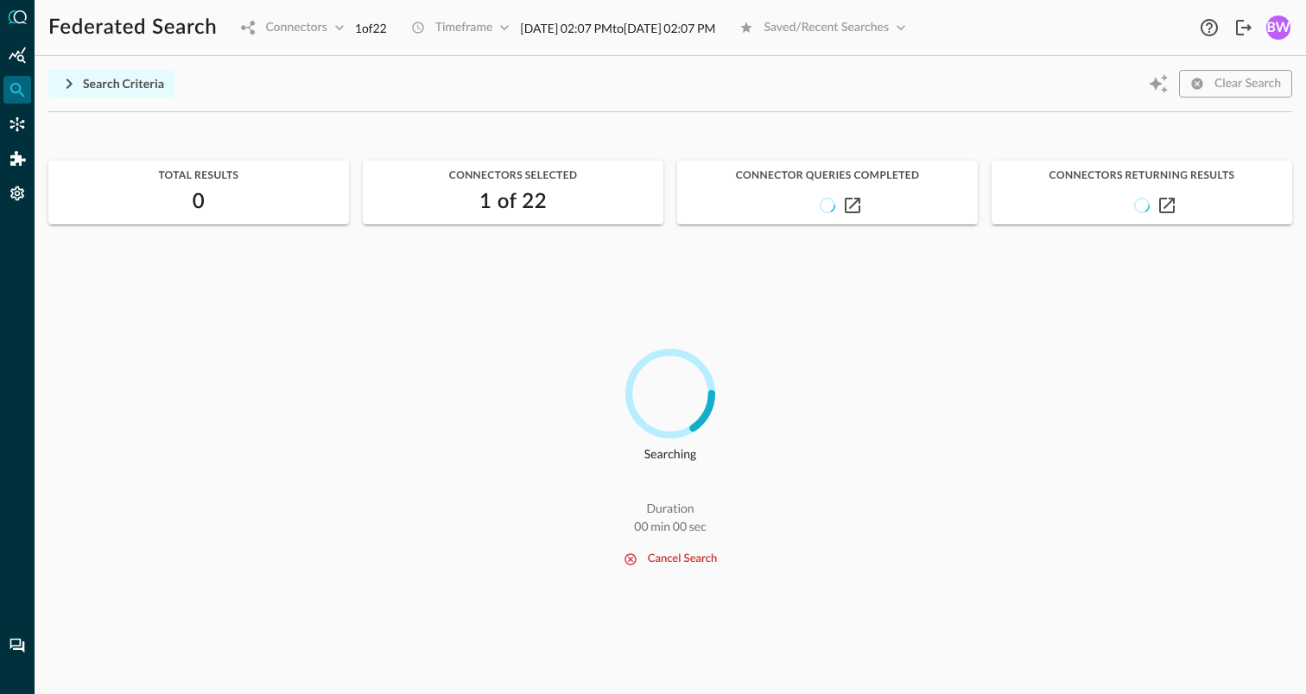
scroll to position [0, 0]
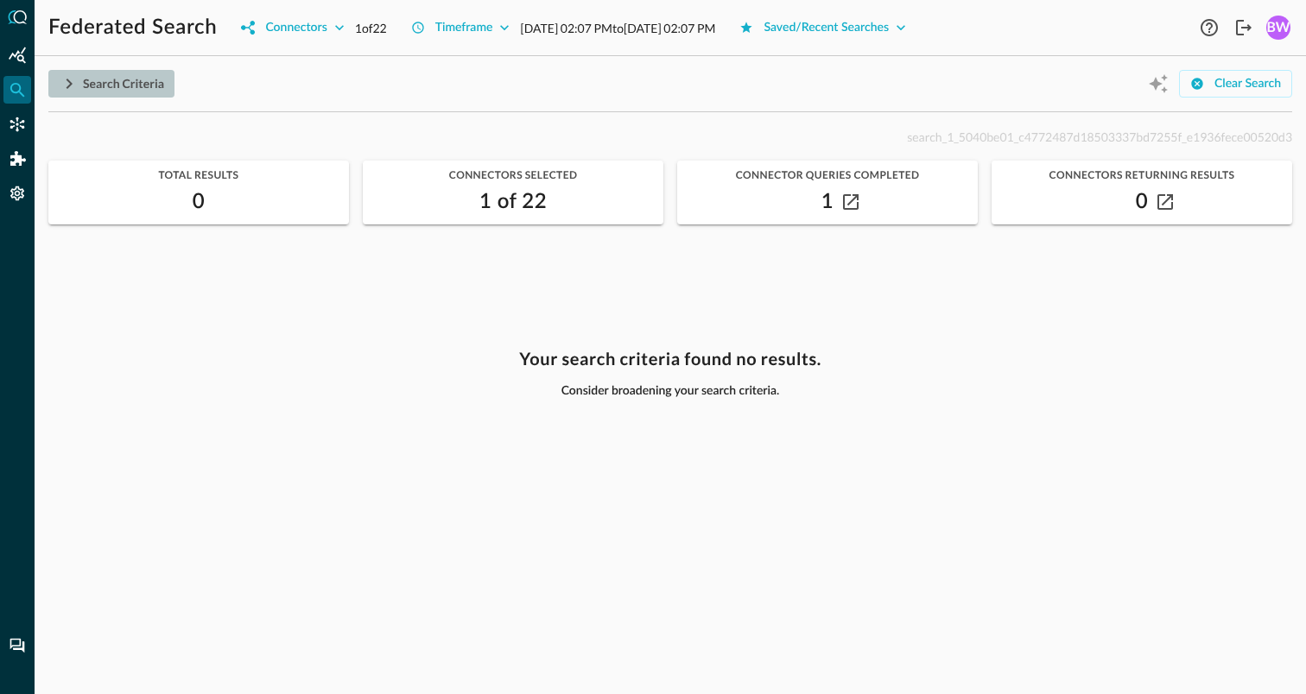
click at [67, 86] on icon "button" at bounding box center [69, 83] width 21 height 21
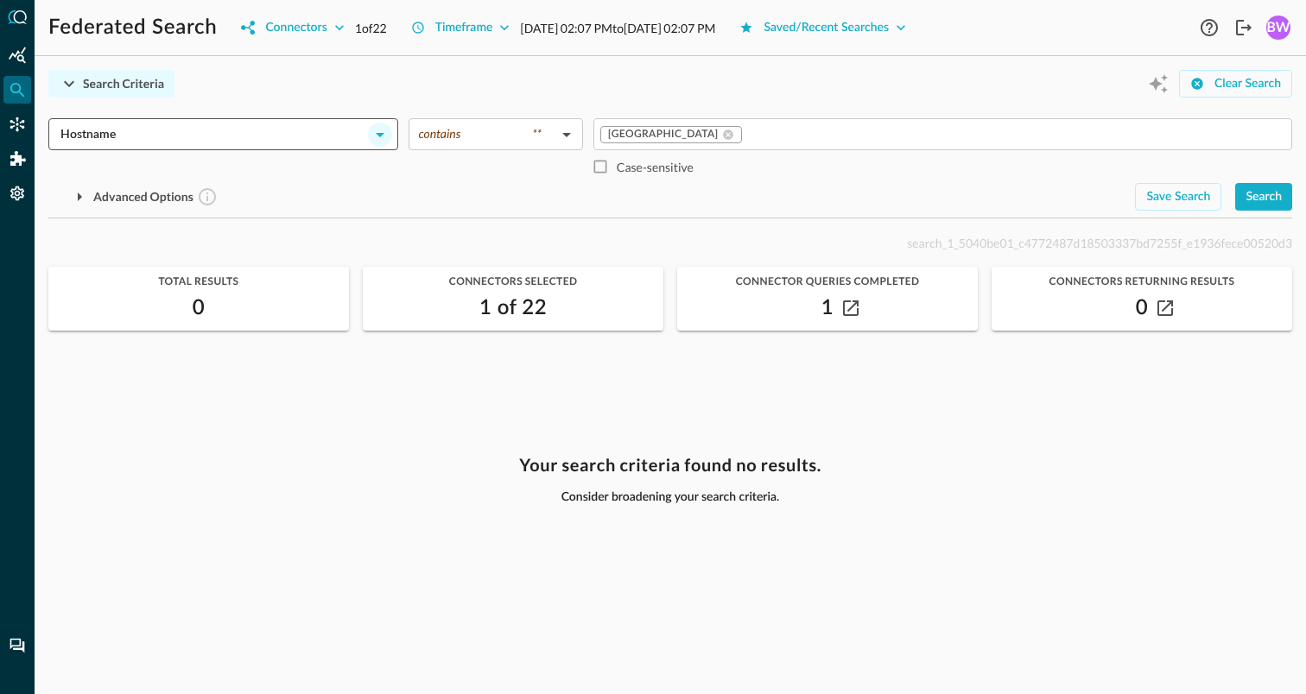
click at [370, 134] on icon "Open" at bounding box center [380, 134] width 21 height 21
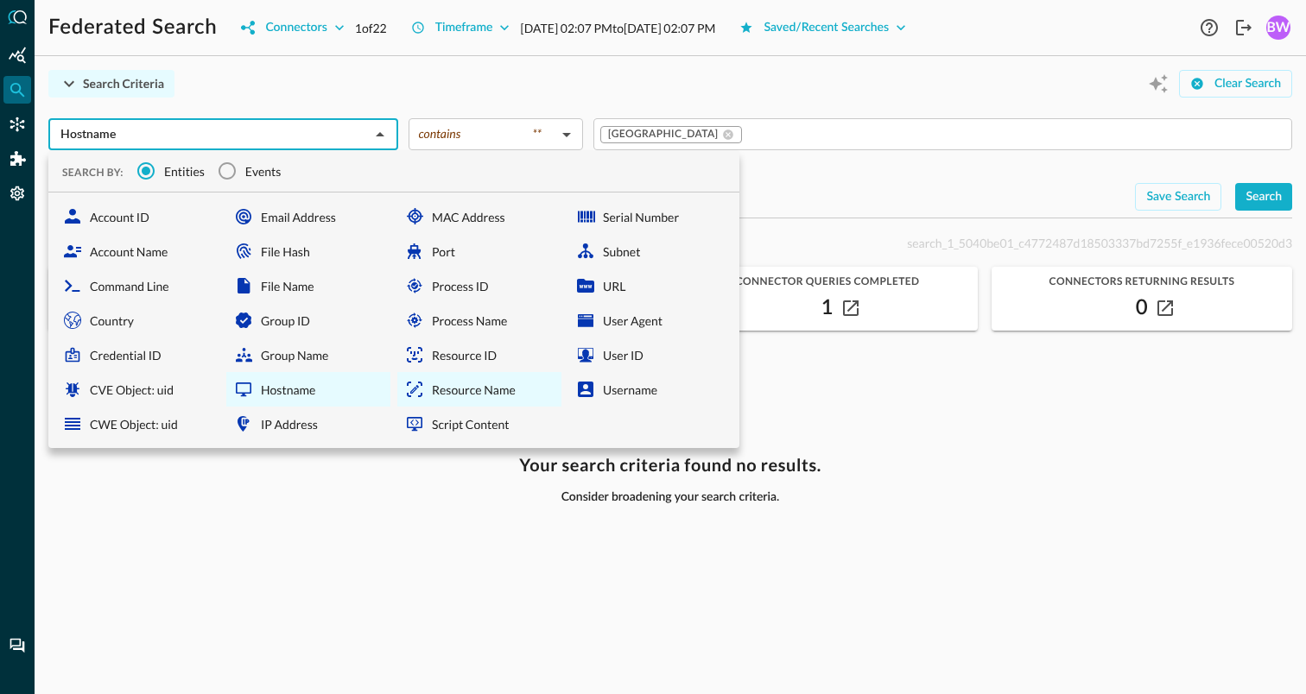
click at [445, 391] on div "Resource Name" at bounding box center [479, 389] width 164 height 35
type input "Resource Name"
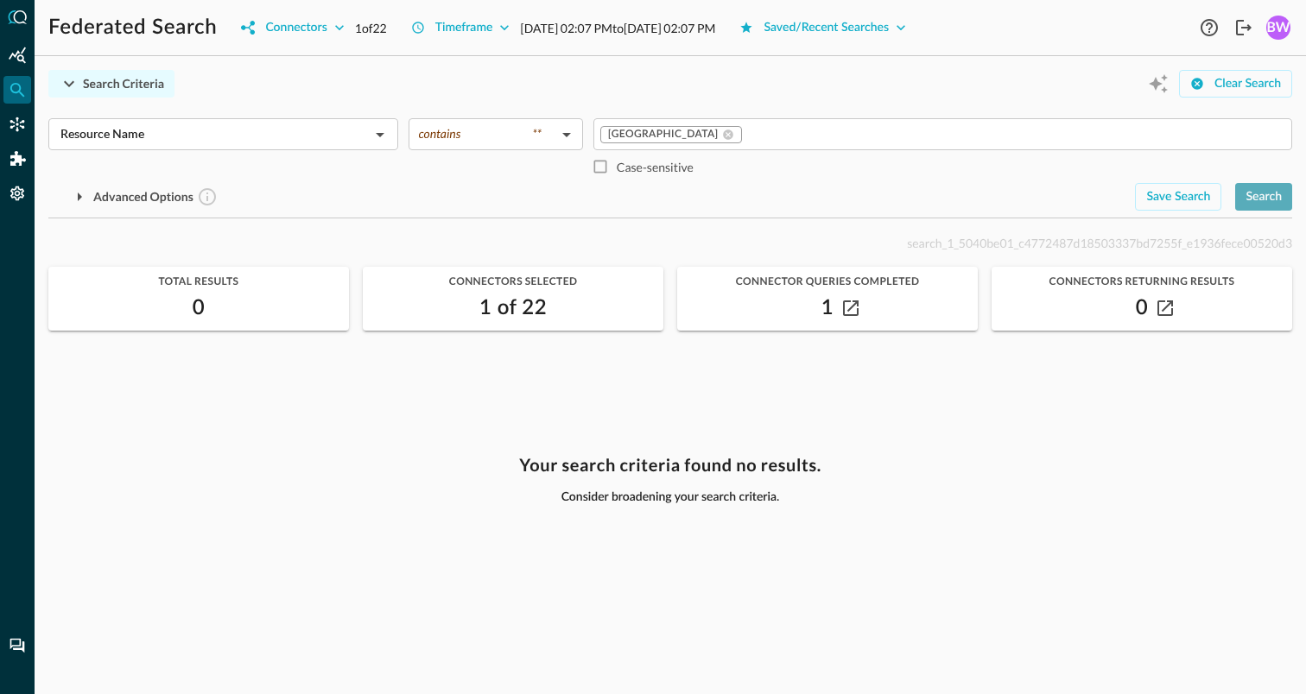
click at [1252, 193] on div "Search" at bounding box center [1264, 198] width 36 height 22
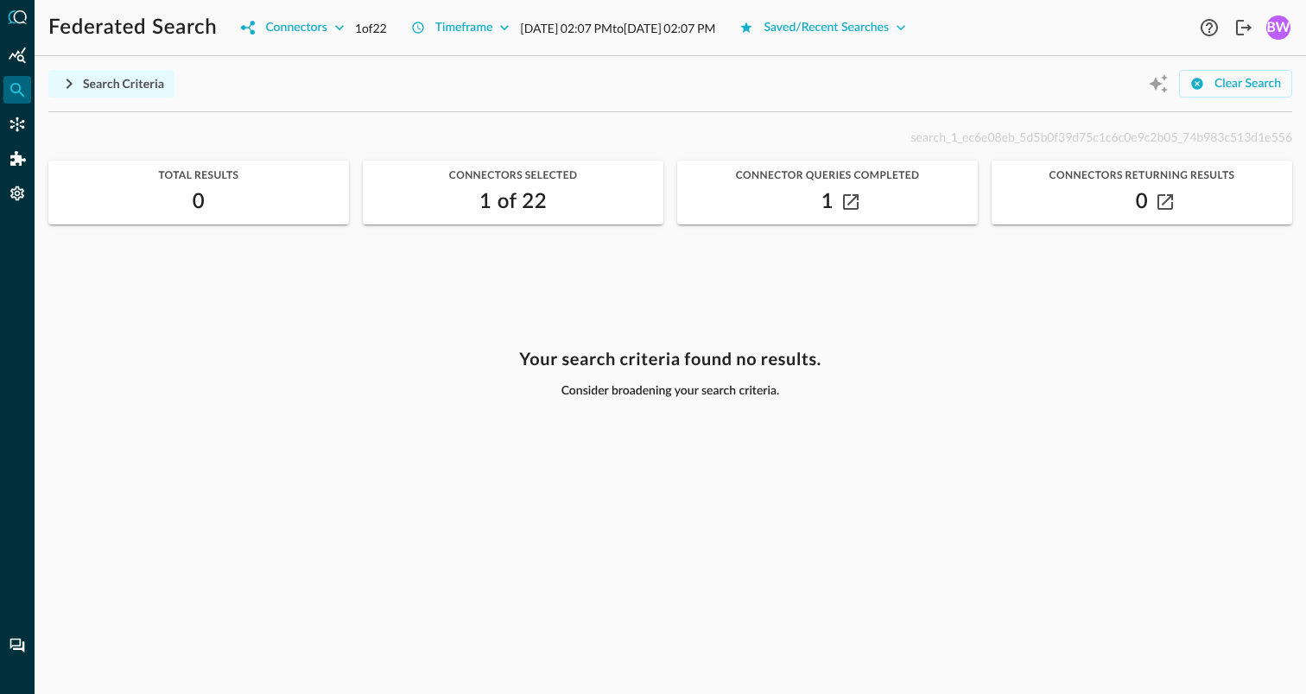
click at [105, 86] on div "Search Criteria" at bounding box center [123, 84] width 81 height 22
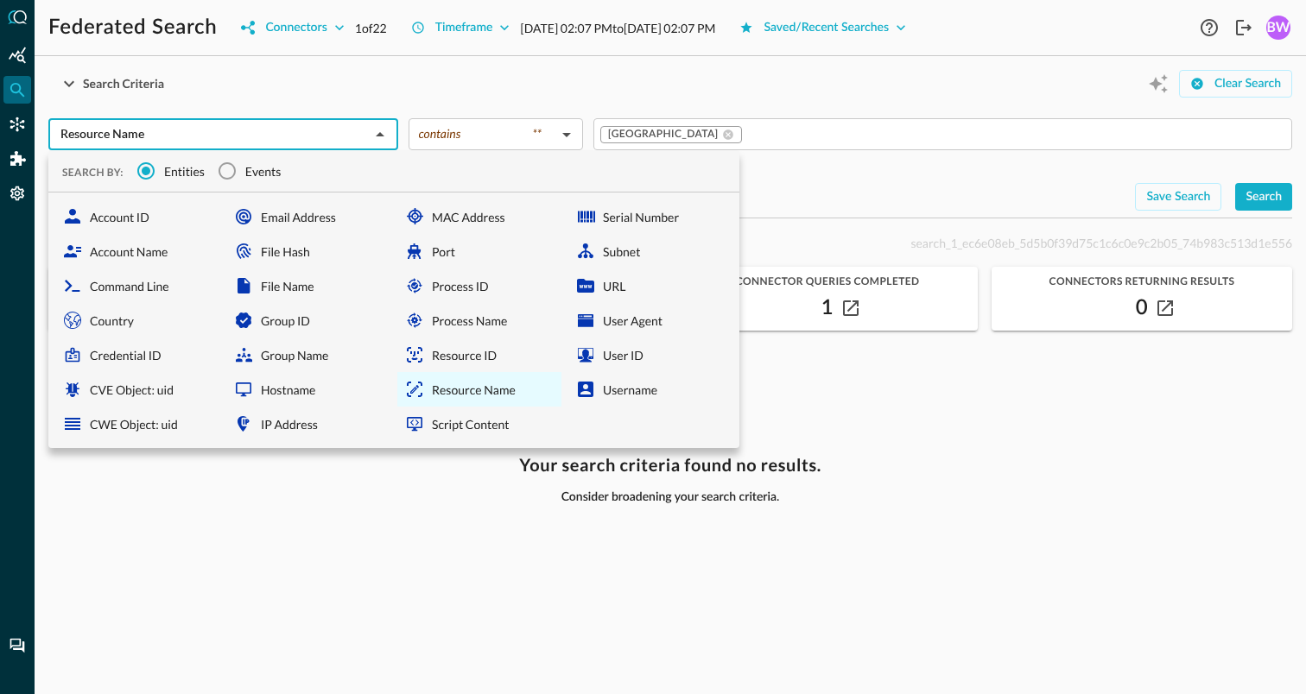
click at [293, 134] on input "Resource Name" at bounding box center [209, 135] width 311 height 22
click at [386, 130] on icon "Close" at bounding box center [380, 134] width 21 height 21
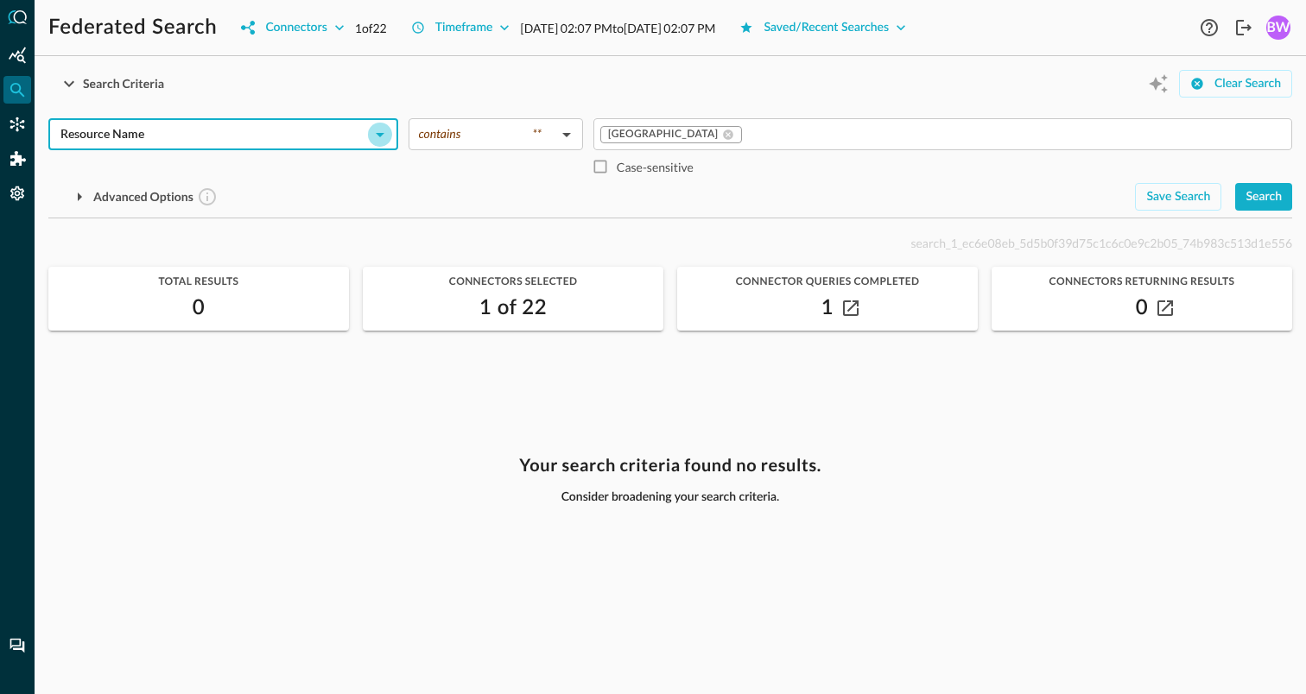
click at [386, 130] on icon "Open" at bounding box center [380, 134] width 21 height 21
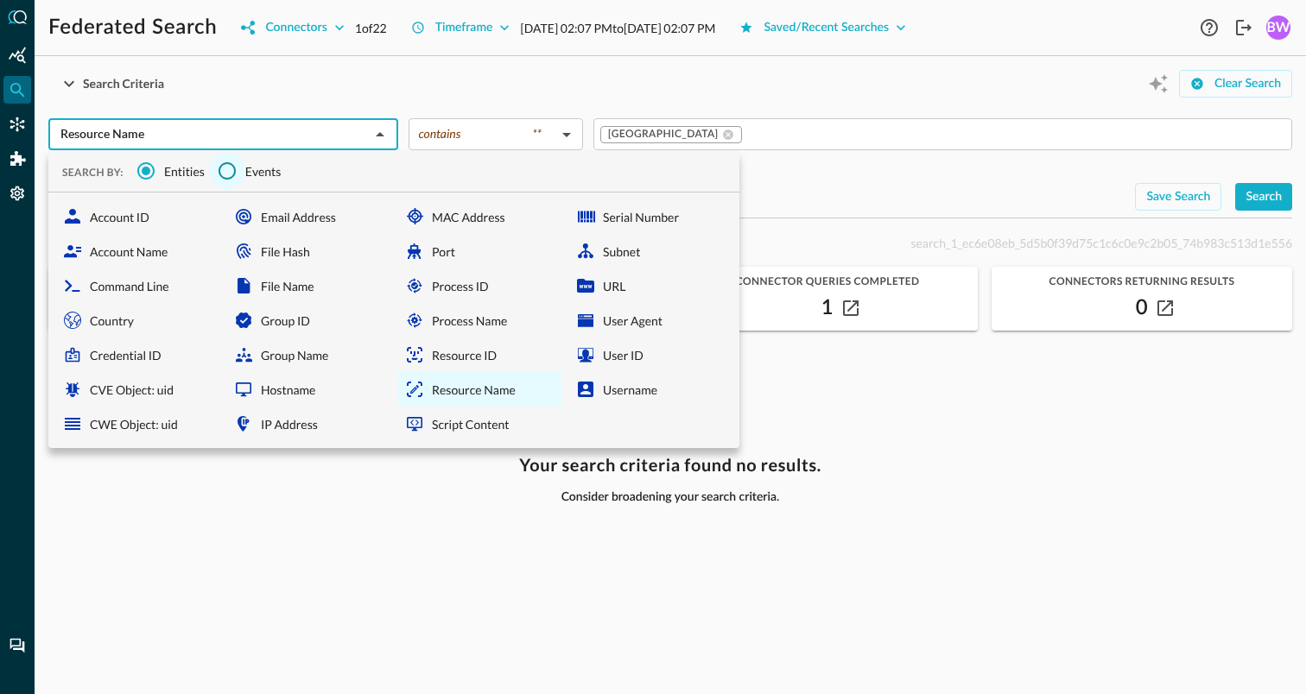
click at [233, 166] on input "Events" at bounding box center [227, 171] width 36 height 36
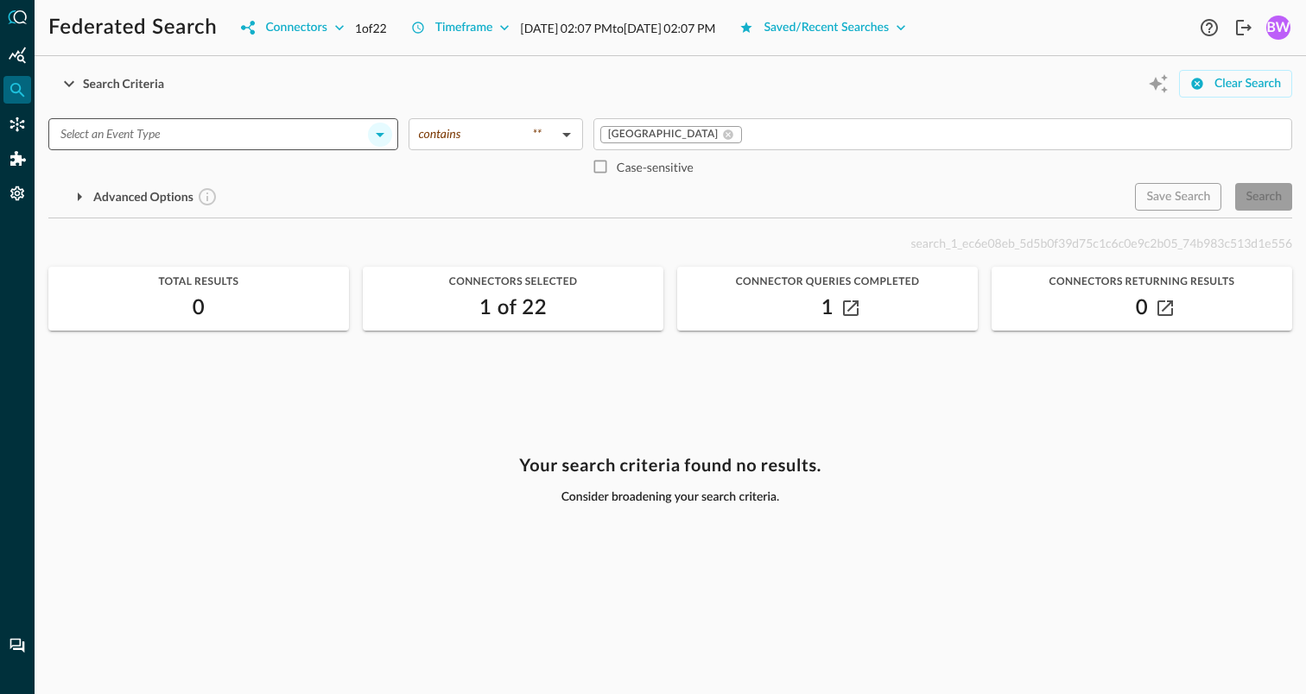
click at [379, 134] on icon "Open" at bounding box center [380, 135] width 9 height 4
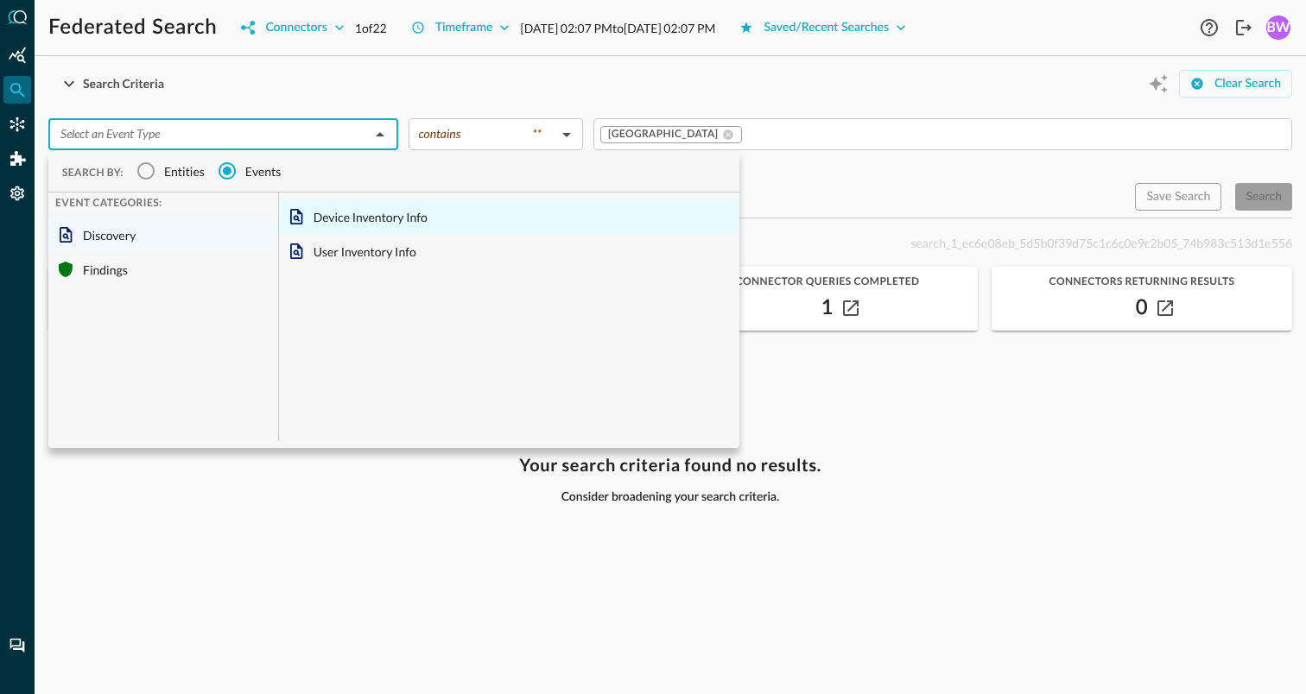
click at [376, 223] on div "Device Inventory Info" at bounding box center [509, 217] width 460 height 35
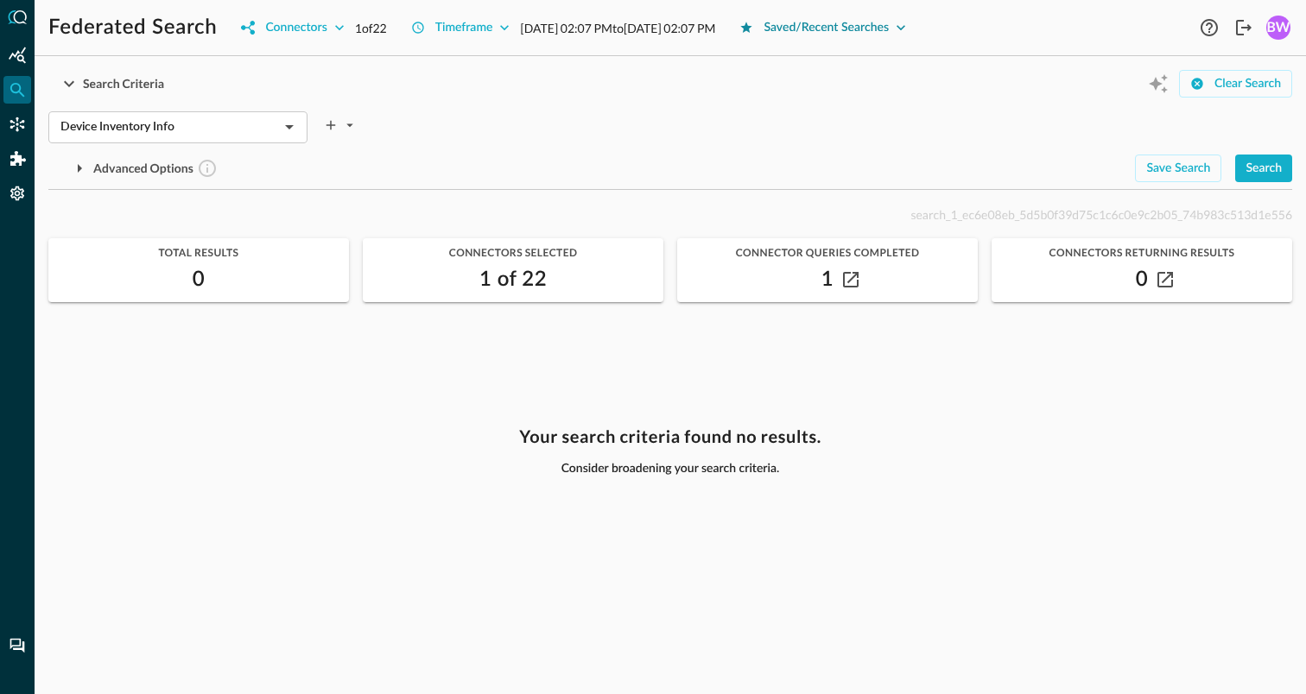
click at [888, 35] on div "Saved/Recent Searches" at bounding box center [826, 28] width 125 height 22
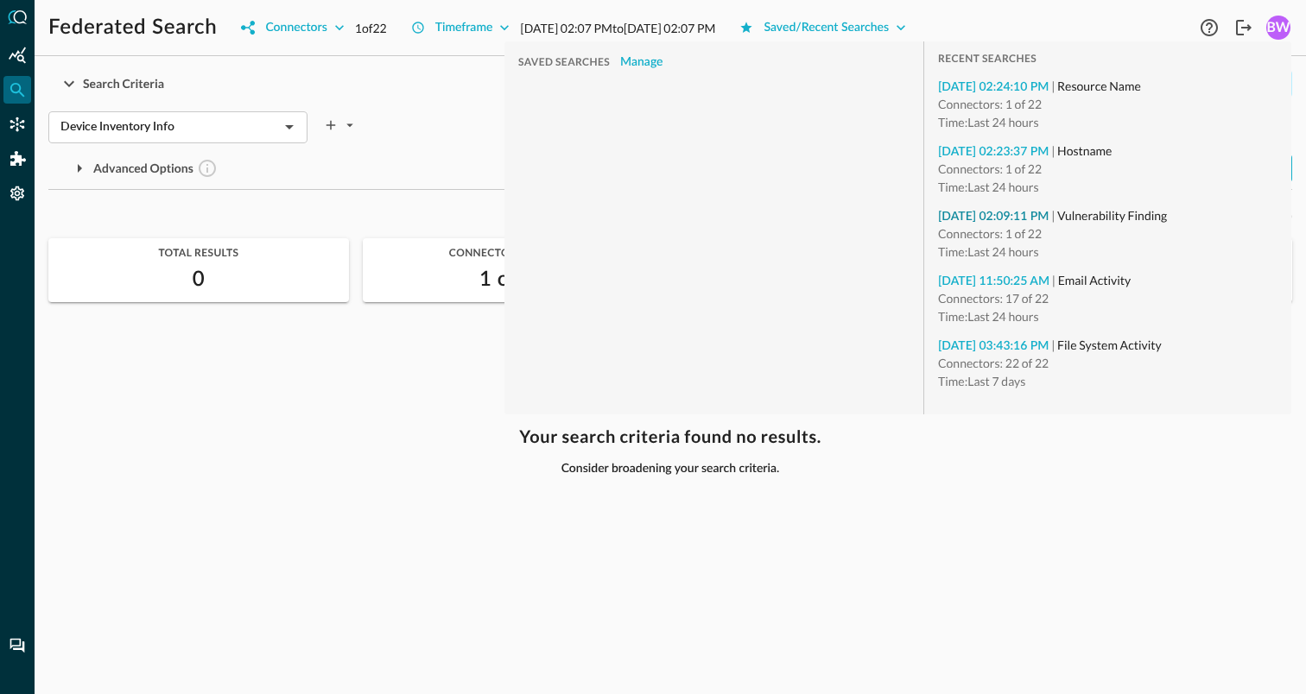
type input "Vulnerability Finding"
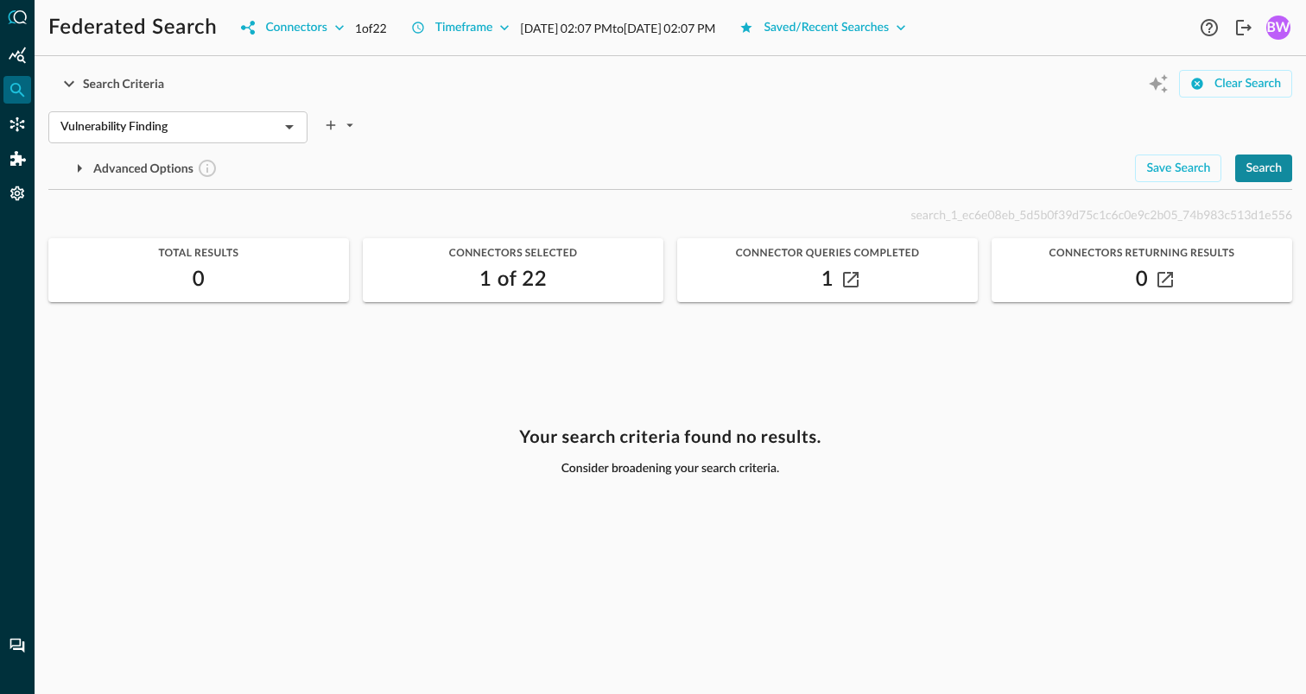
click at [1257, 164] on div "Search" at bounding box center [1264, 169] width 36 height 22
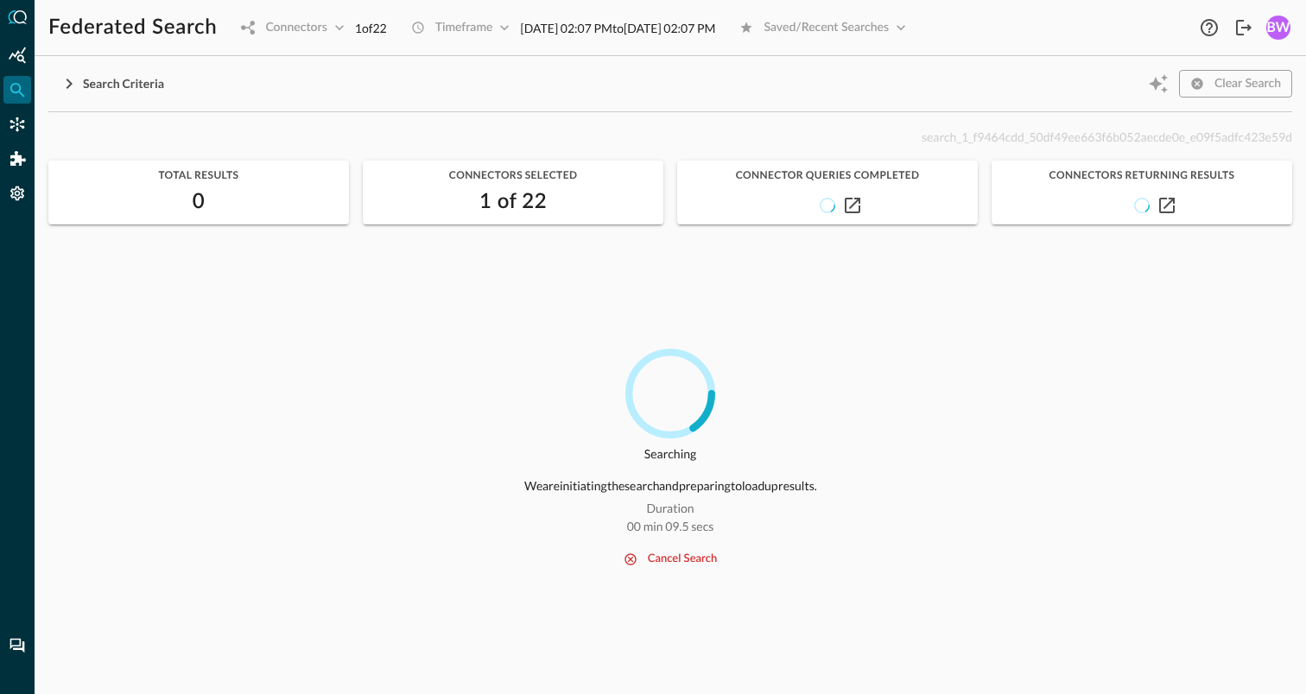
click at [69, 82] on icon "button" at bounding box center [70, 84] width 6 height 10
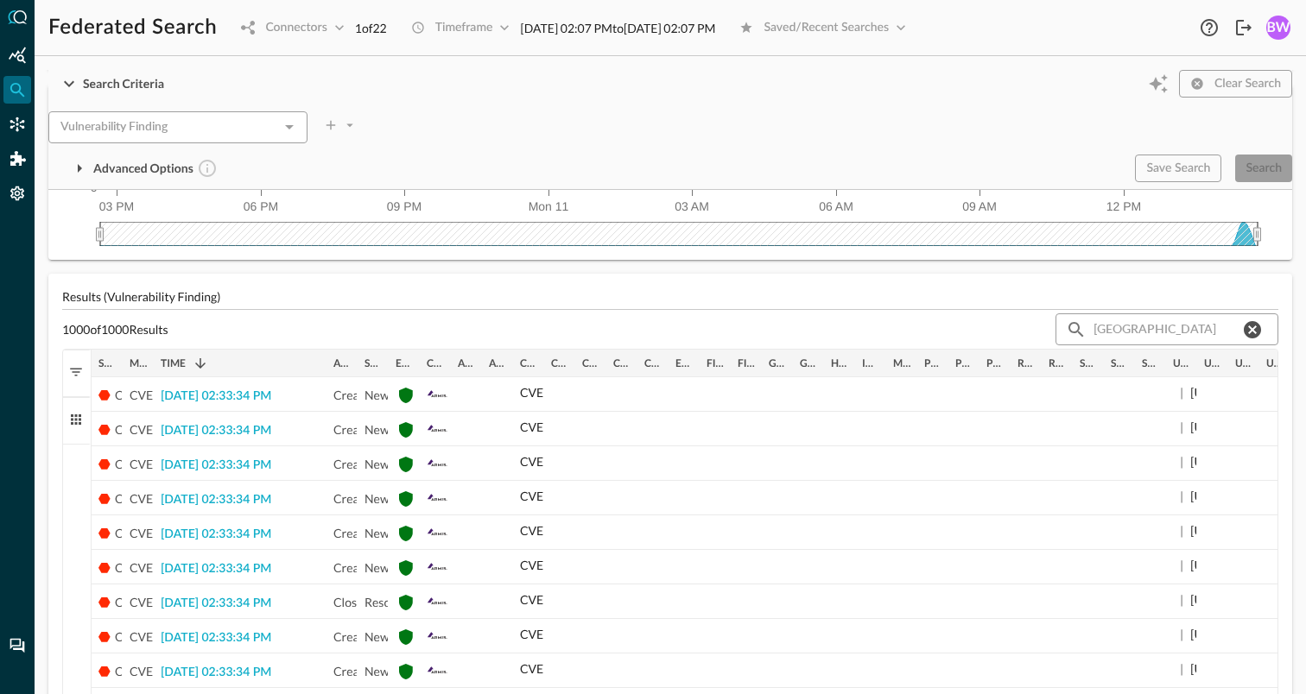
scroll to position [235, 0]
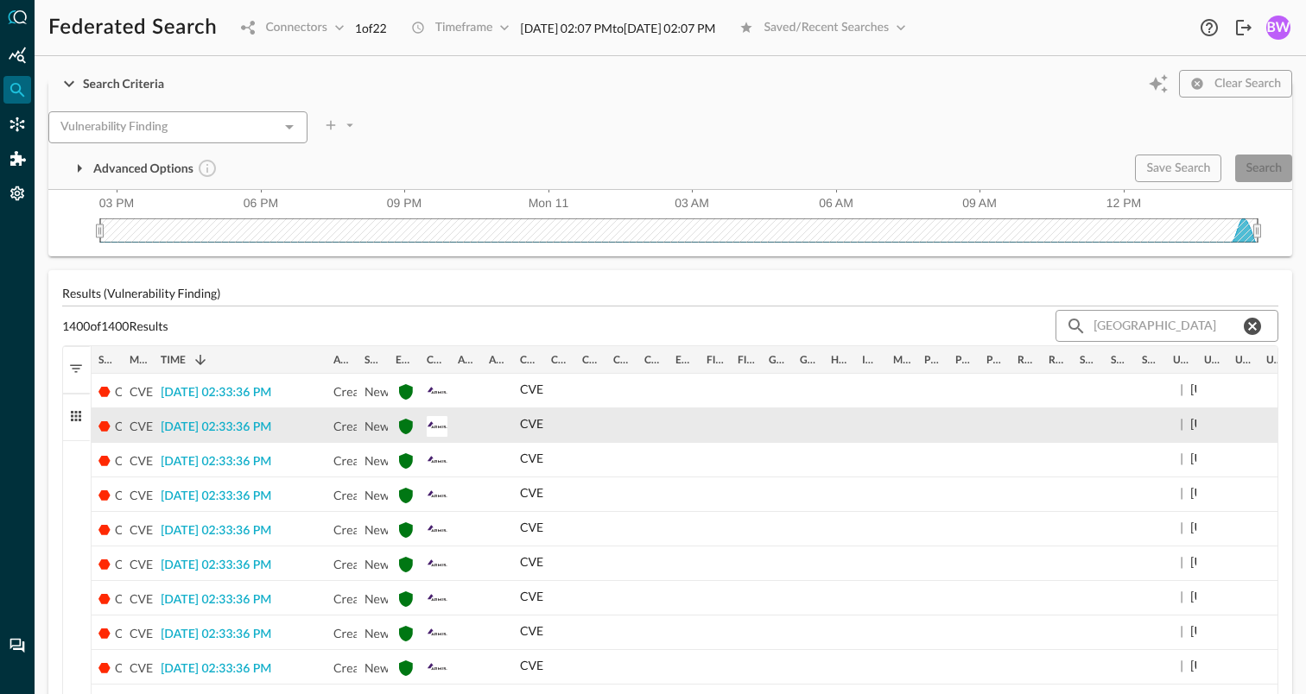
click at [210, 422] on span "2025-08-11 02:33:36 PM" at bounding box center [216, 428] width 111 height 12
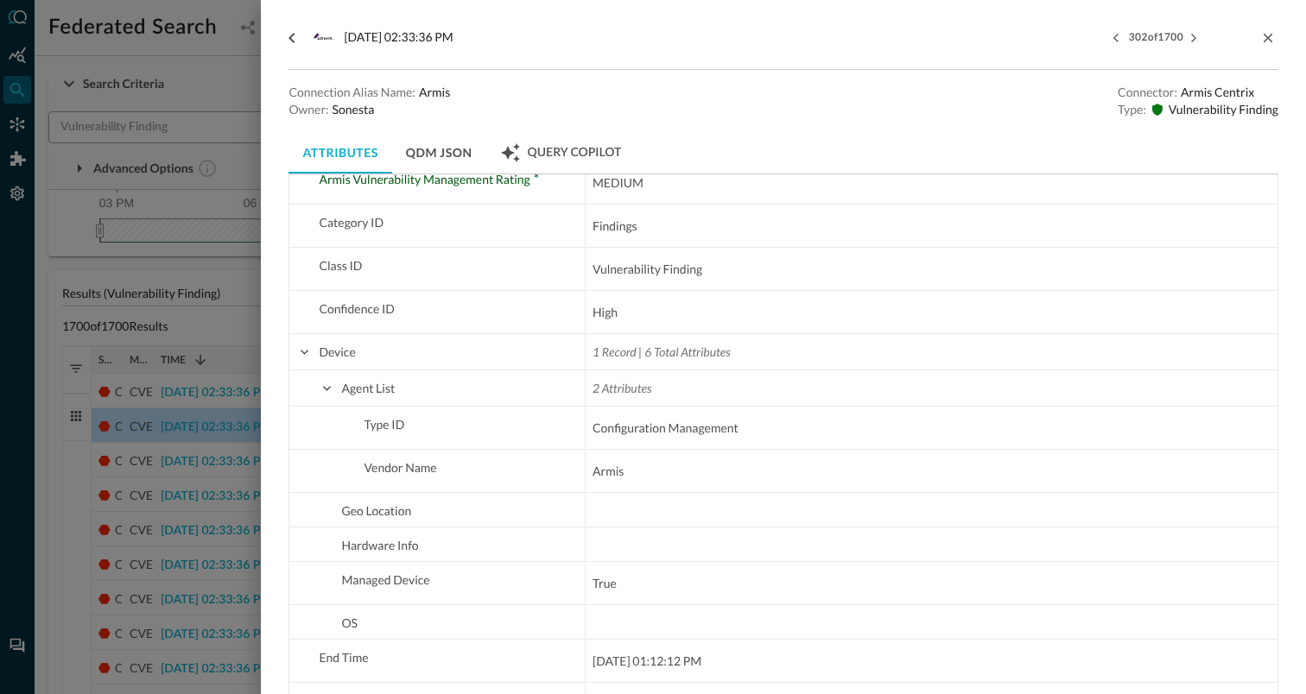
scroll to position [187, 0]
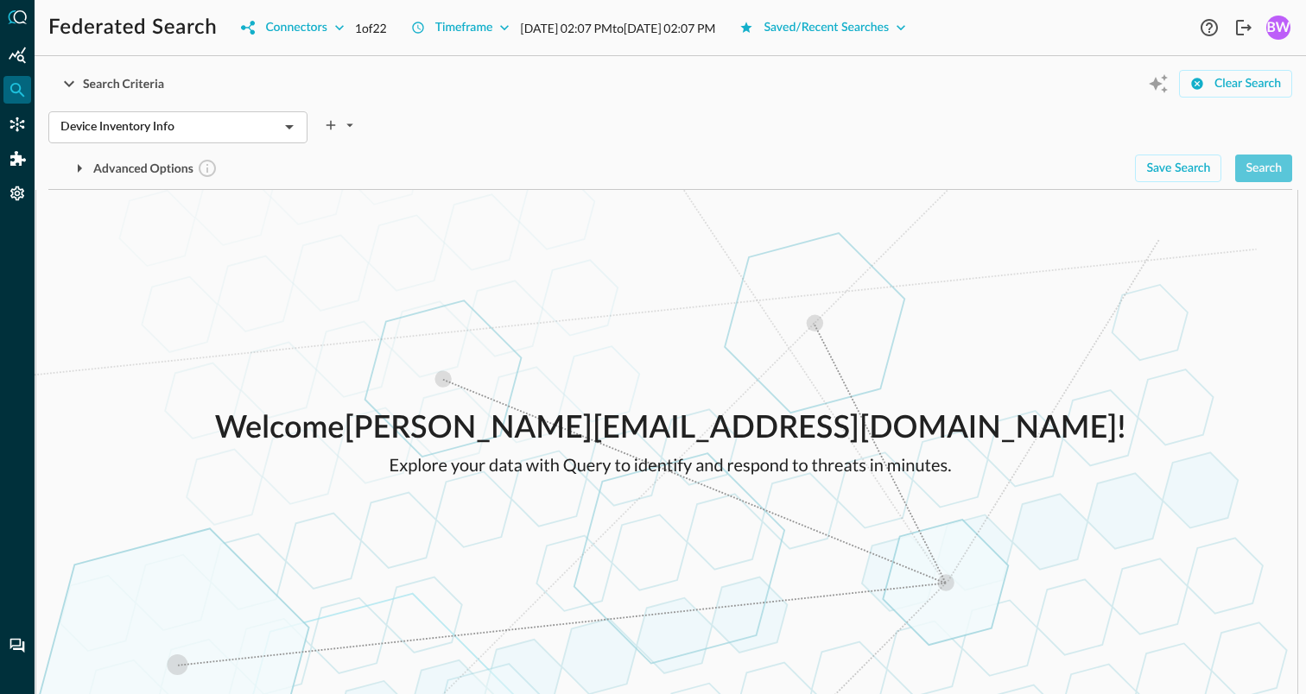
click at [1265, 169] on div "Search" at bounding box center [1264, 169] width 36 height 22
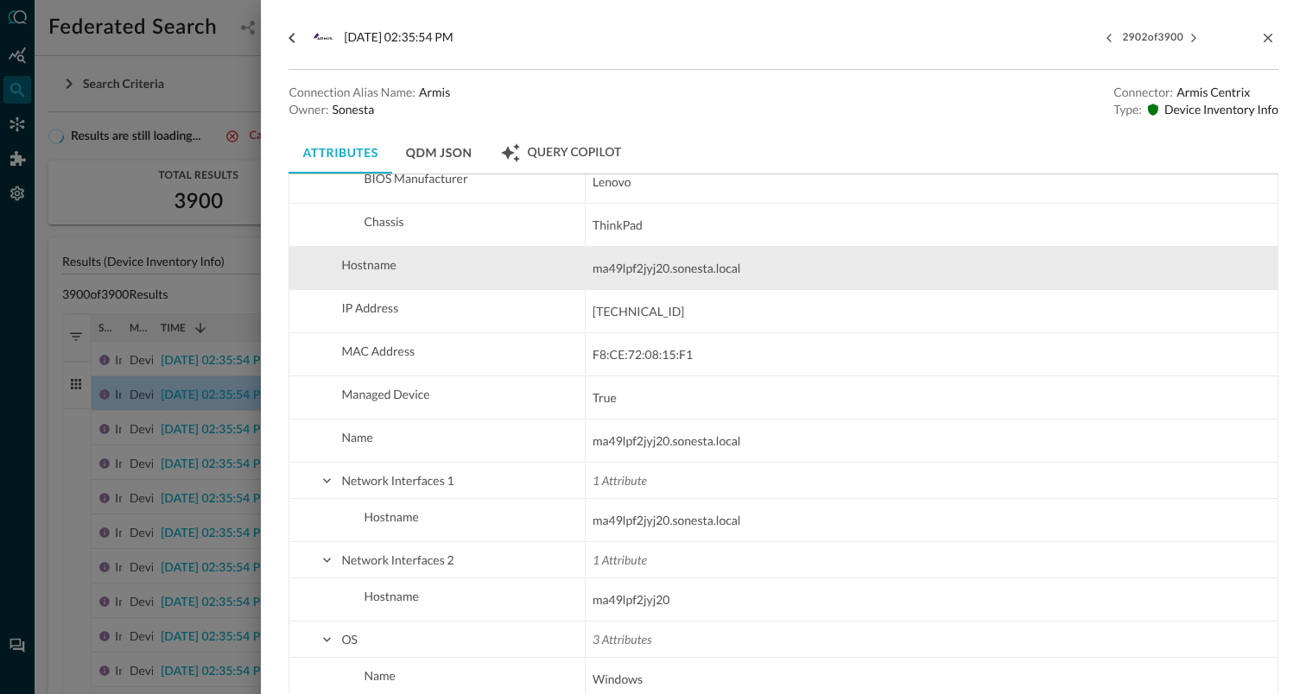
scroll to position [2850, 0]
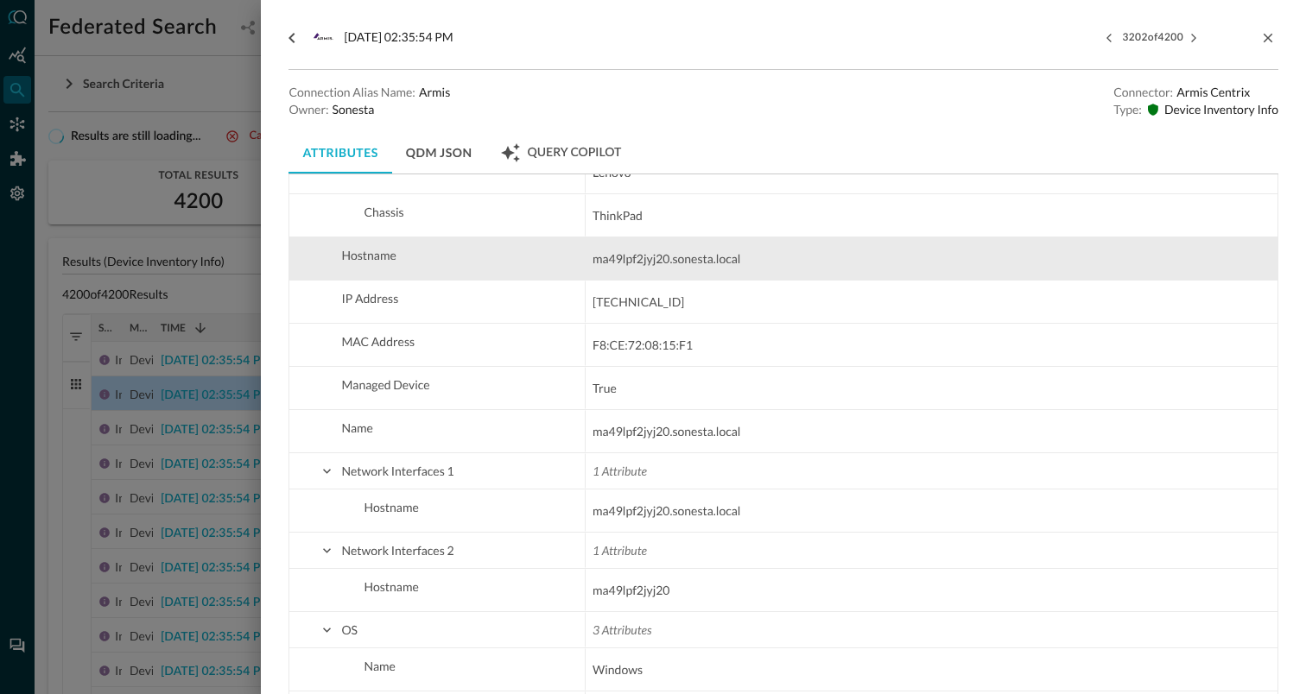
click at [648, 258] on span "ma49lpf2jyj20.sonesta.local" at bounding box center [667, 259] width 148 height 21
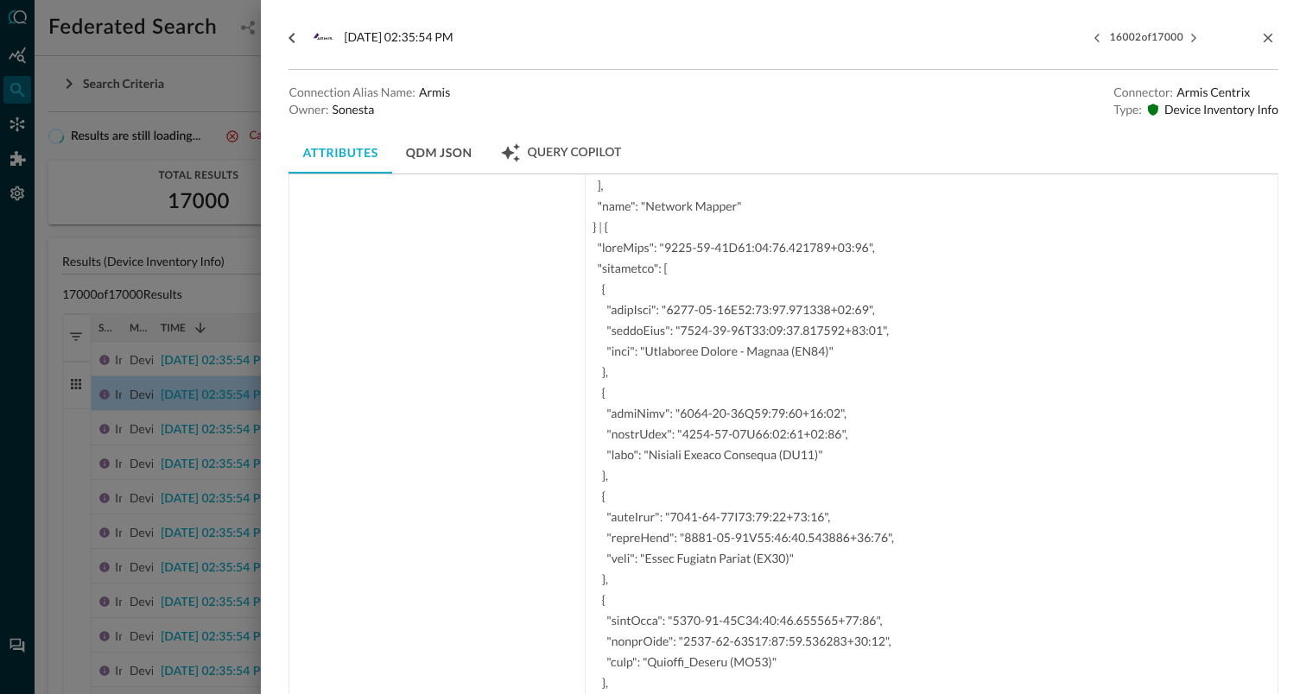
scroll to position [0, 0]
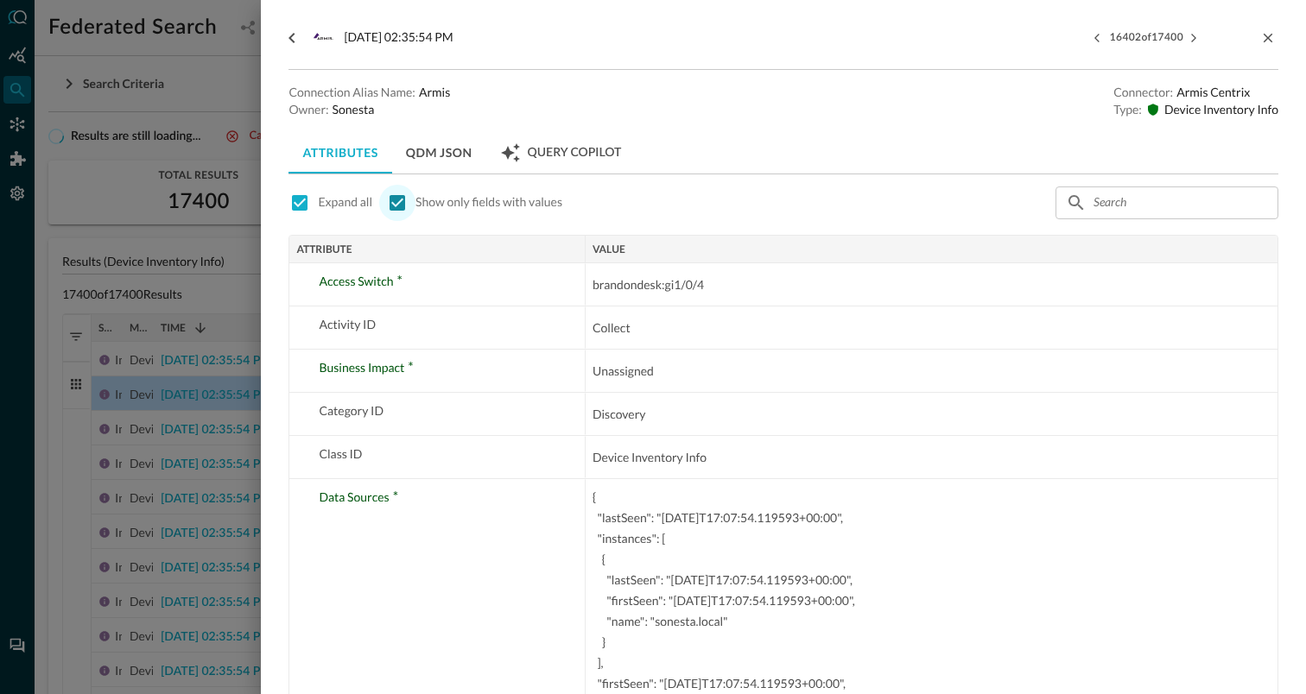
click at [399, 203] on input "checkbox" at bounding box center [397, 203] width 36 height 36
checkbox input "false"
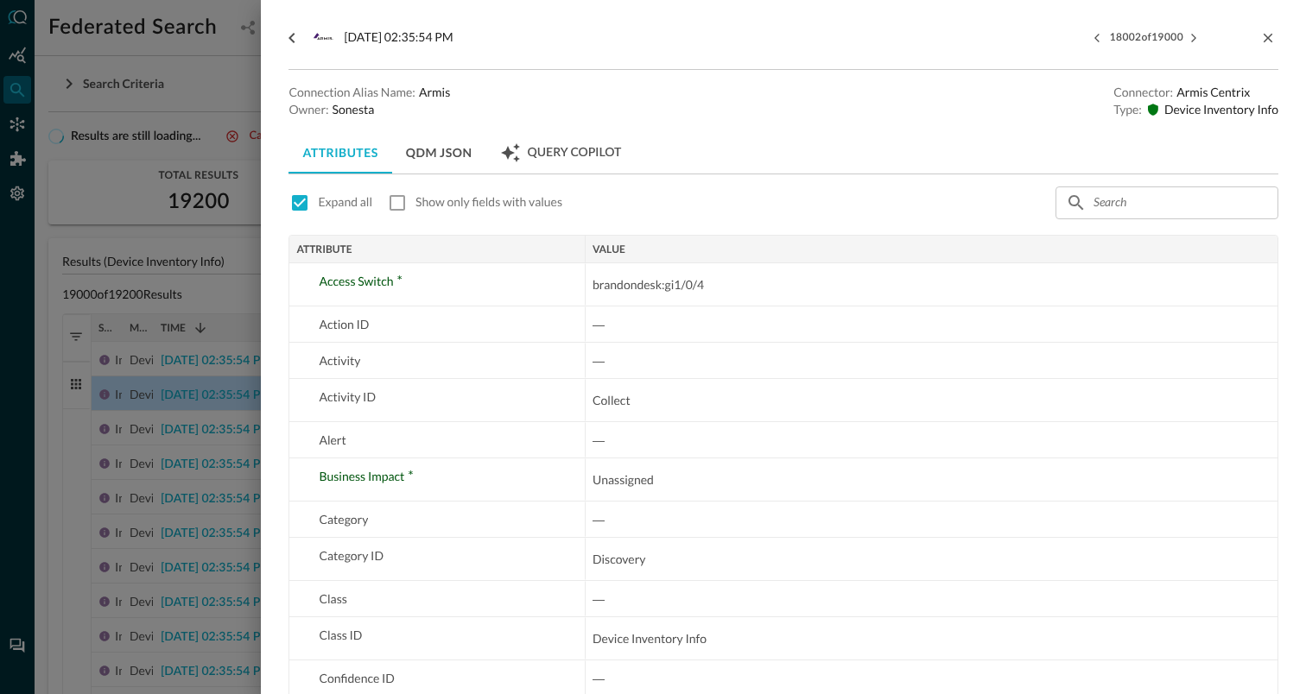
click at [214, 73] on div at bounding box center [653, 347] width 1306 height 694
click at [235, 133] on div at bounding box center [653, 347] width 1306 height 694
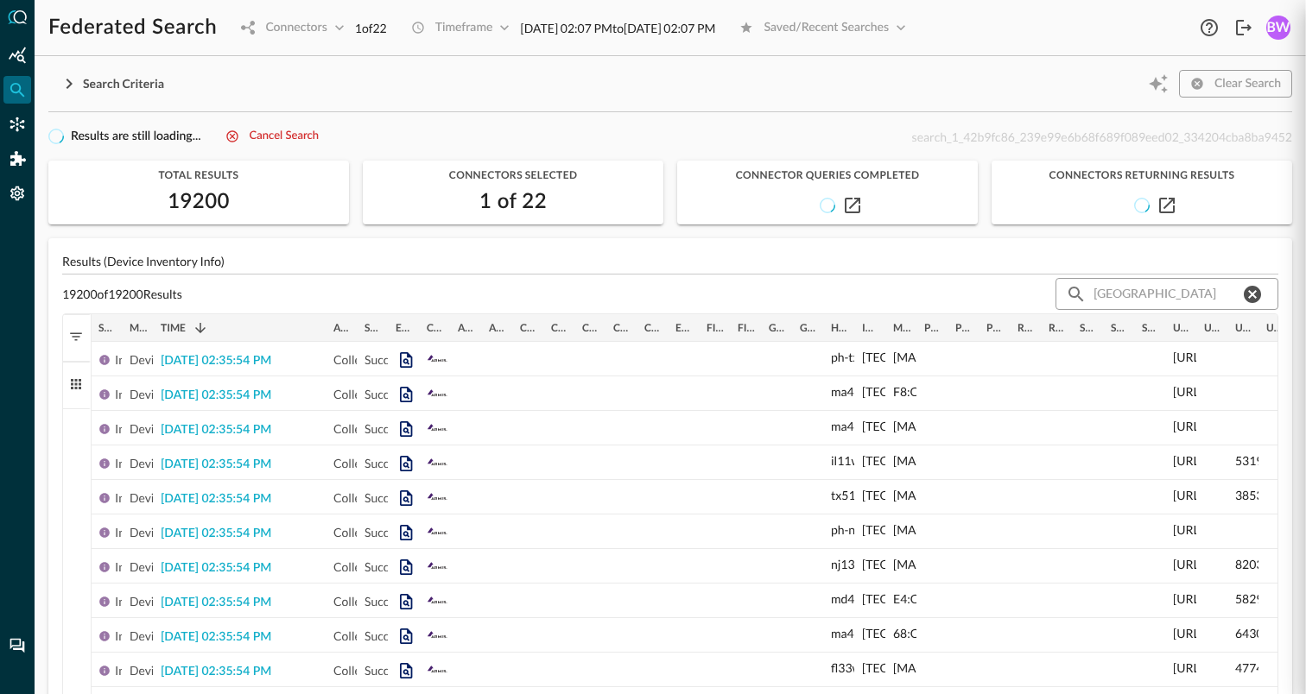
click at [277, 135] on div "Cancel search" at bounding box center [284, 137] width 69 height 20
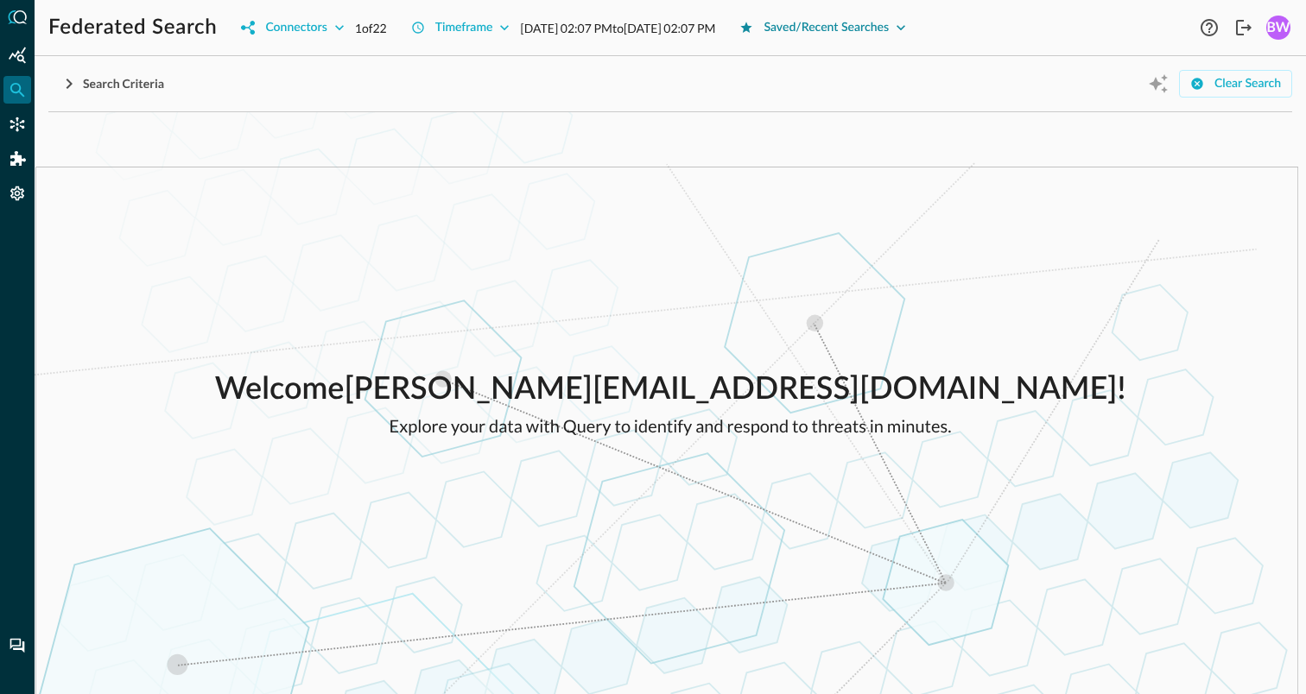
click at [889, 30] on div "Saved/Recent Searches" at bounding box center [826, 28] width 125 height 22
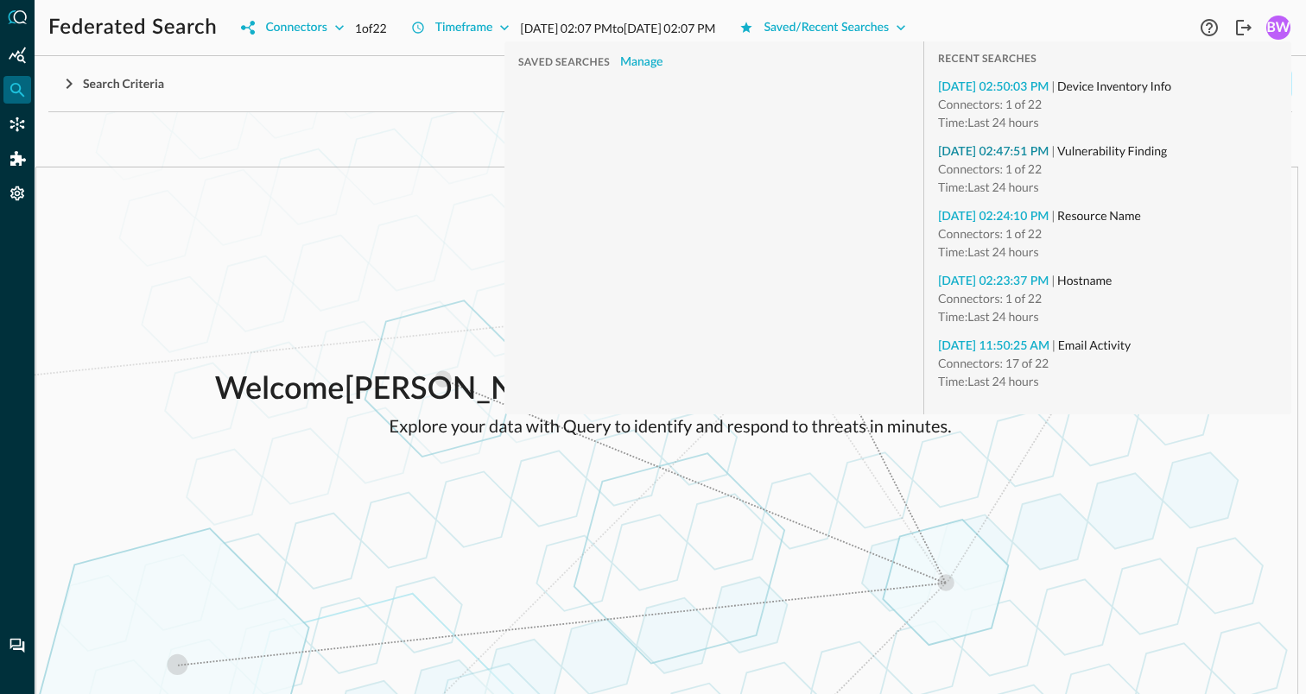
type input "Vulnerability Finding"
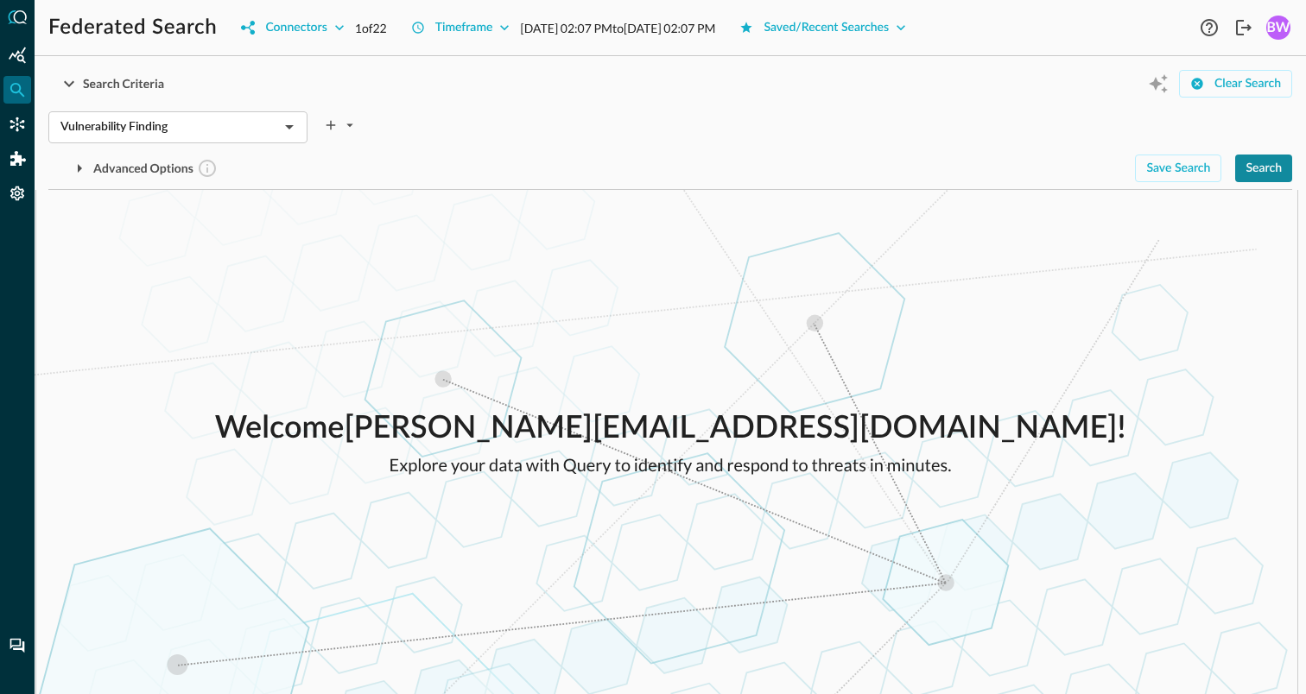
click at [1288, 168] on button "Search" at bounding box center [1263, 169] width 57 height 28
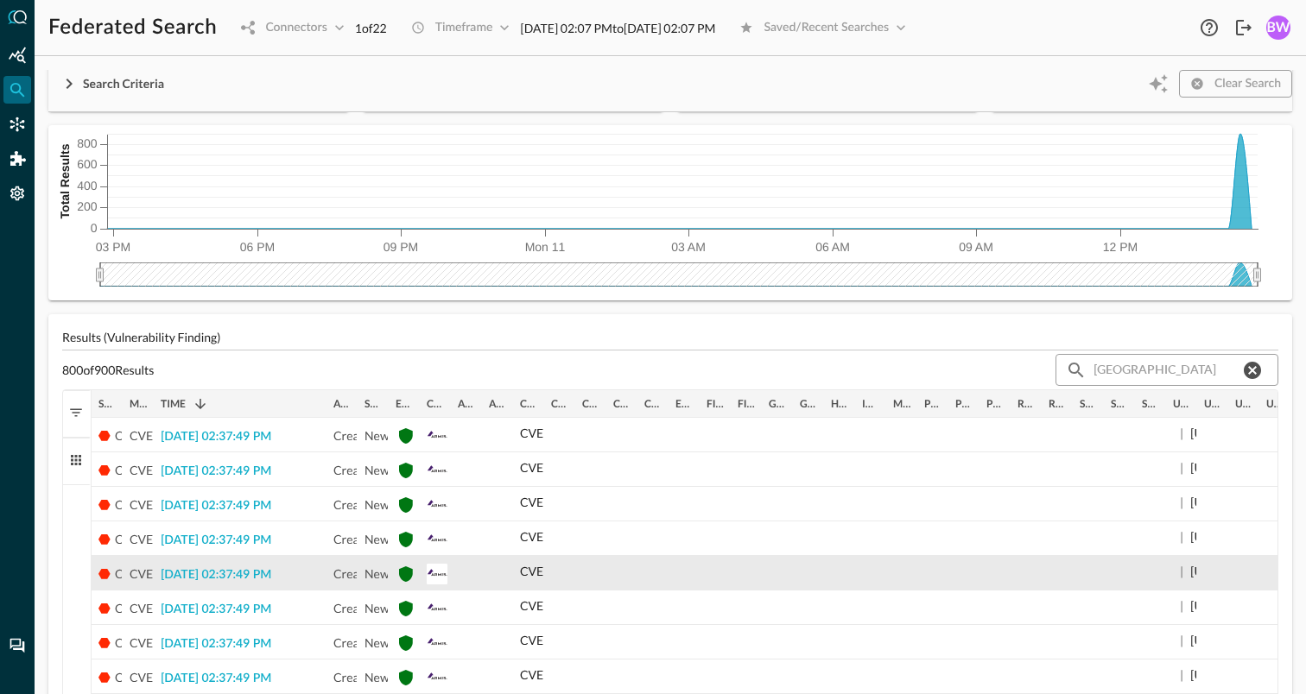
scroll to position [191, 0]
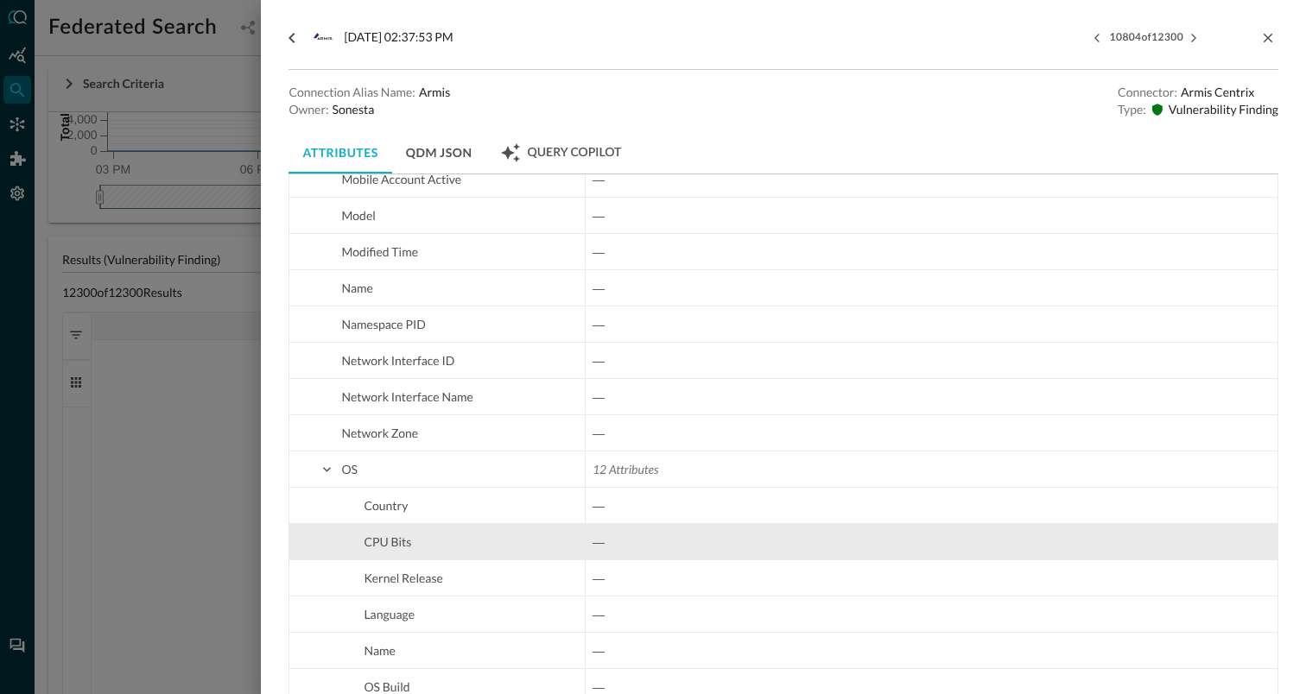
scroll to position [3186, 0]
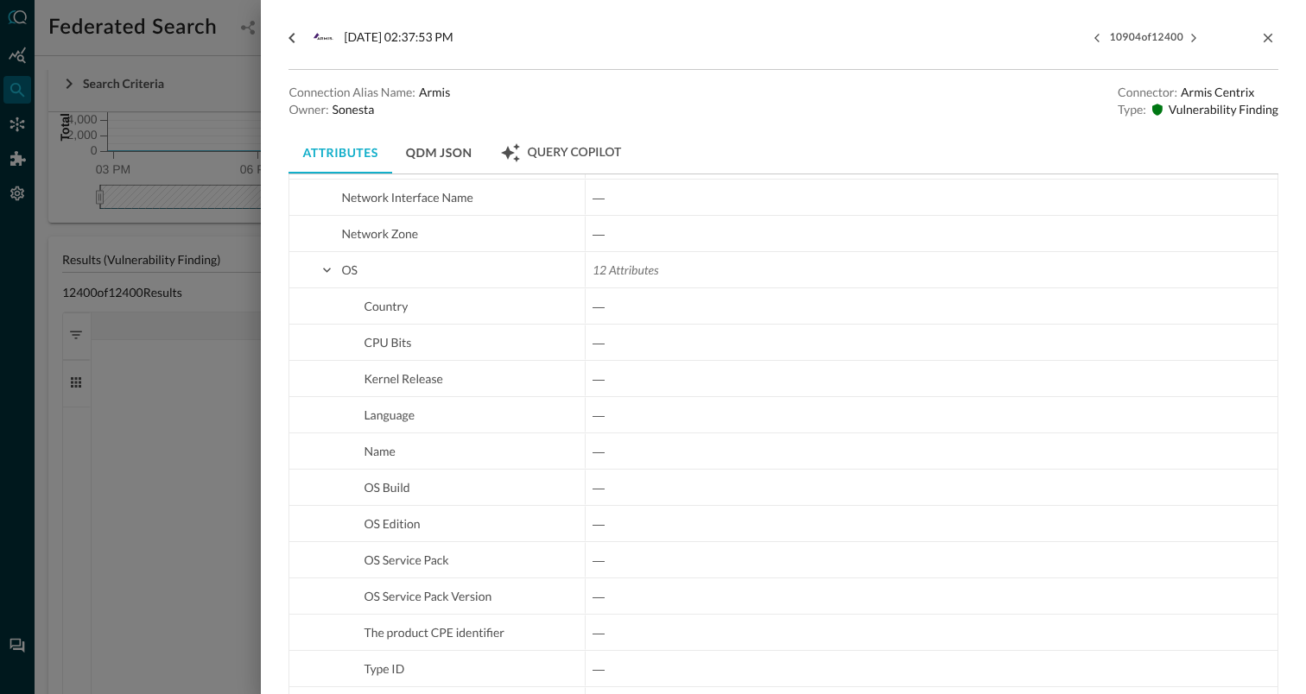
click at [446, 154] on button "QDM JSON" at bounding box center [439, 152] width 94 height 41
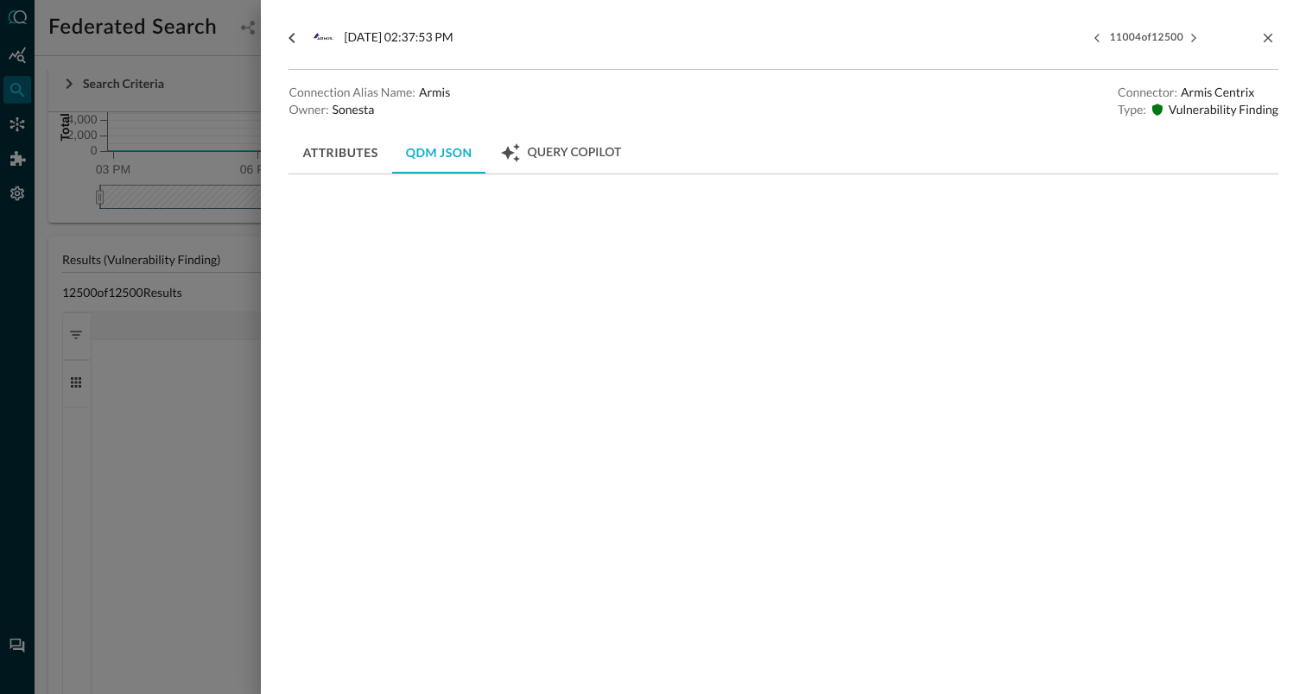
scroll to position [0, 0]
click div "{ "action_id": null, "activity_id": "CLOSE", "activity_name": null, "category_n…"
type textarea "{ "action_id": null, "activity_id": "CLOSE", "activity_name": null, "category_n…"
type textarea "H"
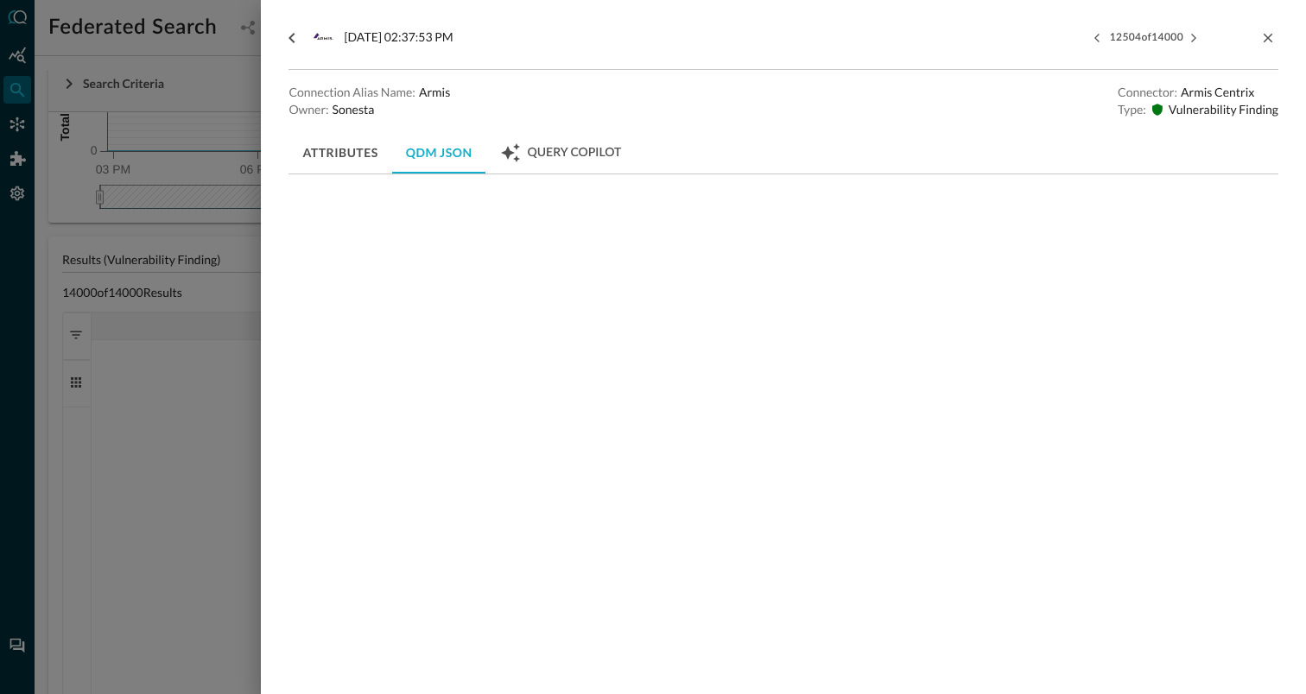
type textarea ""domain": null, "eid": null, "first_seen_time": null, "hostname": null, "hw_inf…"
type textarea "Hostname"
click div "Next Match (Enter)"
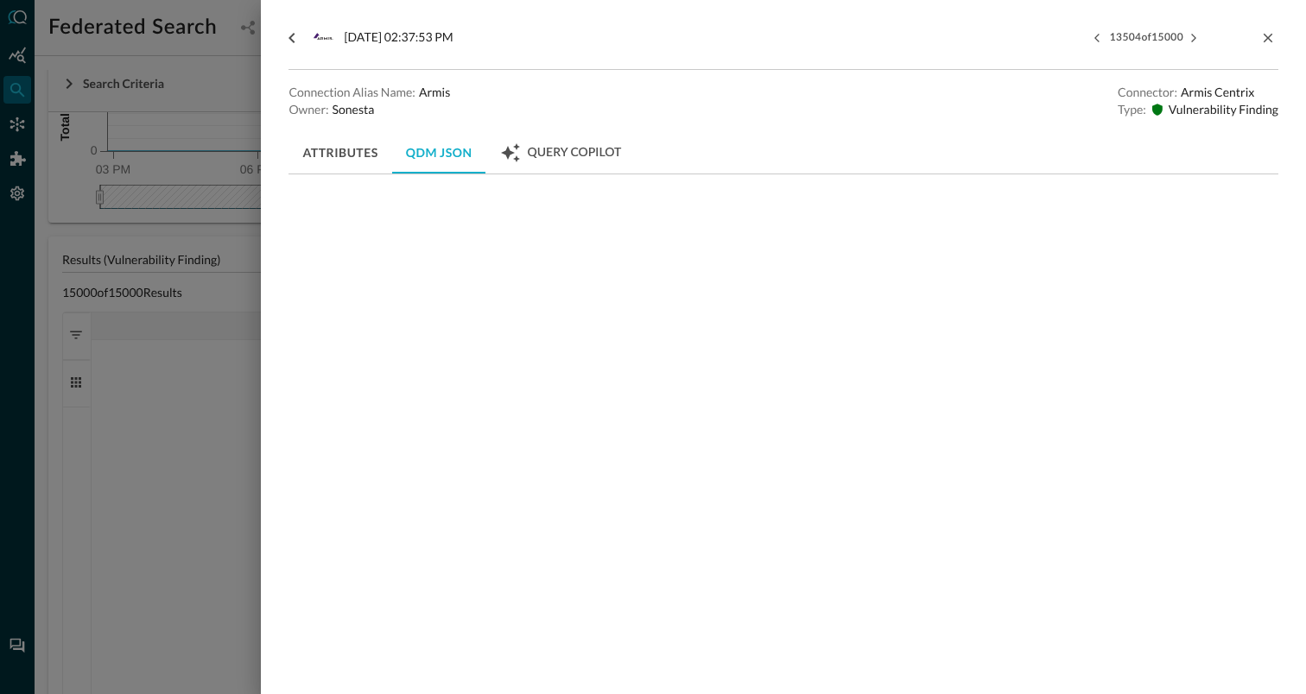
click div "Next Match (Enter)"
click div "Previous Match (⇧Enter)"
